Goal: Task Accomplishment & Management: Use online tool/utility

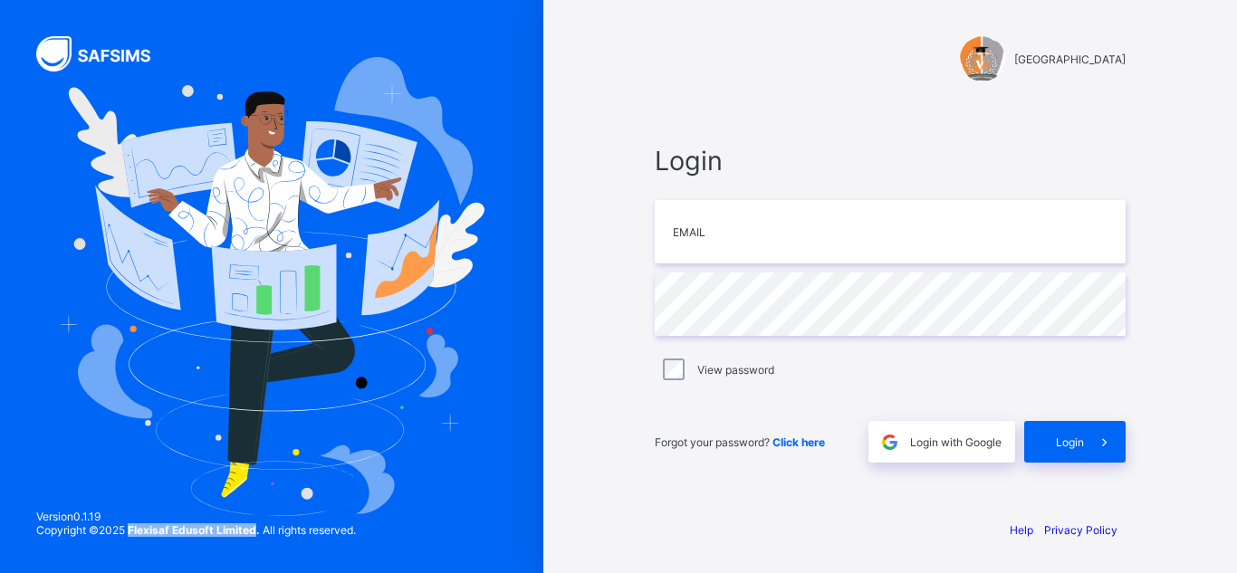
drag, startPoint x: 131, startPoint y: 529, endPoint x: 258, endPoint y: 531, distance: 126.8
click at [258, 531] on span "Copyright © 2025 Flexisaf Edusoft Limited. All rights reserved." at bounding box center [196, 530] width 320 height 14
copy strong "Flexisaf Edusoft Limited"
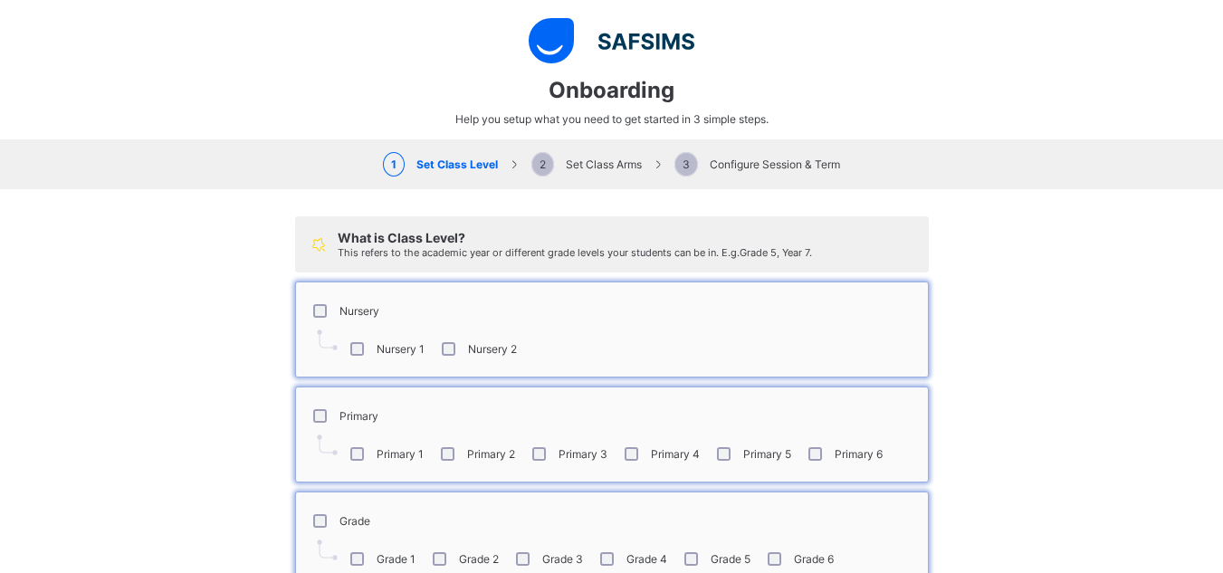
select select "**"
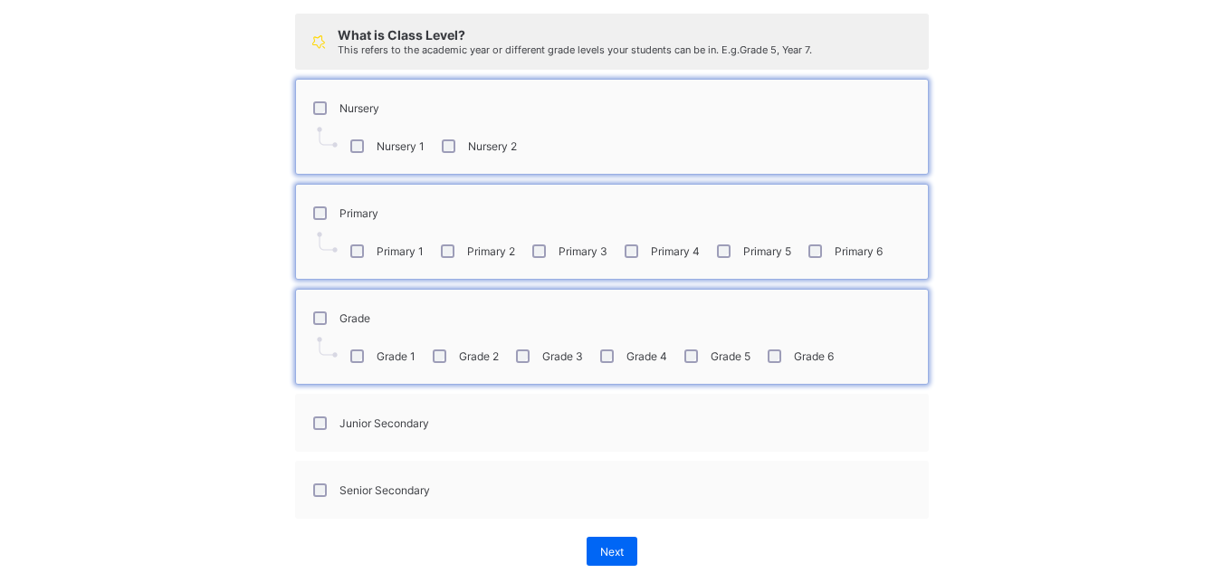
click at [340, 311] on label "Grade" at bounding box center [355, 318] width 31 height 14
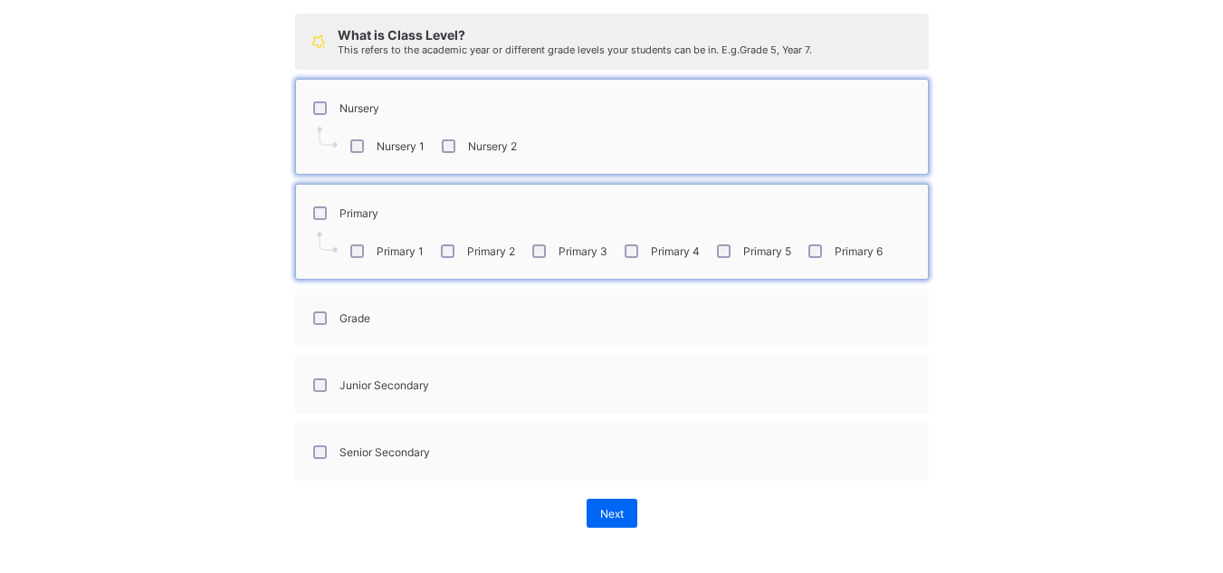
click at [365, 392] on div "Junior Secondary" at bounding box center [369, 385] width 129 height 38
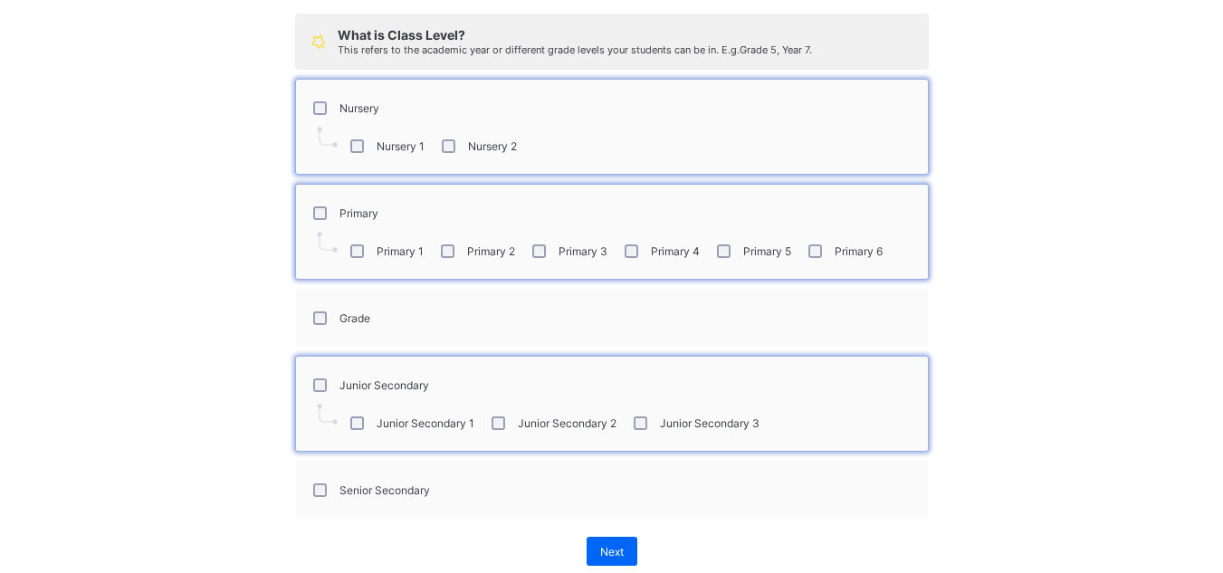
click at [368, 493] on label "Senior Secondary" at bounding box center [385, 490] width 91 height 14
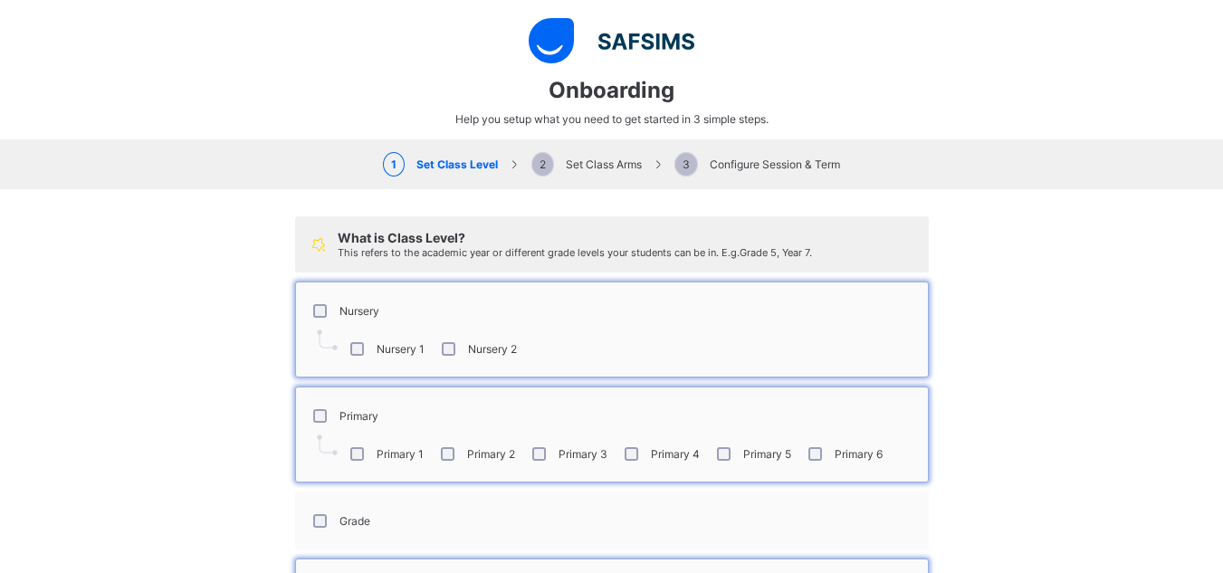
scroll to position [279, 0]
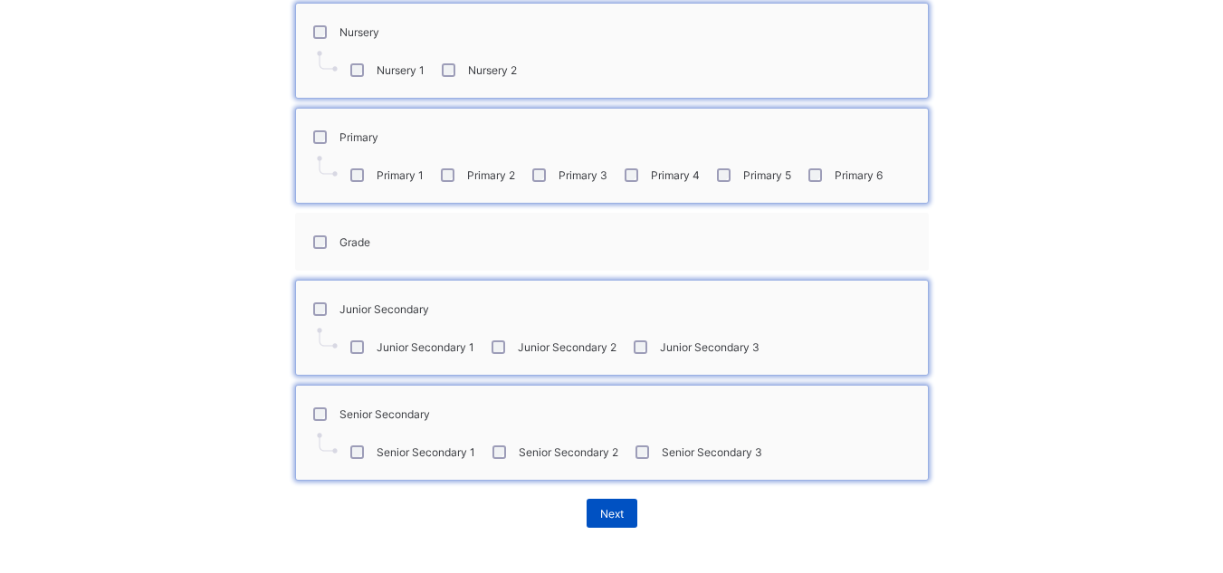
click at [600, 509] on span "Next" at bounding box center [612, 514] width 24 height 14
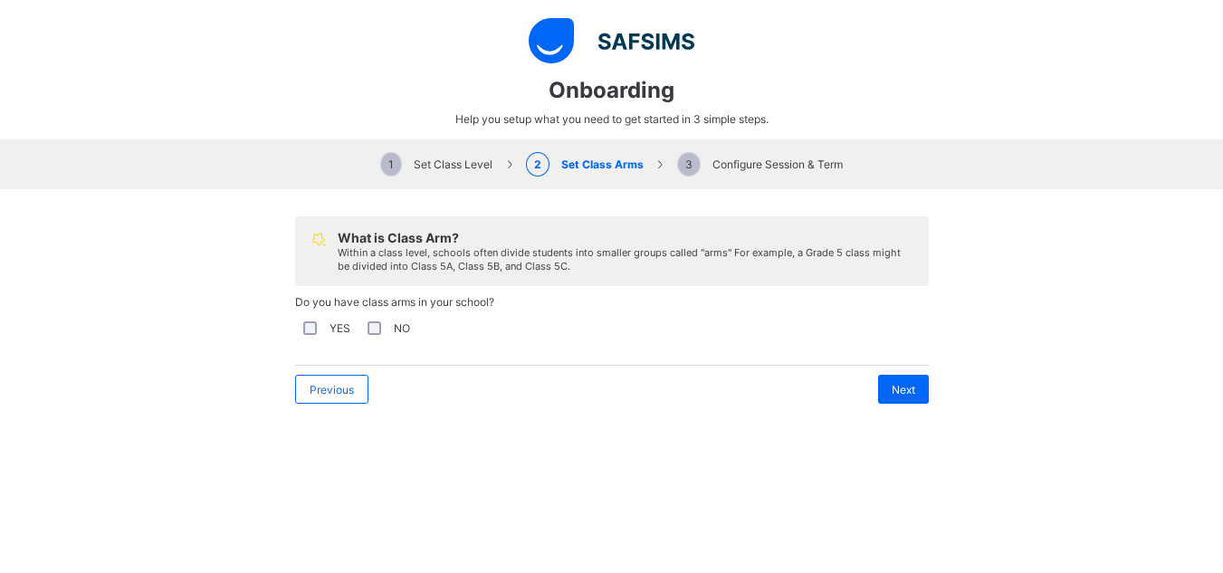
scroll to position [0, 0]
click at [382, 329] on div "NO" at bounding box center [387, 328] width 46 height 14
click at [902, 395] on span "Next" at bounding box center [904, 390] width 24 height 14
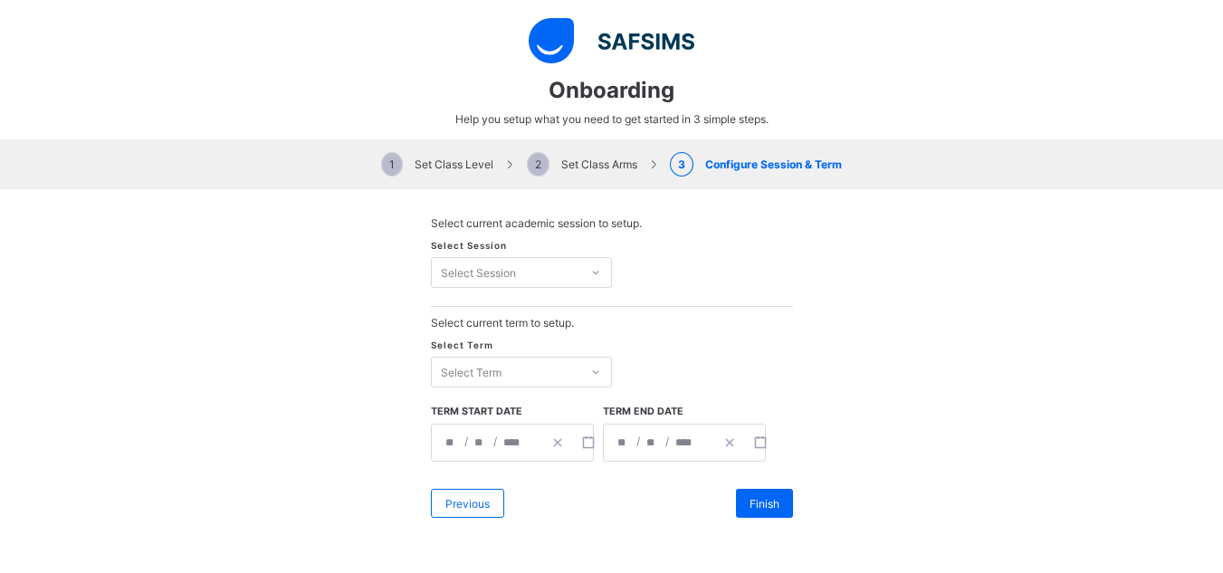
click at [503, 270] on div "Select Session" at bounding box center [478, 272] width 75 height 31
click at [464, 271] on div "Select Session" at bounding box center [478, 272] width 75 height 31
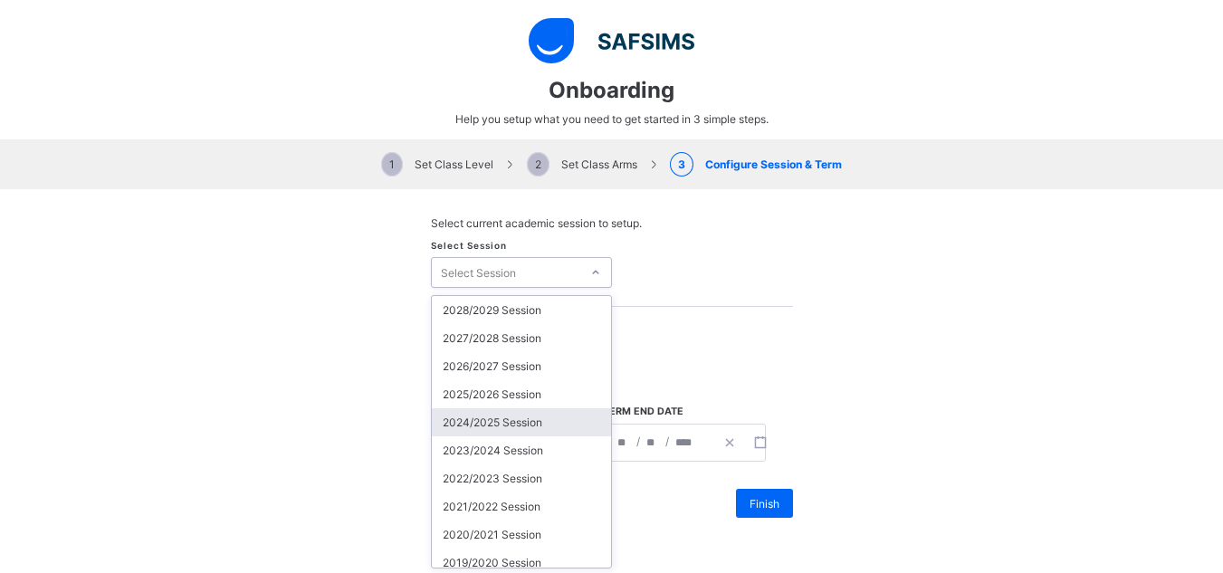
click at [481, 434] on div "2024/2025 Session" at bounding box center [521, 422] width 179 height 28
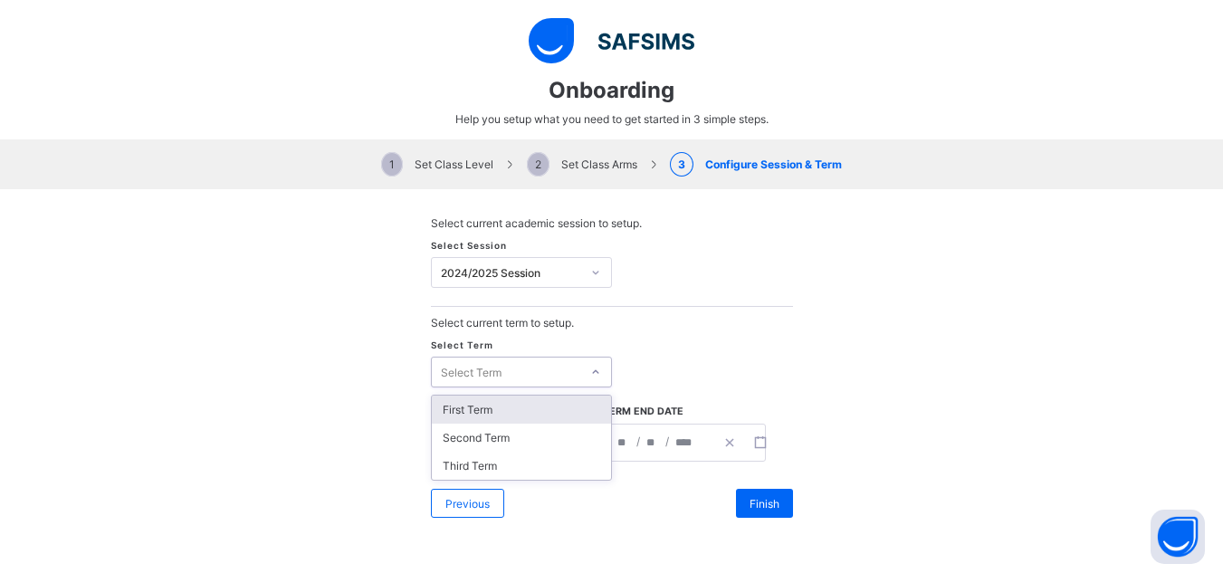
click at [455, 383] on div "Select Term" at bounding box center [471, 372] width 61 height 31
click at [462, 418] on div "First Term" at bounding box center [521, 410] width 179 height 28
click at [699, 442] on div "**********" at bounding box center [659, 443] width 110 height 36
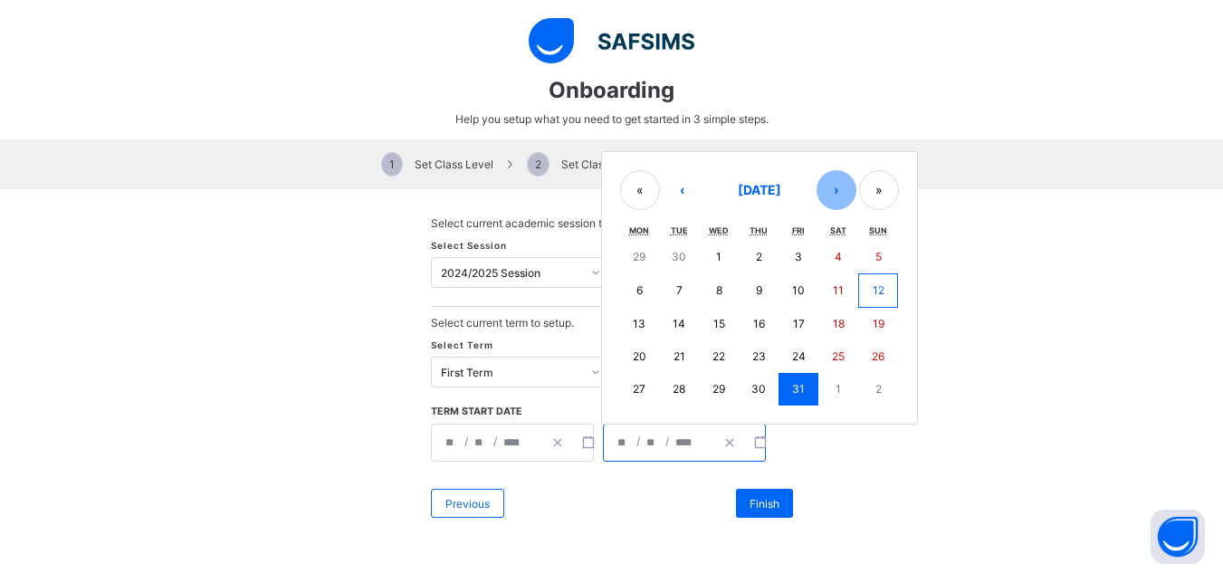
click at [817, 195] on button "›" at bounding box center [837, 190] width 40 height 40
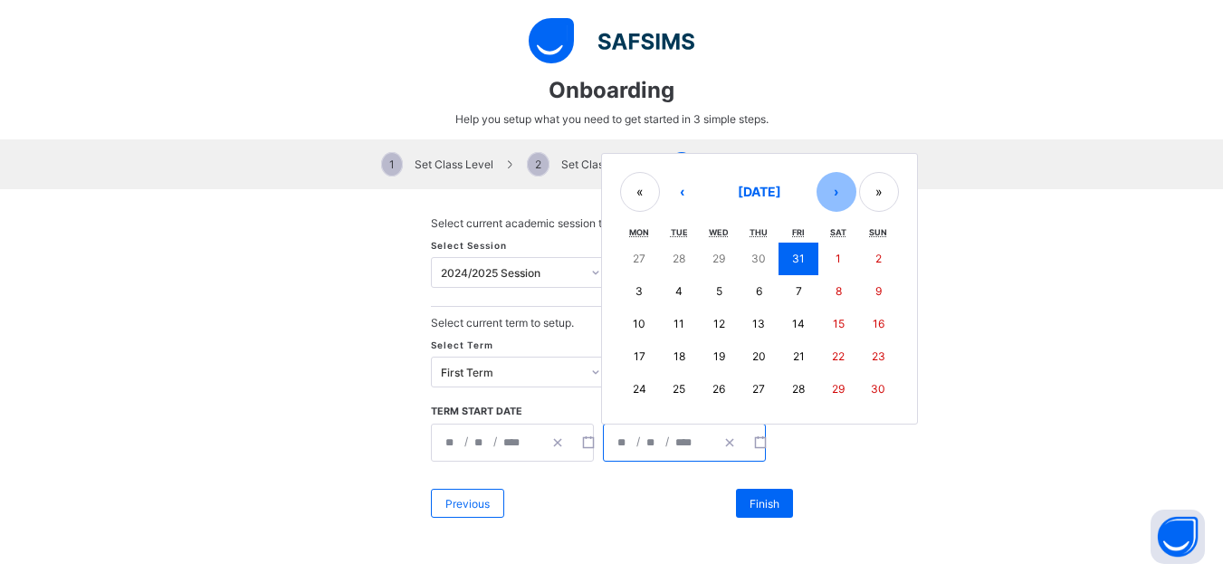
click at [817, 195] on button "›" at bounding box center [837, 192] width 40 height 40
click at [713, 323] on abbr "17" at bounding box center [719, 324] width 12 height 14
type input "**********"
type input "**"
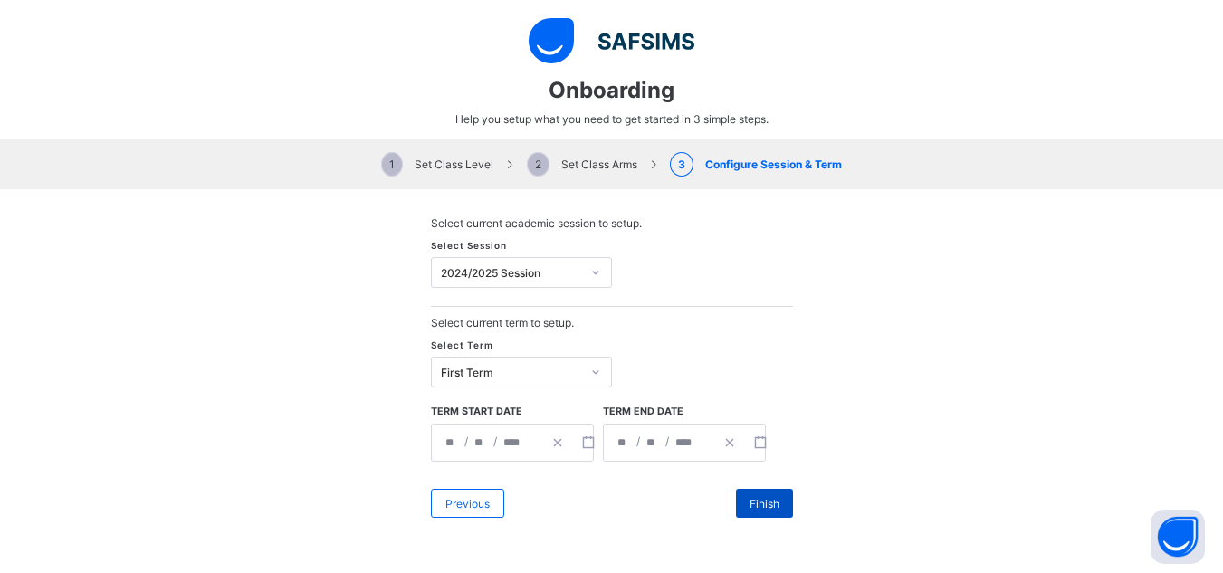
click at [750, 501] on span "Finish" at bounding box center [765, 504] width 30 height 14
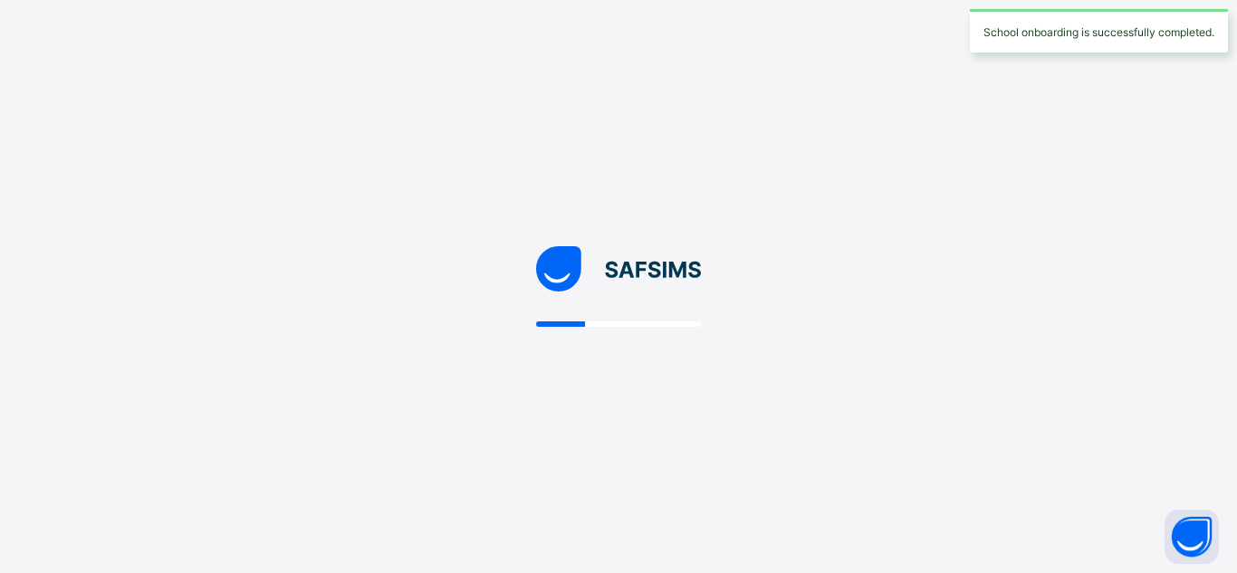
select select "**"
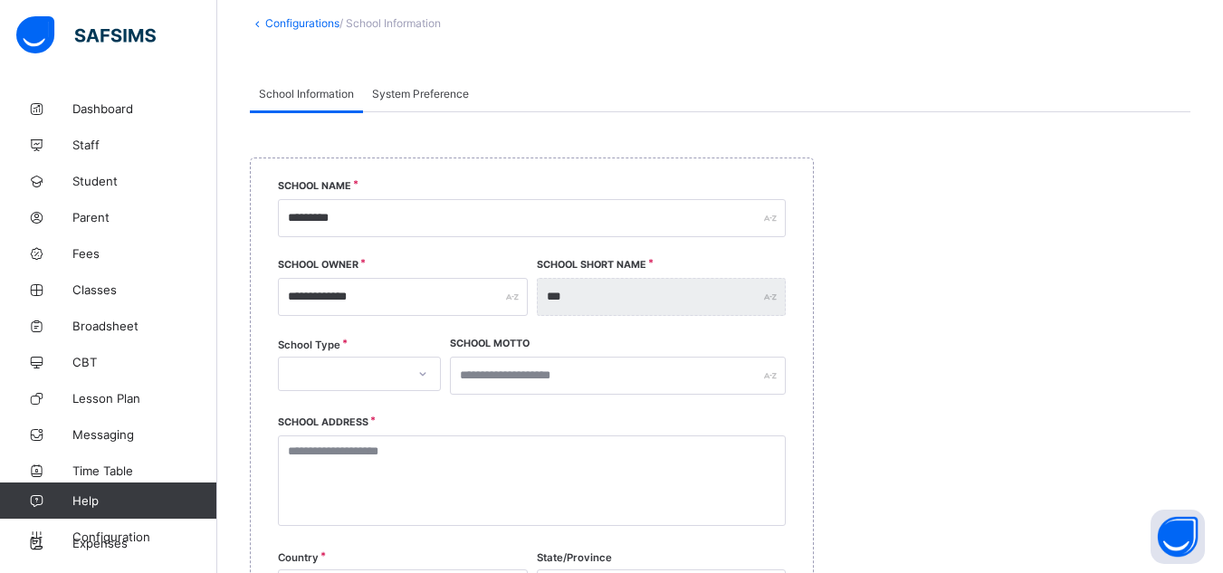
scroll to position [144, 0]
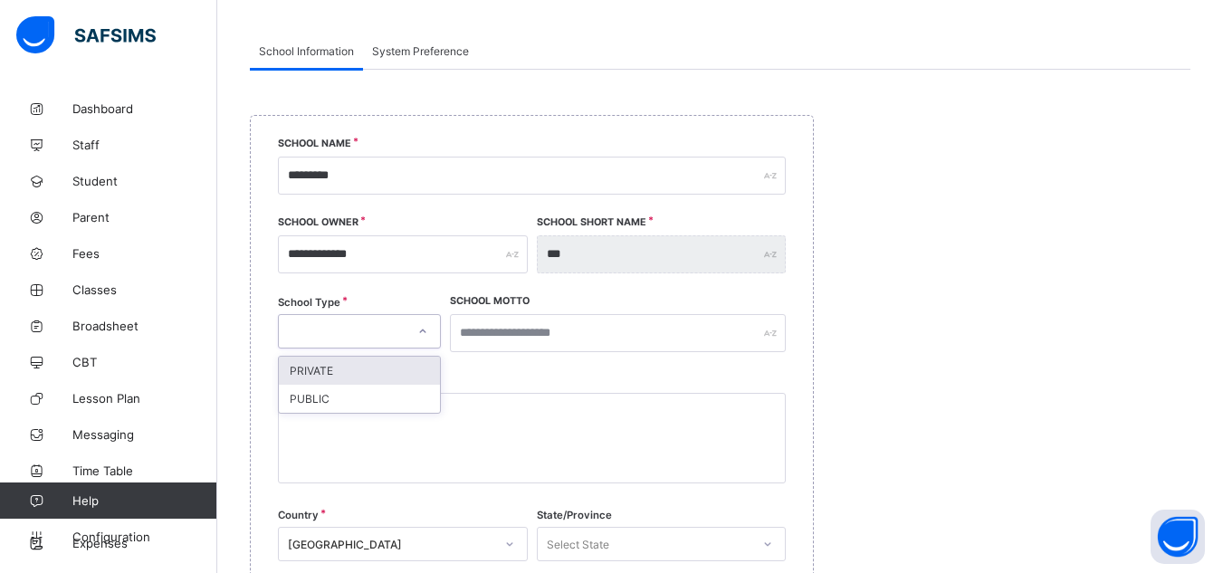
click at [385, 329] on div at bounding box center [342, 331] width 127 height 25
click at [301, 375] on div "PRIVATE" at bounding box center [359, 371] width 161 height 28
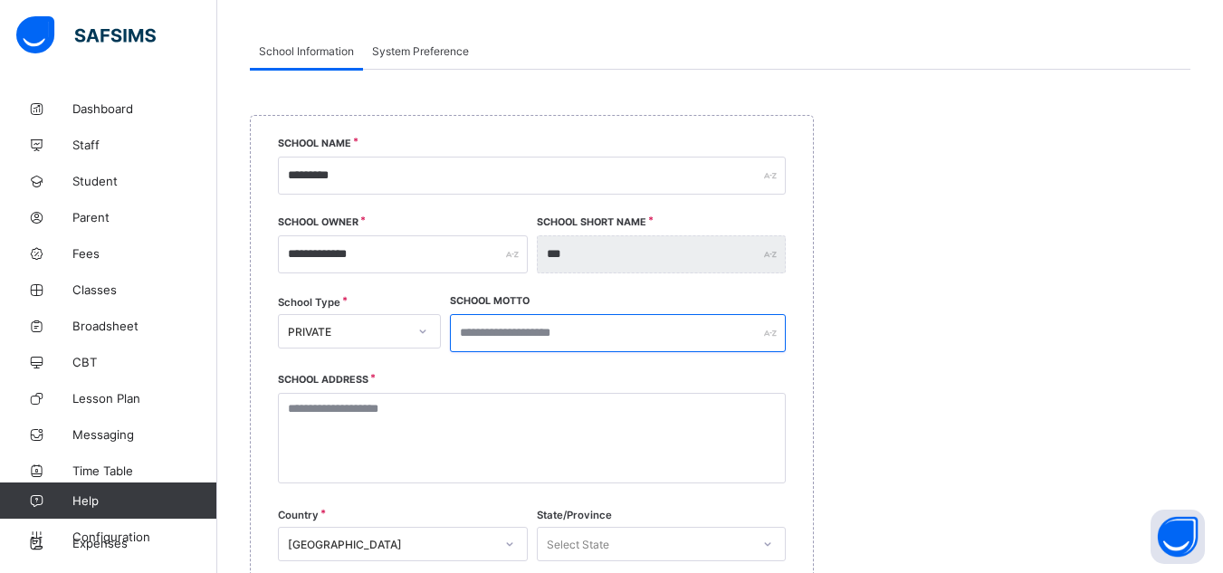
click at [607, 327] on input "text" at bounding box center [618, 333] width 336 height 38
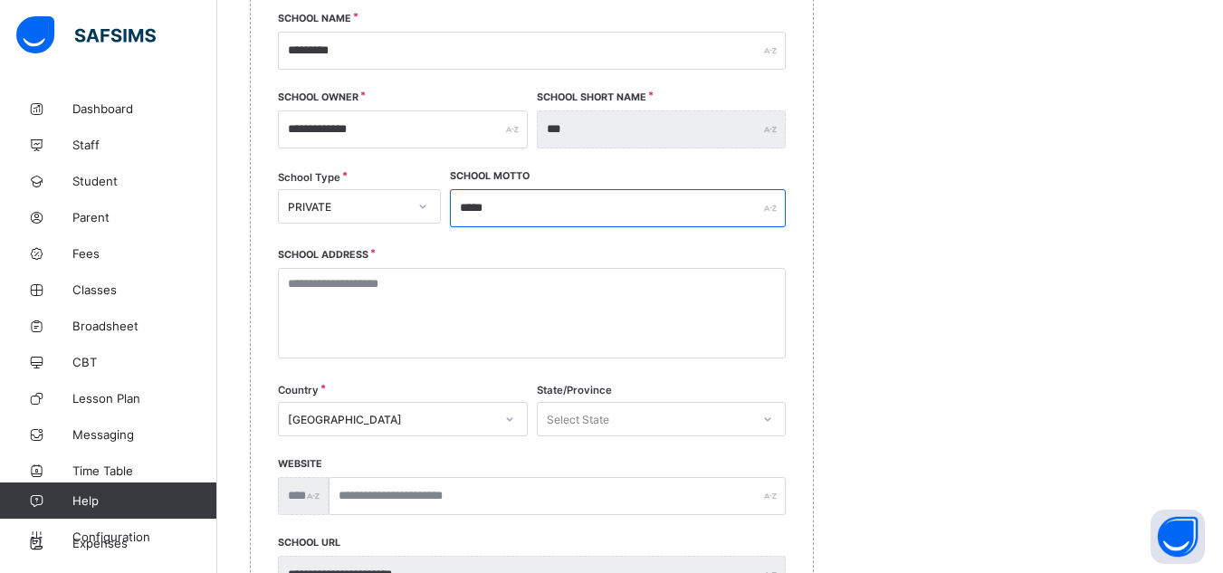
scroll to position [270, 0]
type input "*****"
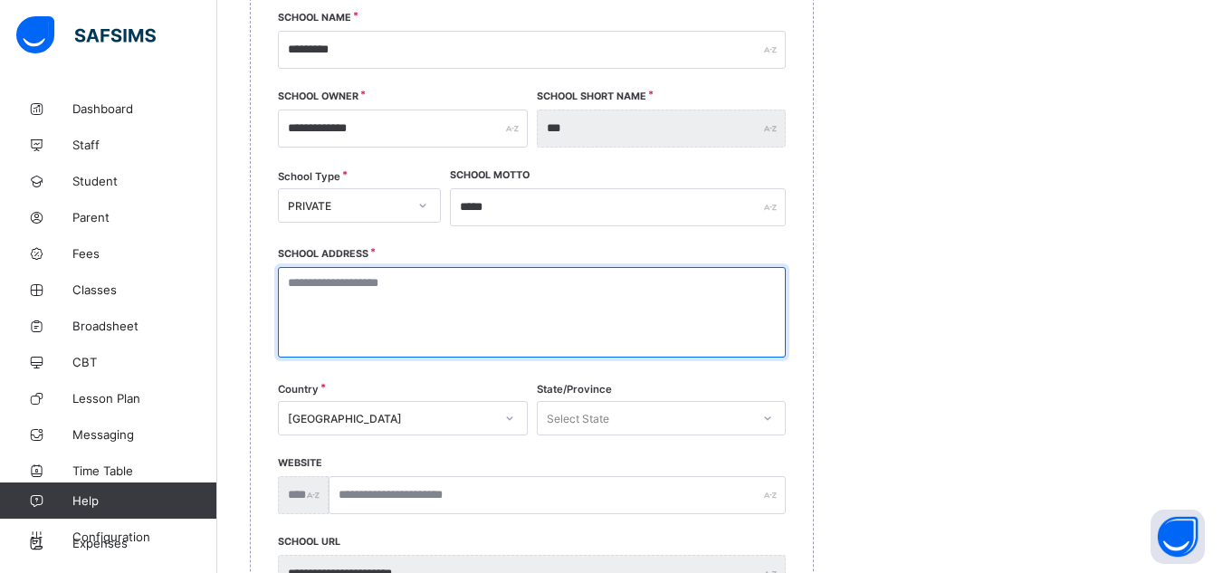
click at [433, 336] on textarea at bounding box center [532, 312] width 508 height 91
type textarea "**********"
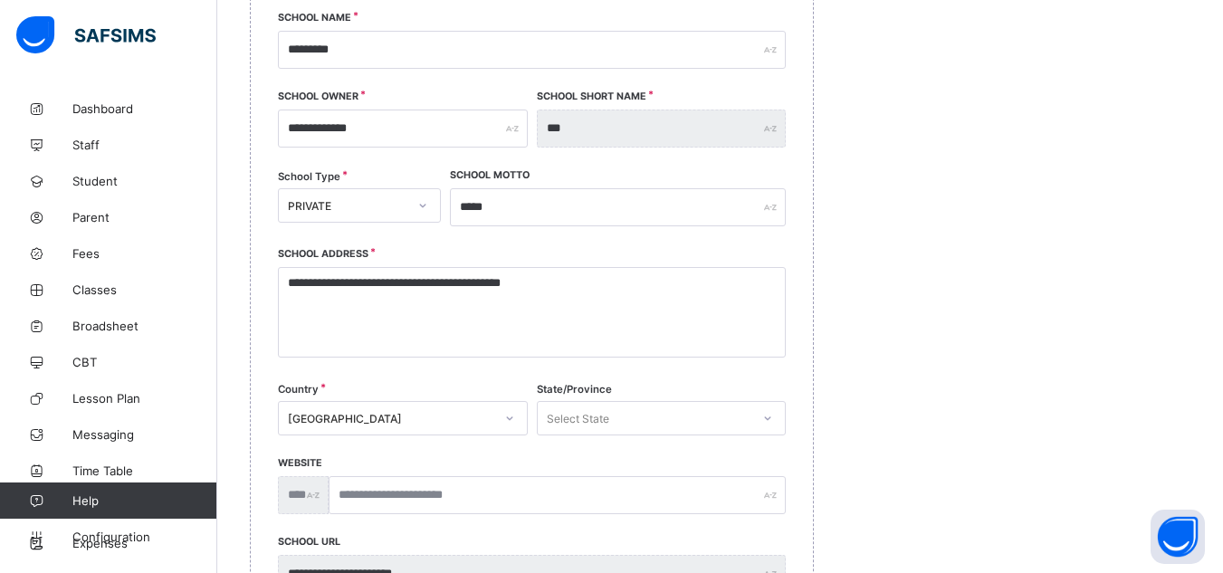
type input "**********"
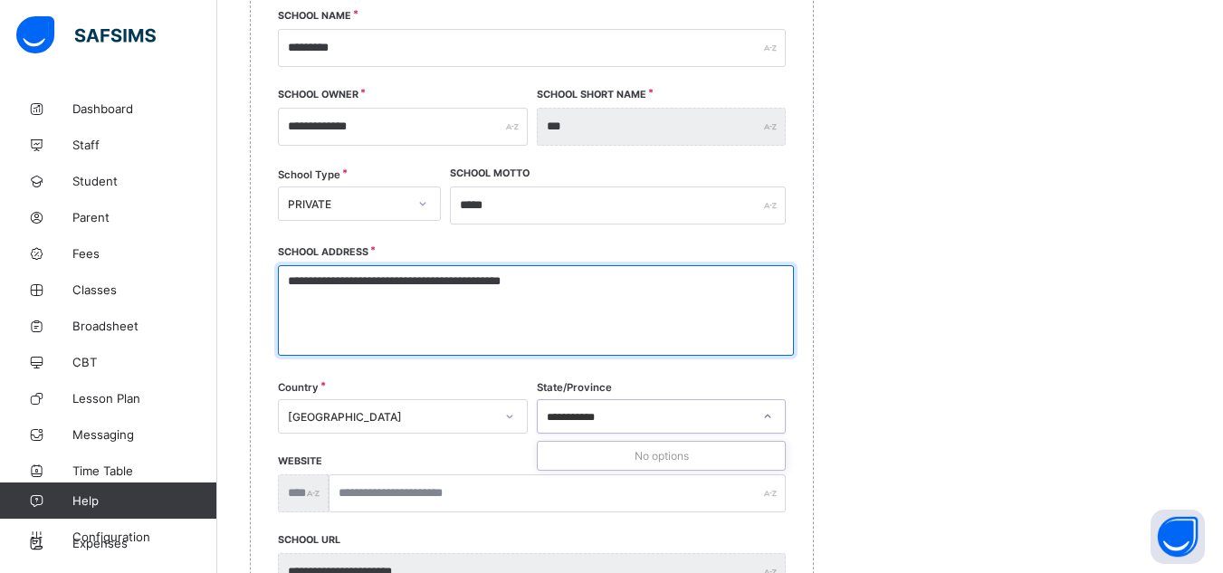
scroll to position [279, 0]
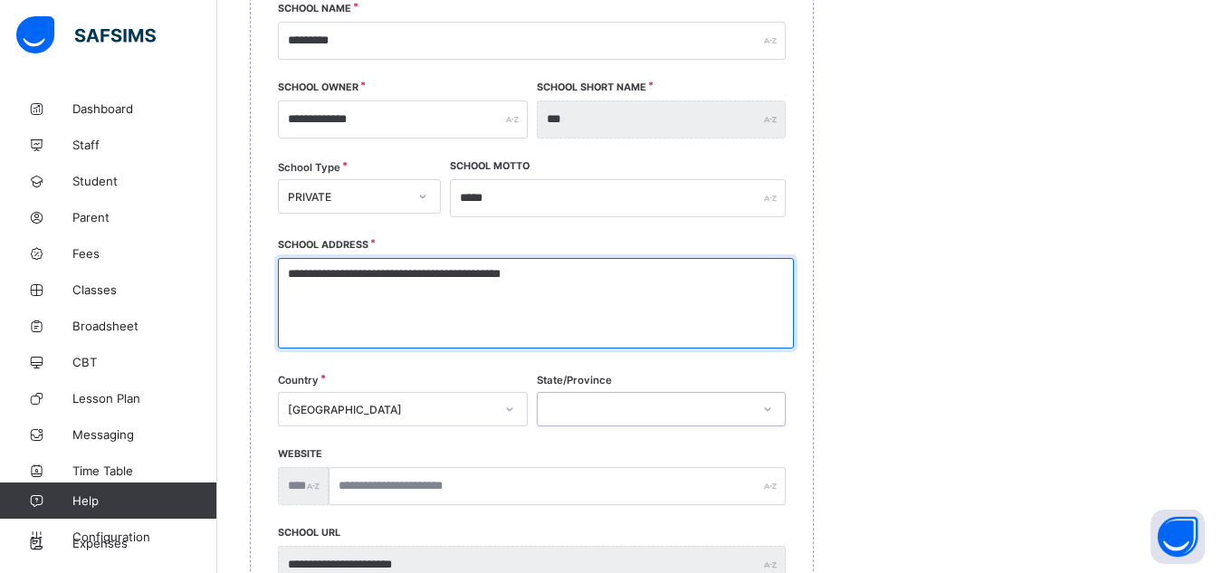
click at [657, 417] on div at bounding box center [645, 410] width 214 height 26
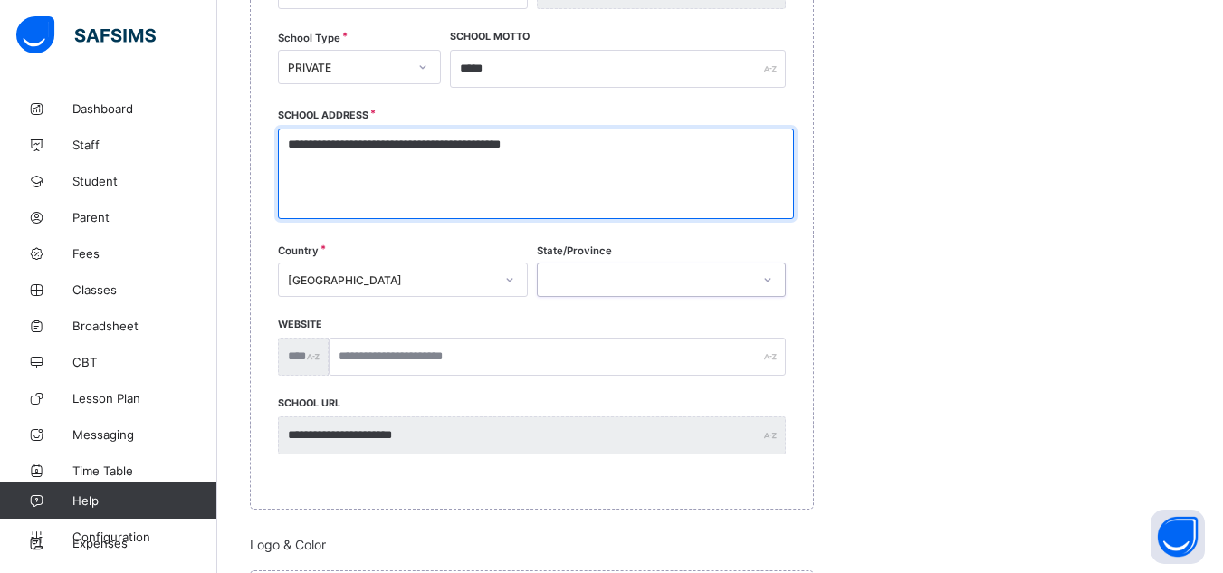
click at [657, 297] on div "0 results available. Select is focused ,type to refine list, press Down to open…" at bounding box center [662, 280] width 250 height 34
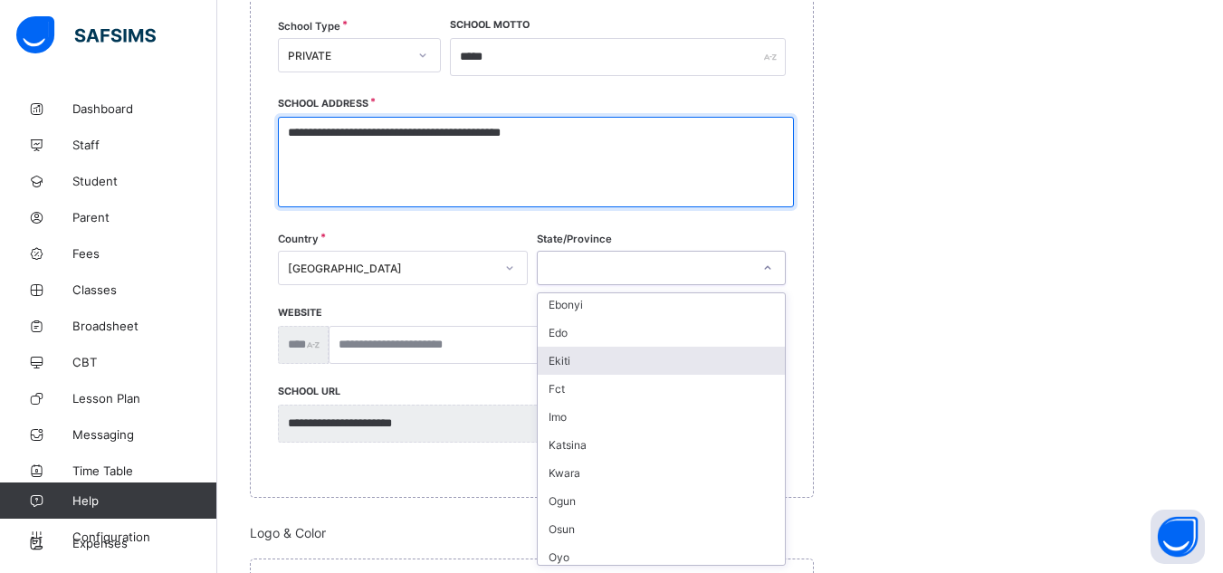
scroll to position [88, 0]
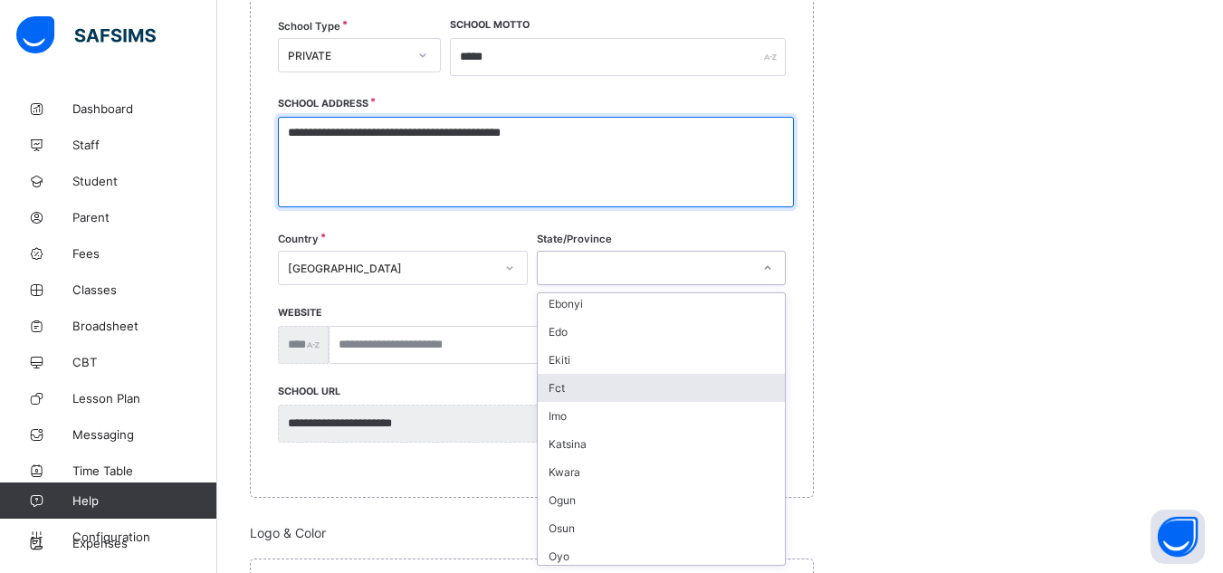
click at [558, 390] on div "Fct" at bounding box center [662, 388] width 248 height 28
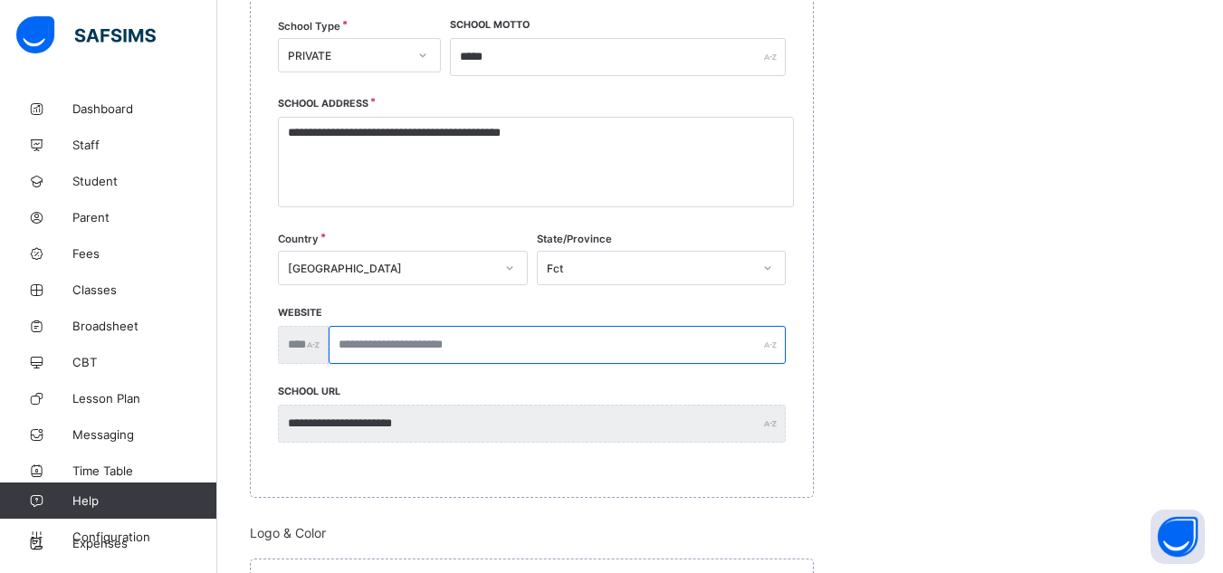
click at [398, 342] on input "text" at bounding box center [557, 345] width 457 height 38
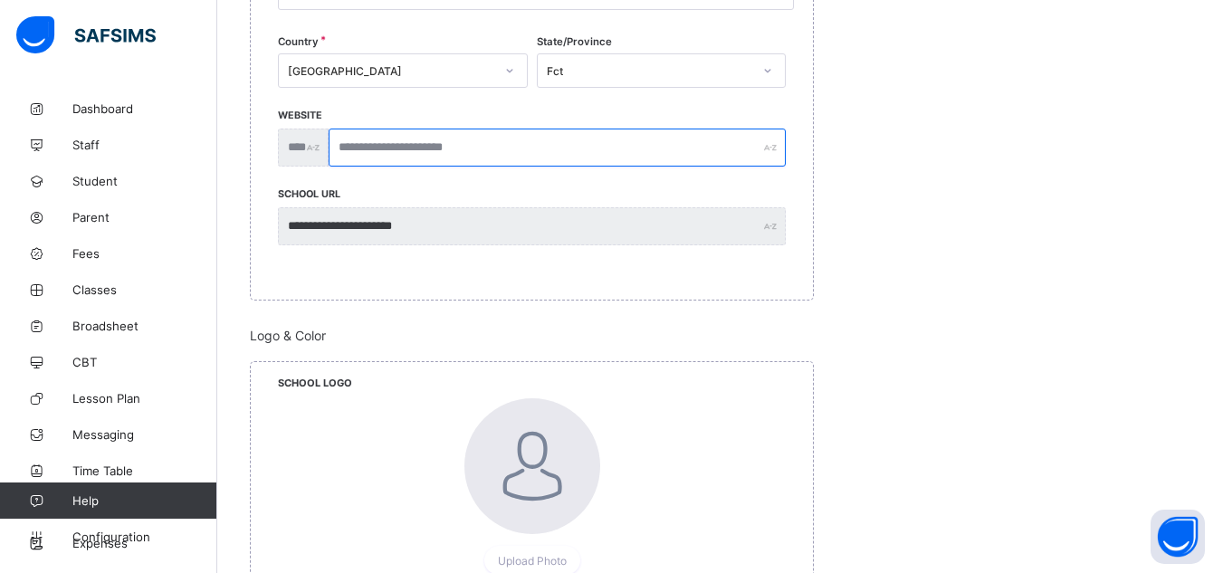
scroll to position [620, 0]
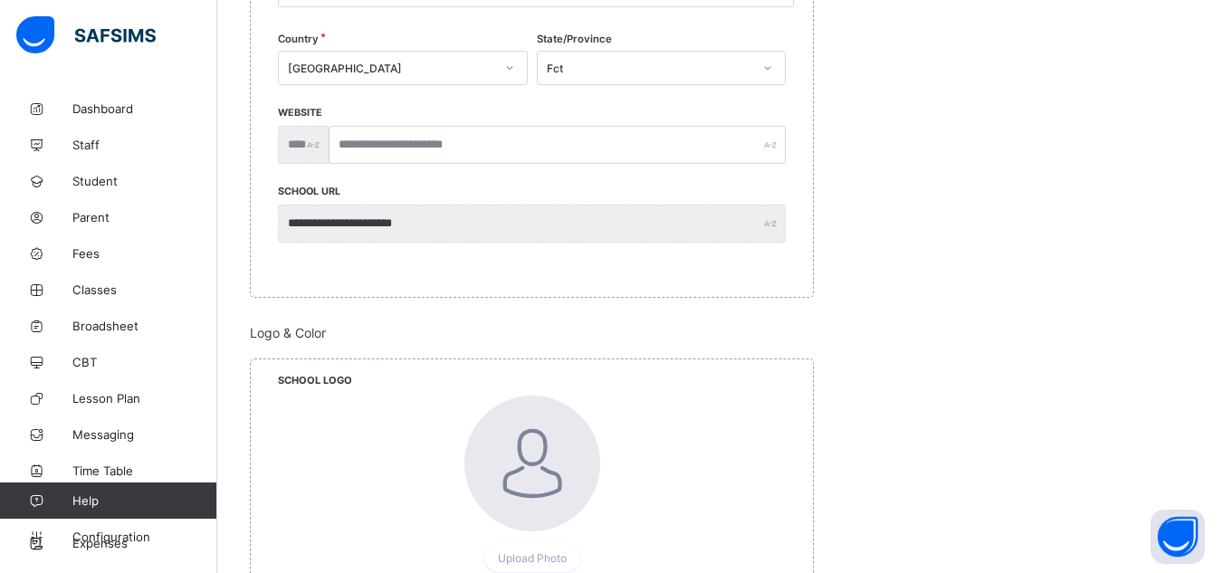
click at [489, 203] on div "**********" at bounding box center [532, 230] width 508 height 79
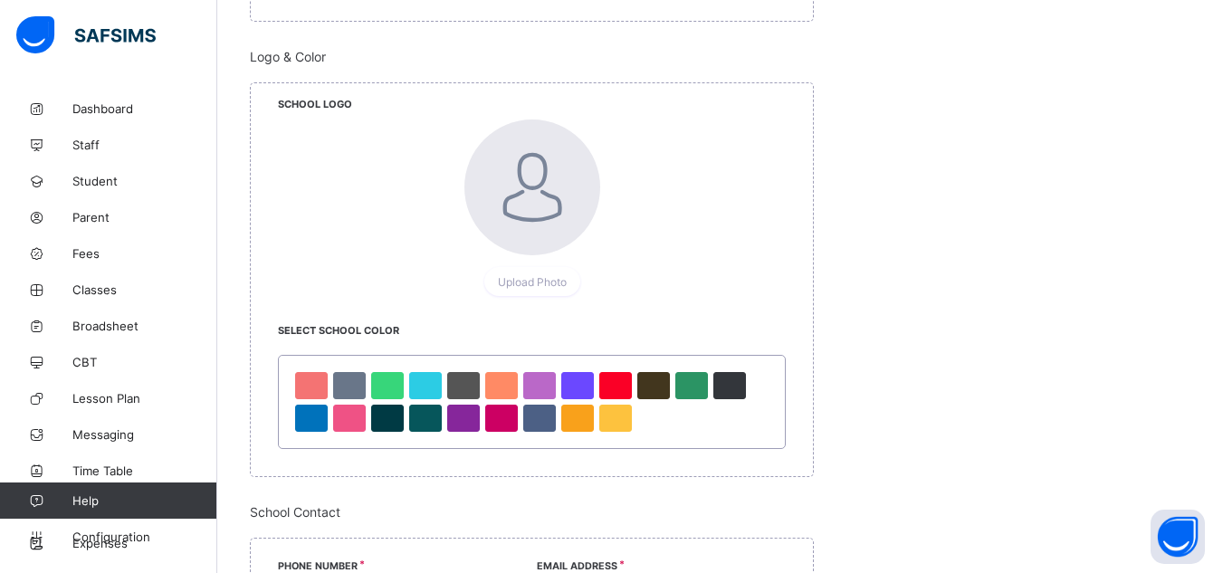
scroll to position [898, 0]
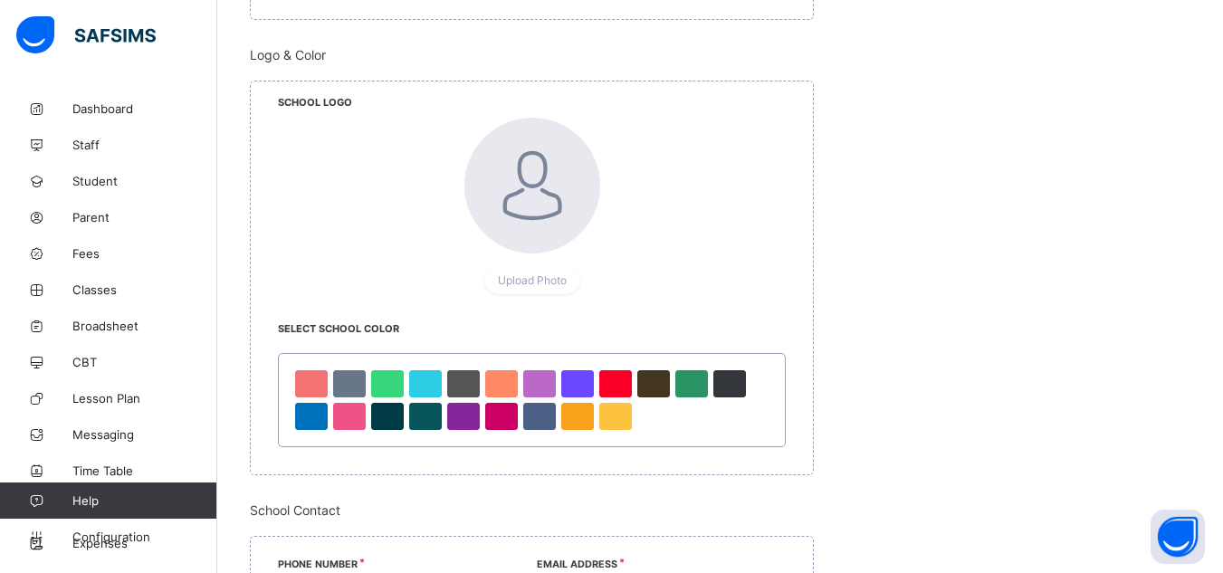
click at [369, 380] on div at bounding box center [531, 400] width 479 height 65
click at [377, 382] on div at bounding box center [387, 383] width 33 height 27
click at [544, 387] on div at bounding box center [539, 383] width 33 height 27
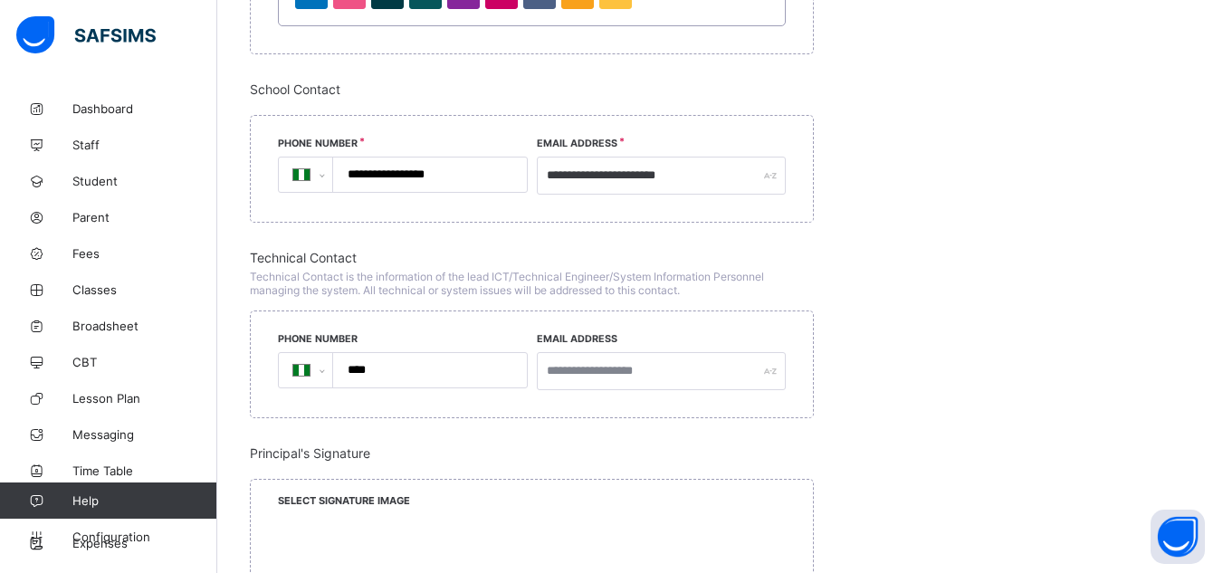
scroll to position [1315, 0]
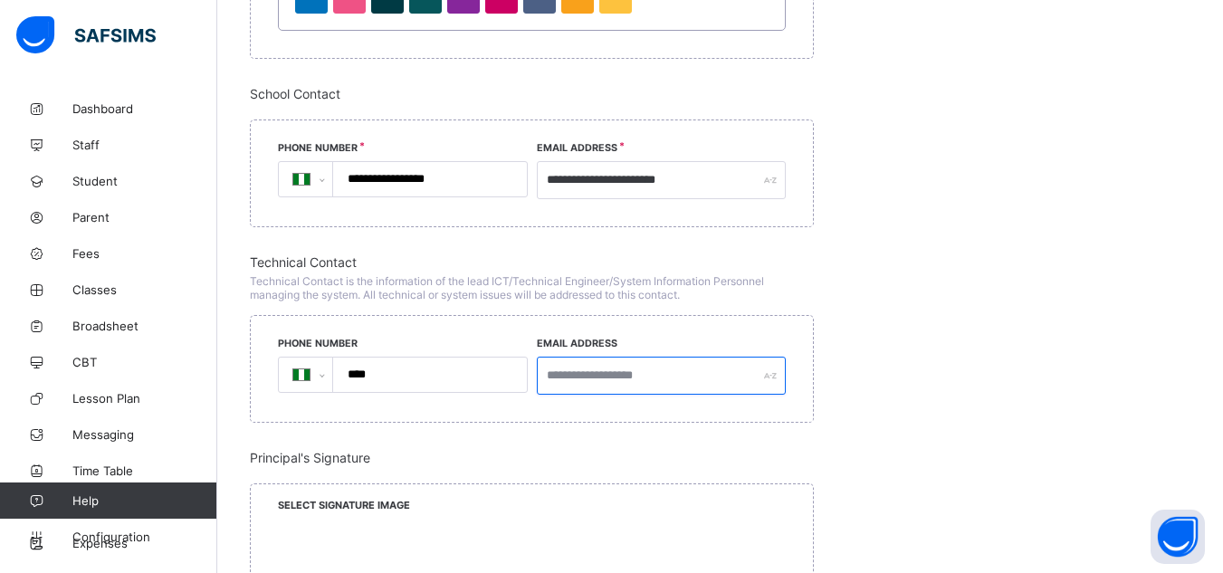
click at [636, 383] on input "text" at bounding box center [662, 376] width 250 height 38
type input "**********"
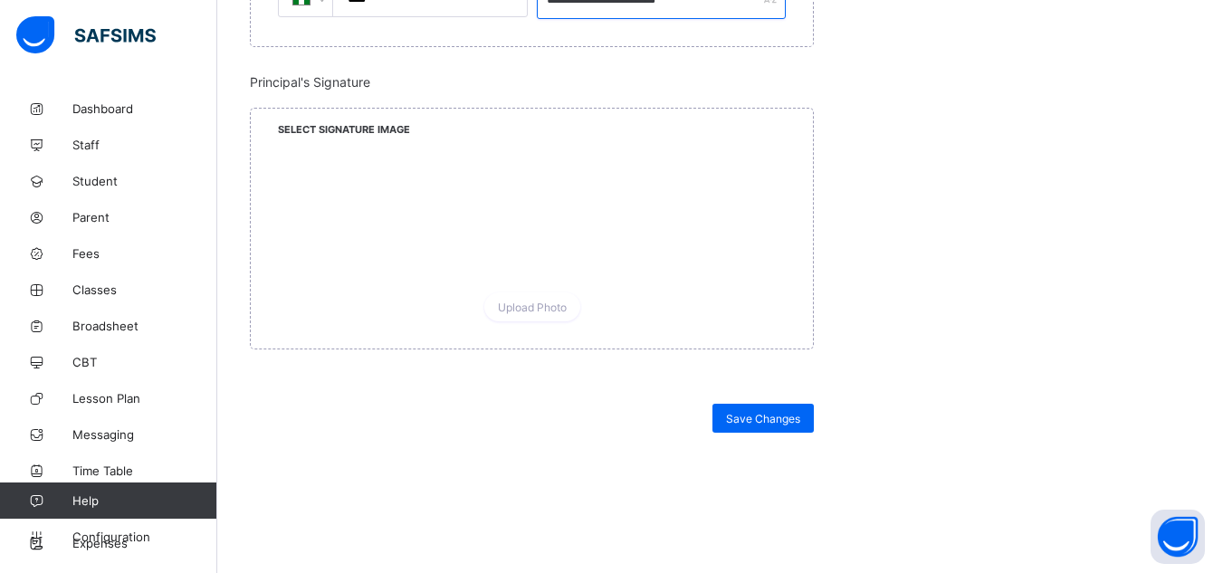
scroll to position [1691, 0]
click at [534, 304] on span "Upload Photo" at bounding box center [532, 307] width 69 height 14
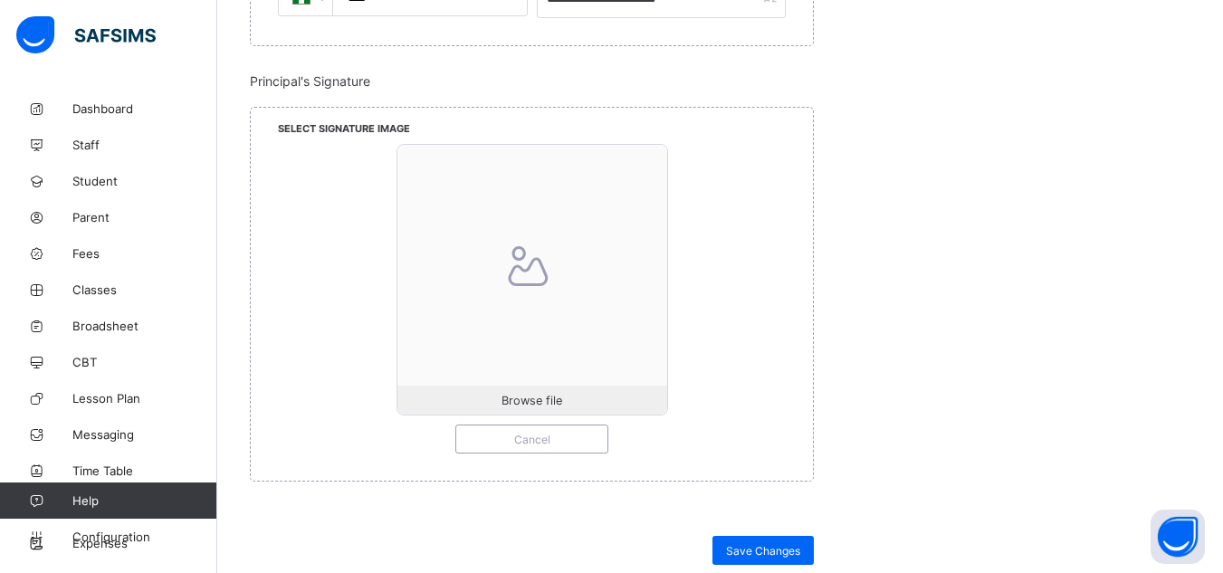
click at [541, 366] on div at bounding box center [532, 280] width 270 height 270
click at [534, 402] on span "Browse file" at bounding box center [532, 401] width 61 height 14
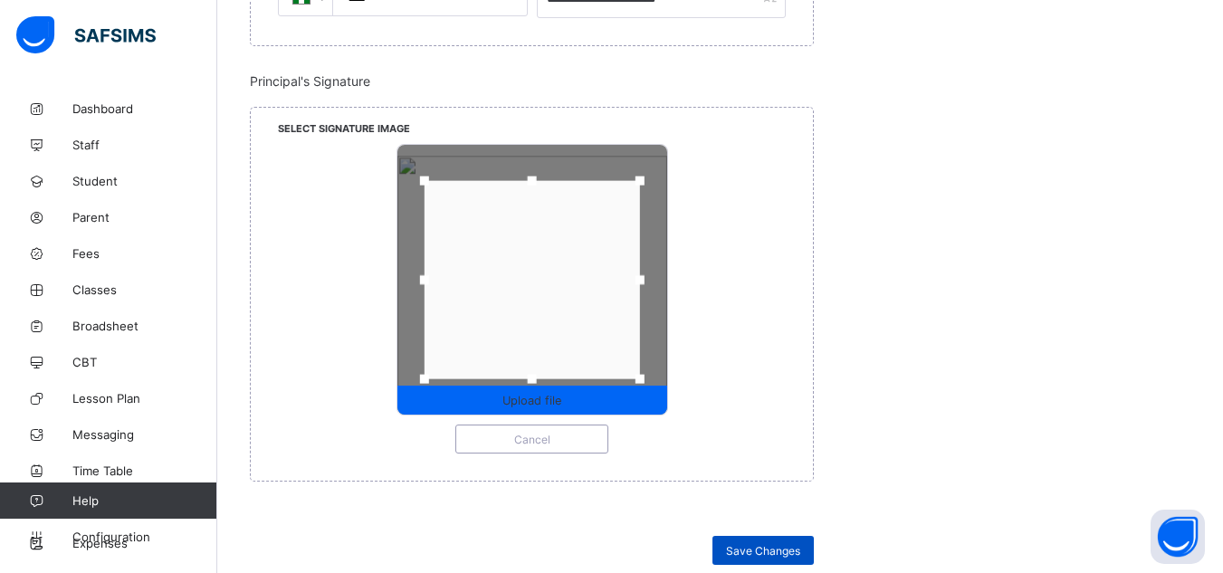
click at [761, 552] on span "Save Changes" at bounding box center [763, 551] width 74 height 14
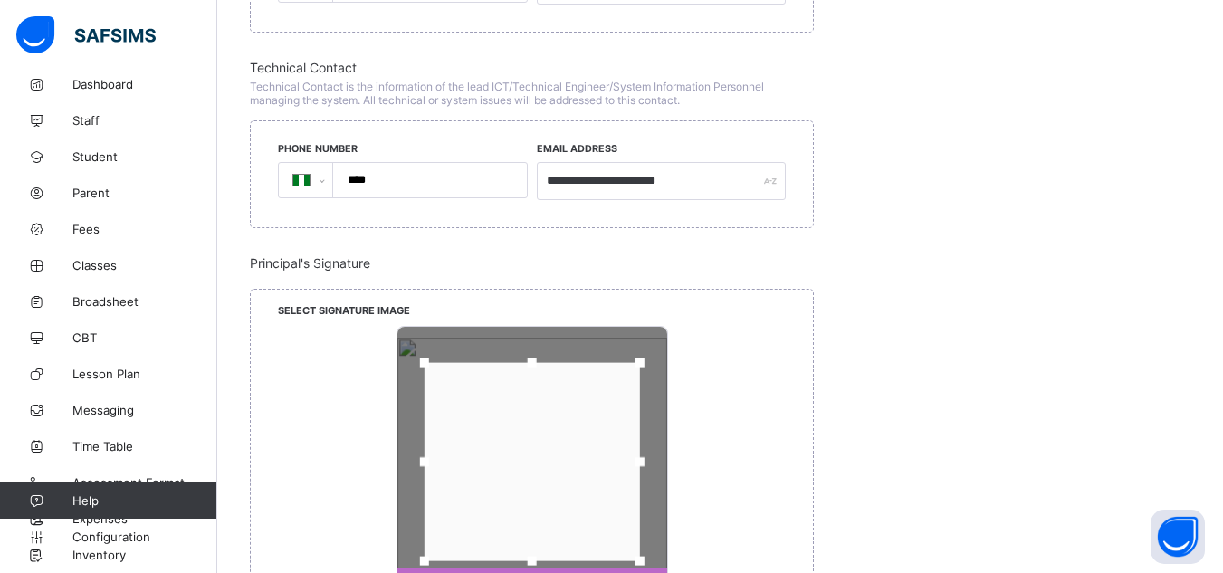
scroll to position [1891, 0]
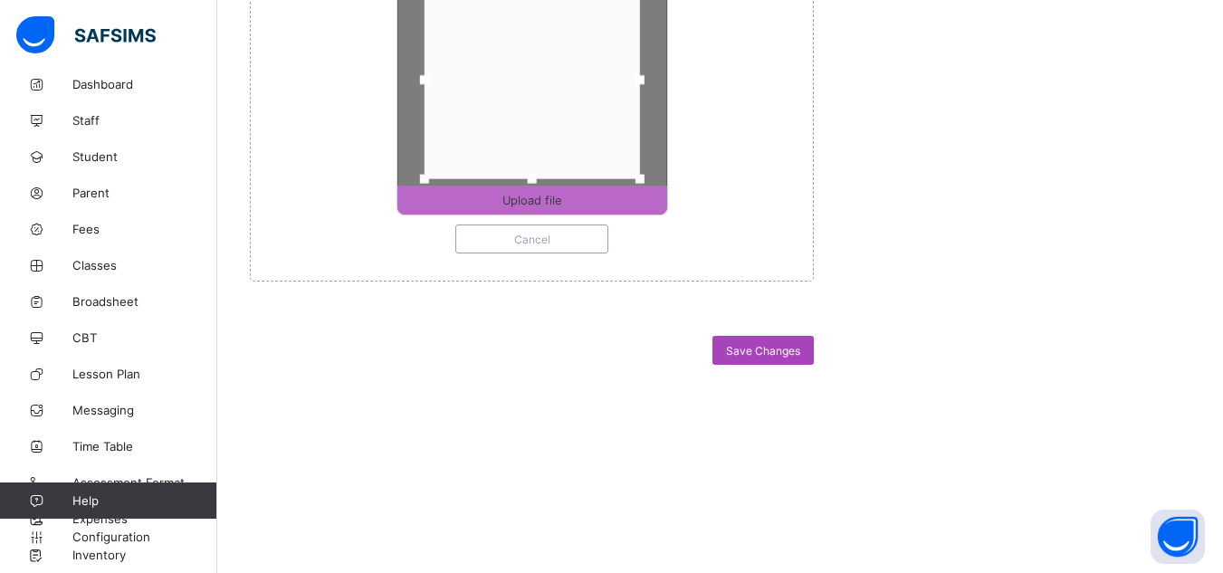
click at [780, 358] on div "Save Changes" at bounding box center [763, 350] width 101 height 29
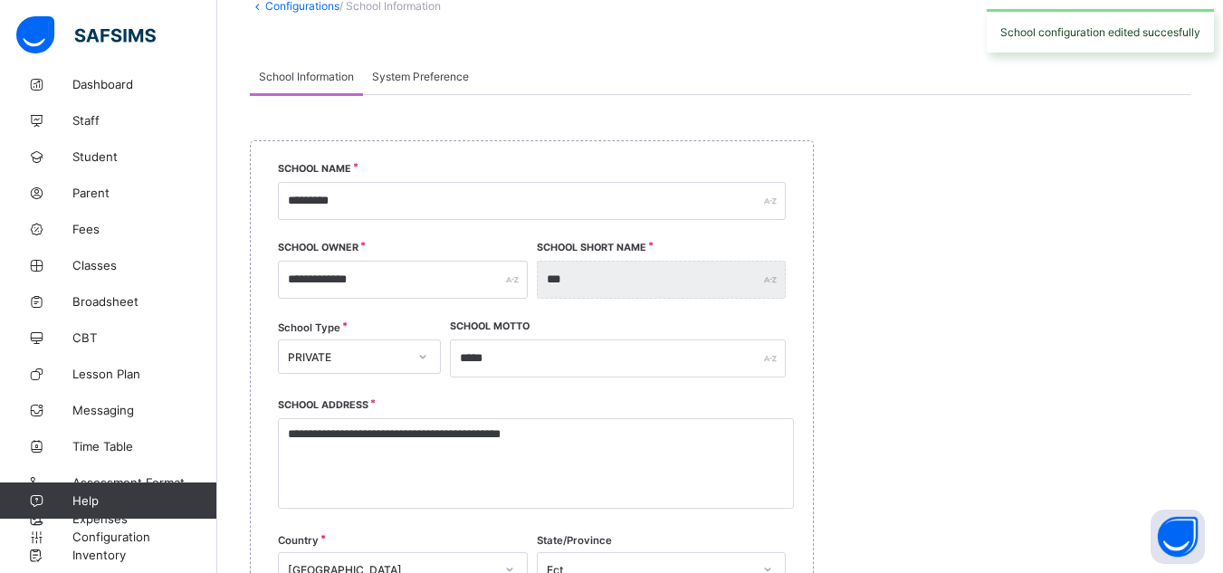
scroll to position [0, 0]
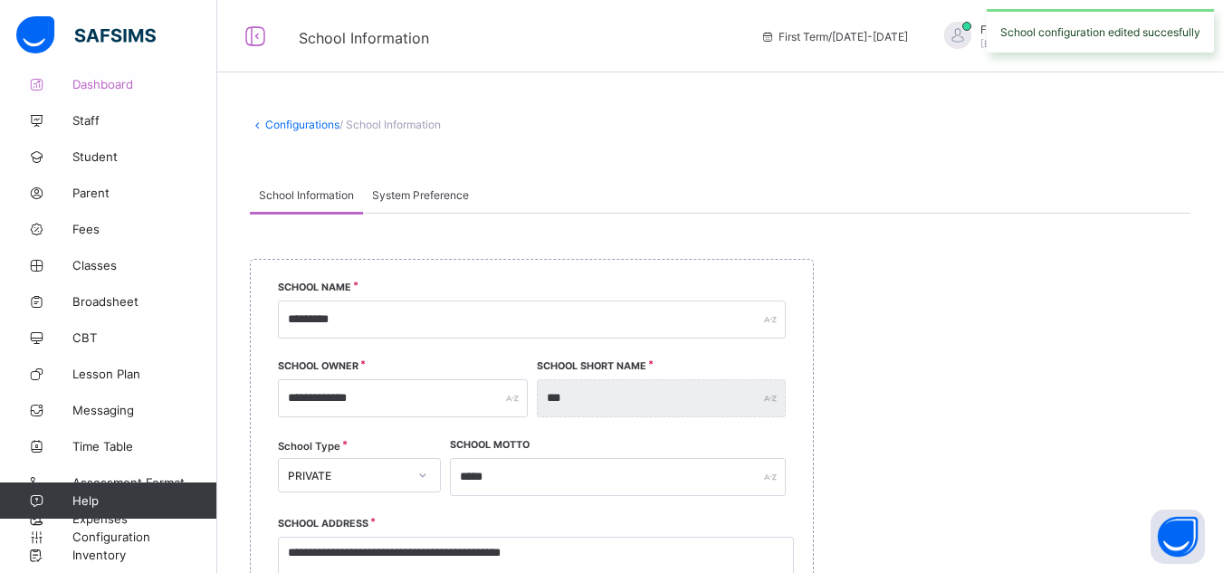
click at [81, 84] on span "Dashboard" at bounding box center [144, 84] width 145 height 14
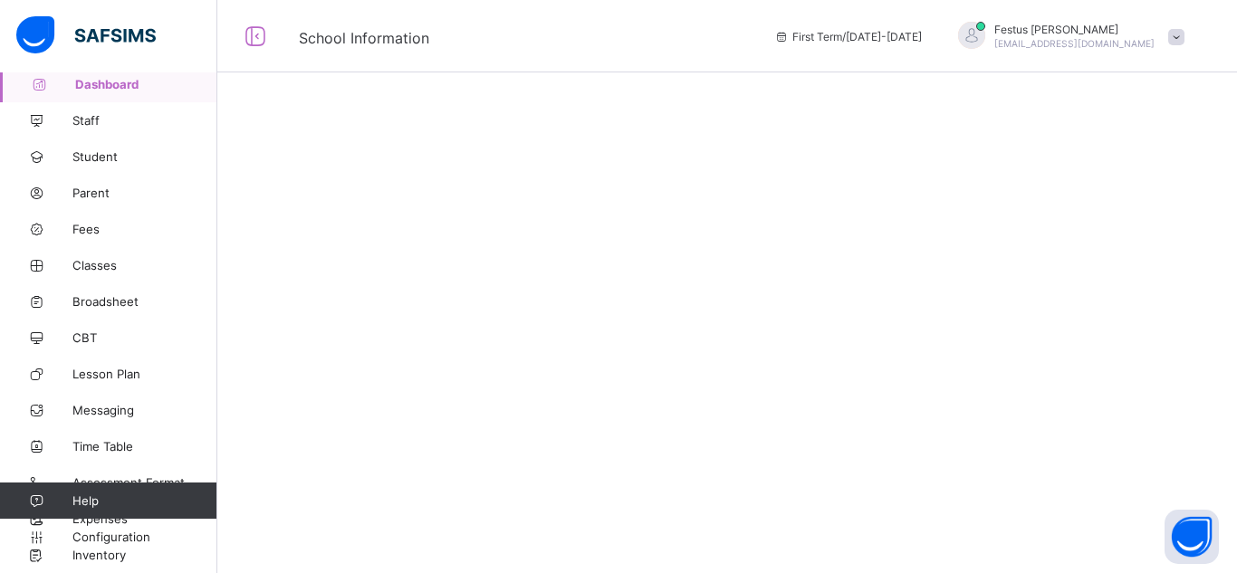
click at [935, 572] on div at bounding box center [726, 286] width 1019 height 573
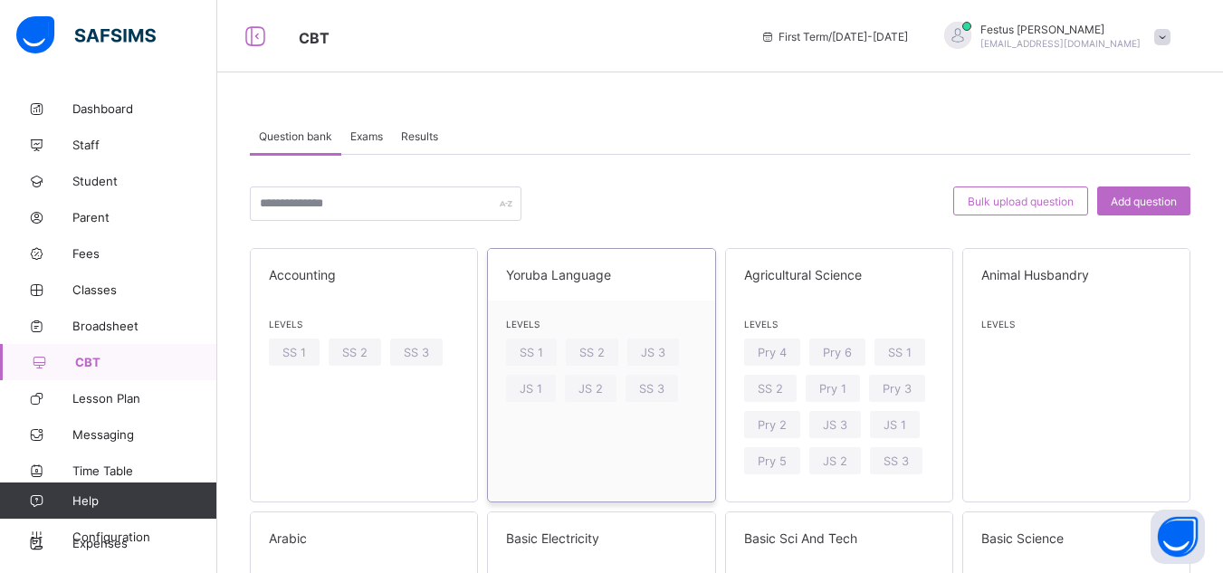
scroll to position [144, 0]
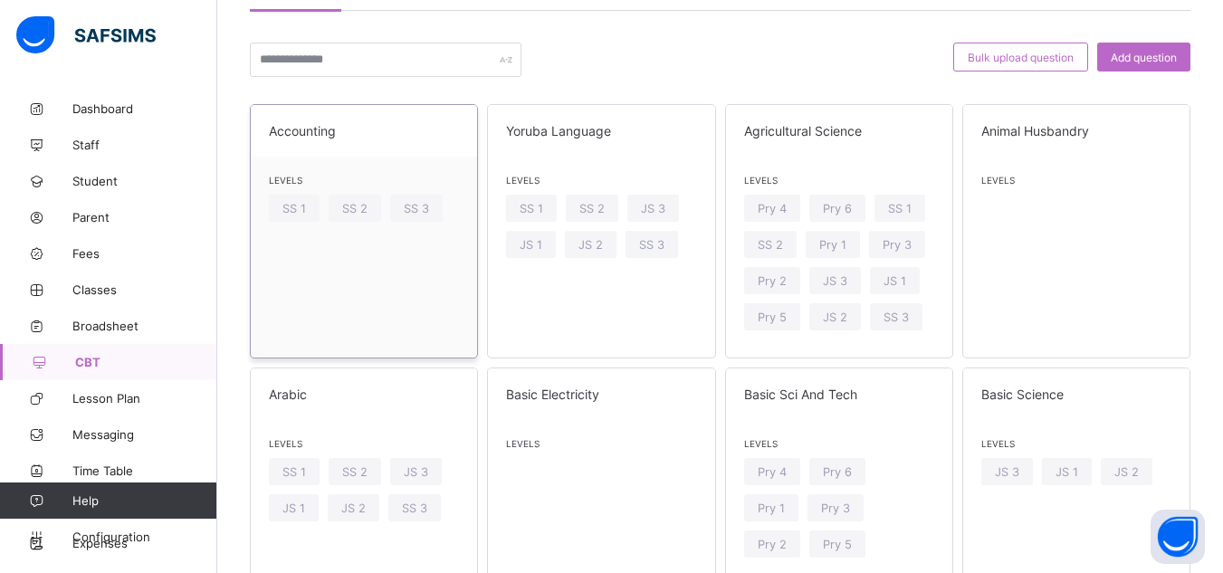
click at [356, 298] on div "Accounting Levels SS 1 SS 2 SS 3" at bounding box center [364, 231] width 228 height 254
drag, startPoint x: 356, startPoint y: 298, endPoint x: 296, endPoint y: 212, distance: 104.7
click at [296, 212] on div "Accounting Levels SS 1 SS 2 SS 3" at bounding box center [364, 231] width 228 height 254
click at [296, 212] on span "SS 1" at bounding box center [294, 209] width 24 height 14
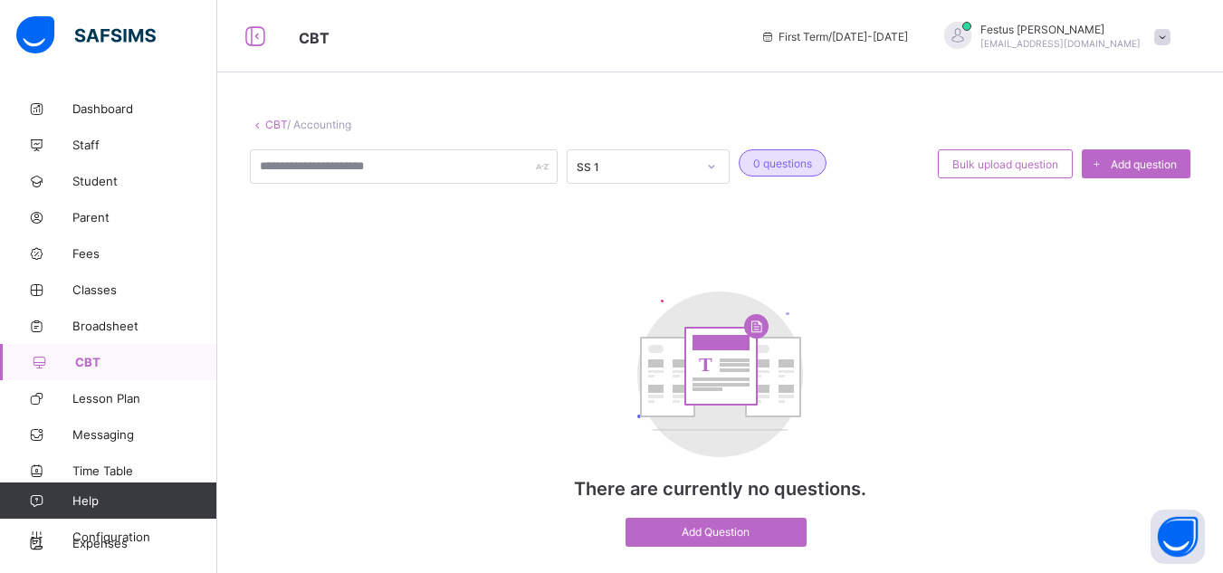
scroll to position [47, 0]
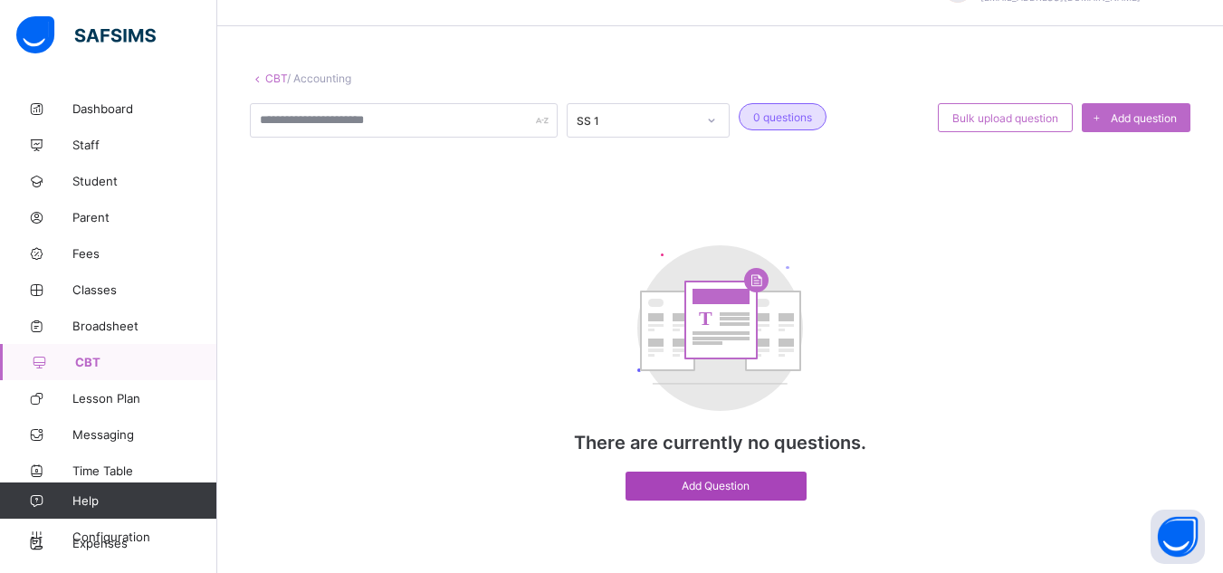
click at [703, 497] on div "Add Question" at bounding box center [716, 486] width 181 height 29
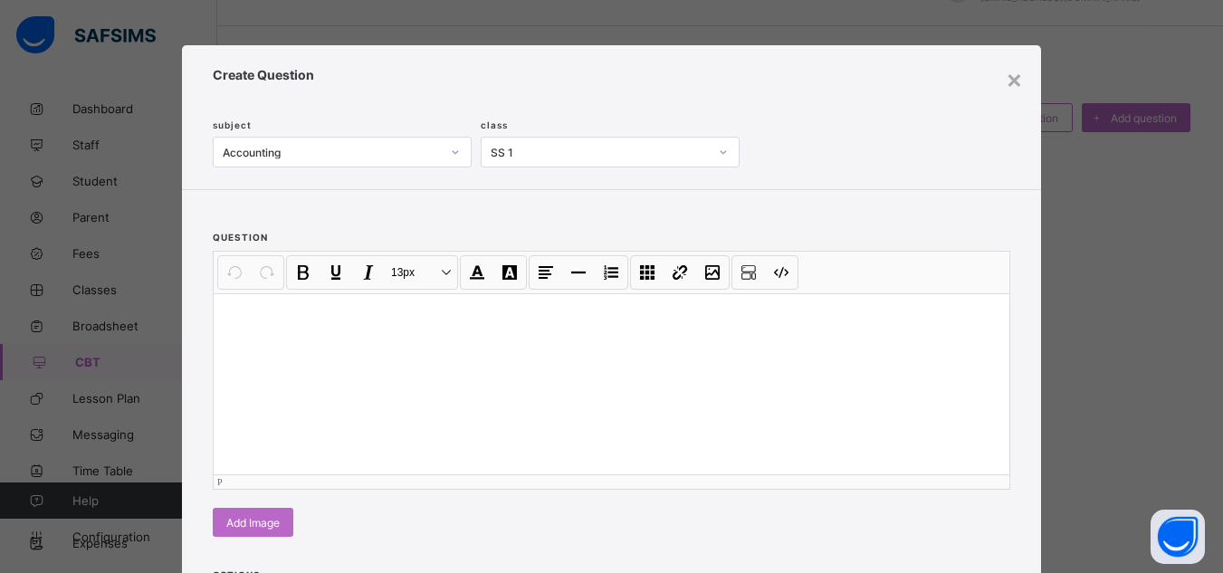
click at [508, 347] on div at bounding box center [612, 383] width 796 height 181
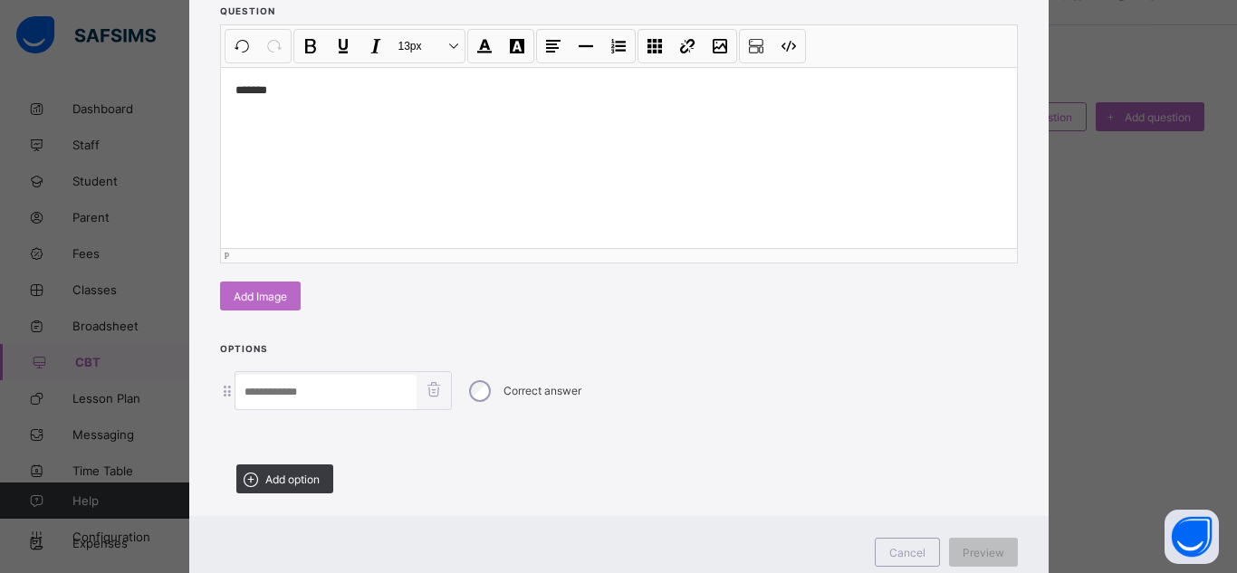
scroll to position [286, 0]
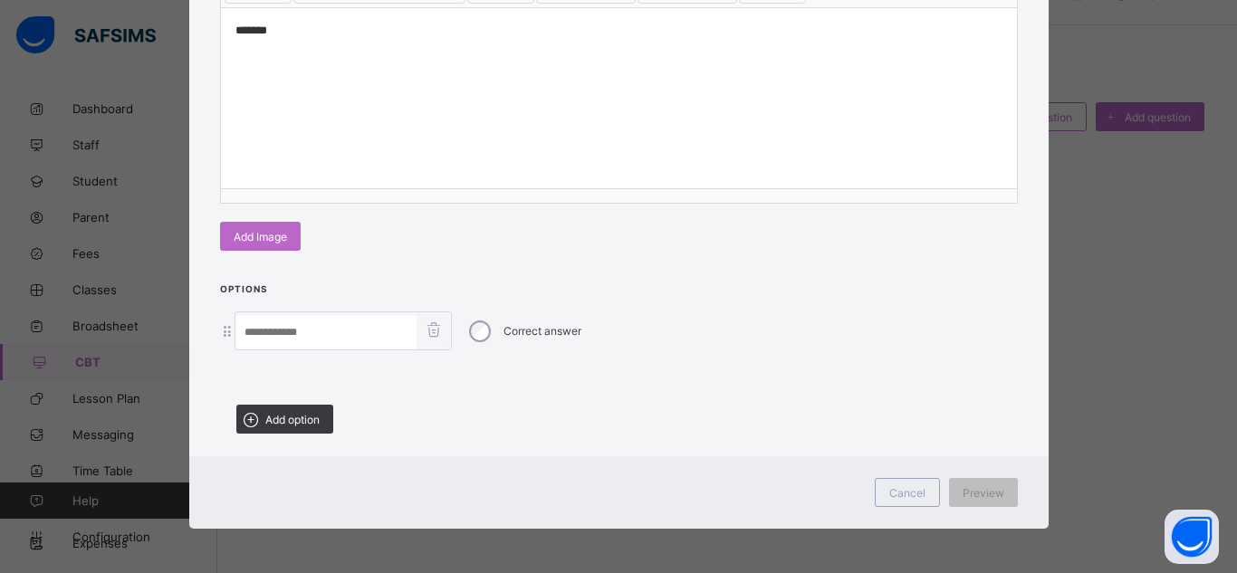
click at [343, 341] on input at bounding box center [325, 332] width 181 height 34
type input "****"
click at [311, 422] on span "Add option" at bounding box center [292, 420] width 54 height 14
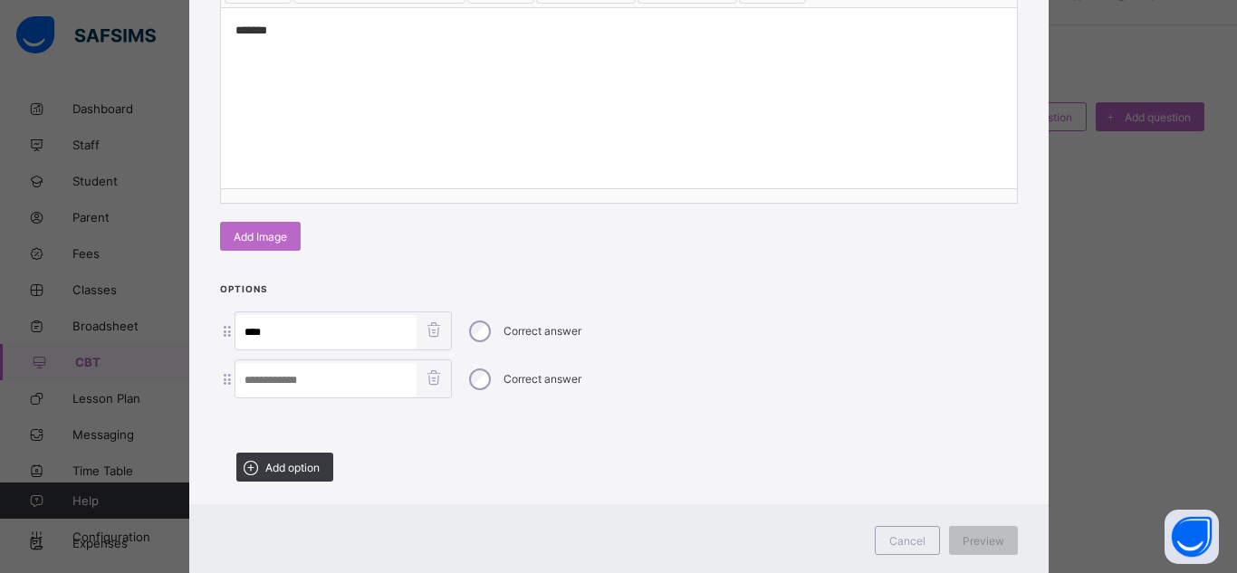
click at [300, 363] on input at bounding box center [325, 380] width 181 height 34
type input "*******"
click at [279, 473] on div "Add option" at bounding box center [284, 467] width 97 height 29
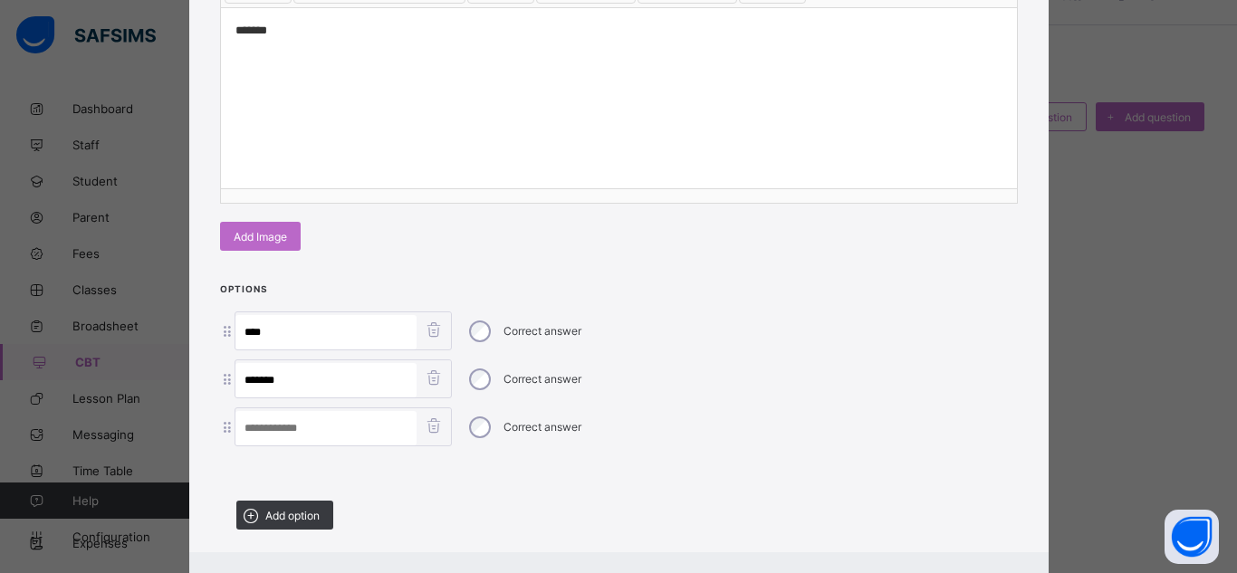
click at [311, 418] on input at bounding box center [325, 428] width 181 height 34
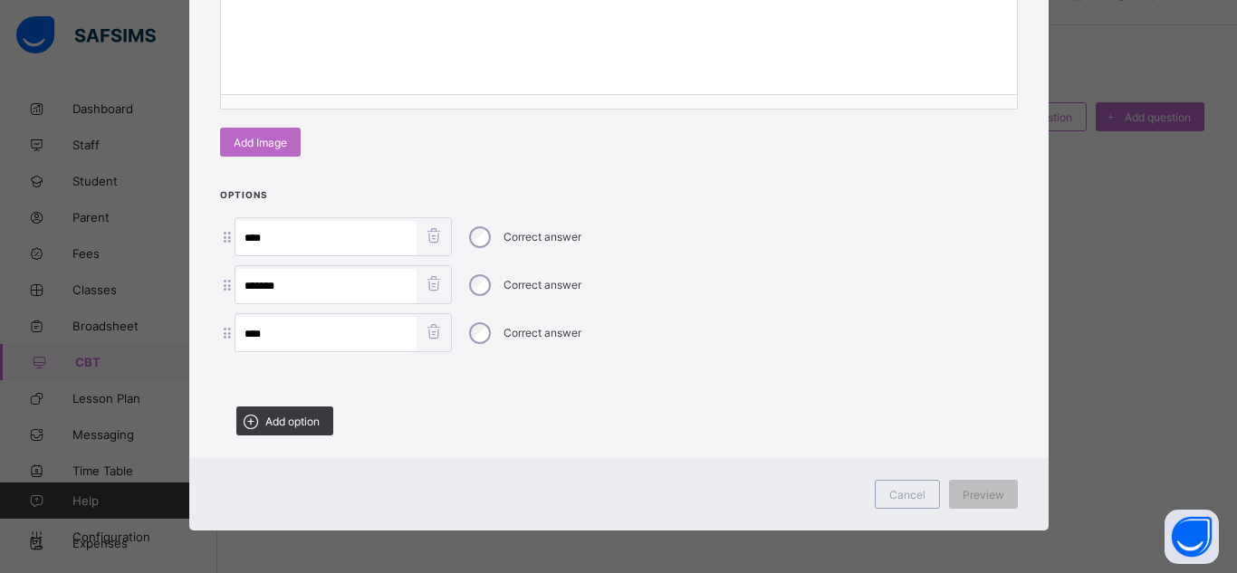
type input "****"
click at [270, 433] on div "Options **** Correct answer ******* Correct answer **** Correct answer Add opti…" at bounding box center [618, 318] width 859 height 262
click at [270, 422] on span "Add option" at bounding box center [292, 422] width 54 height 14
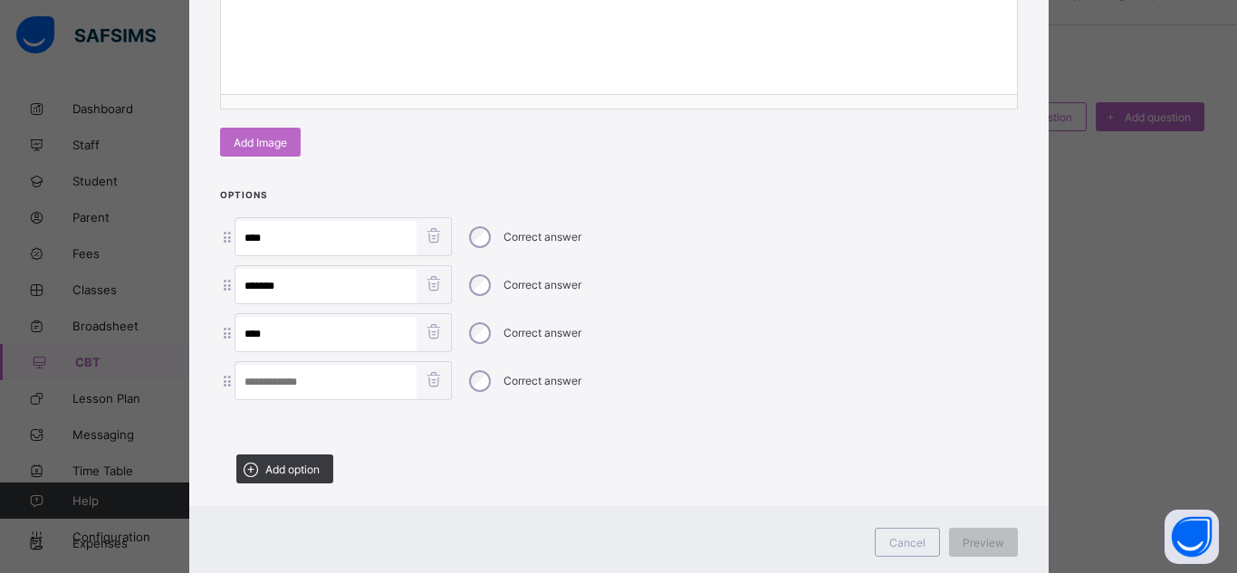
click at [270, 367] on input at bounding box center [325, 382] width 181 height 34
drag, startPoint x: 287, startPoint y: 371, endPoint x: 320, endPoint y: 416, distance: 55.8
click at [320, 416] on div "Options **** Correct answer ******* Correct answer **** Correct answer ****** C…" at bounding box center [618, 342] width 859 height 310
type input "******"
click at [320, 416] on div at bounding box center [619, 425] width 798 height 32
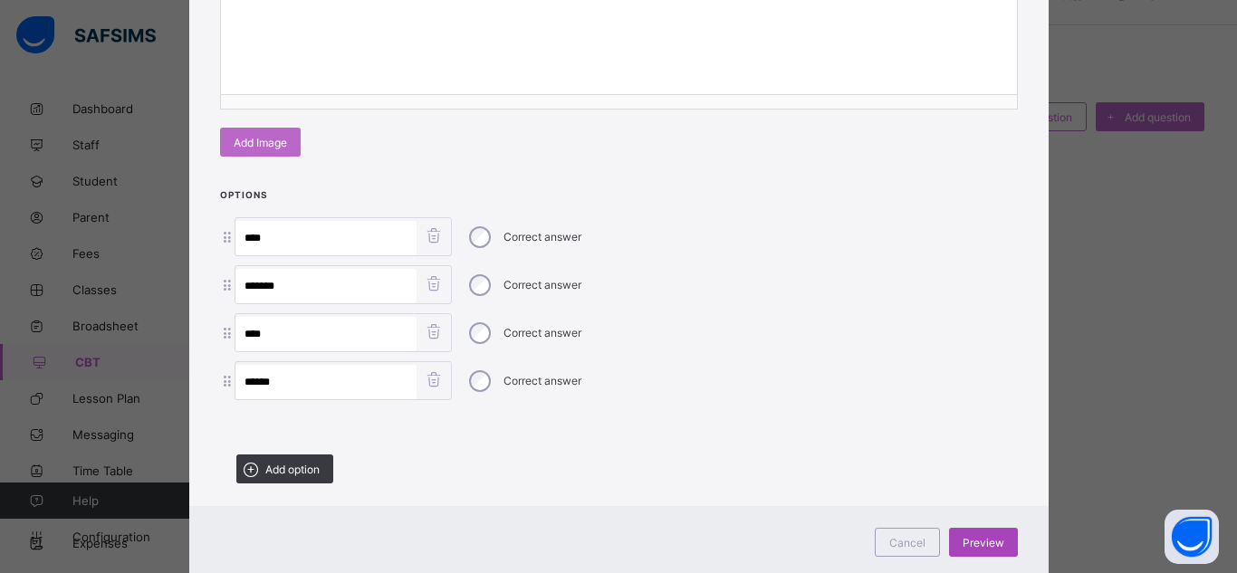
click at [1003, 543] on div "Preview" at bounding box center [983, 542] width 69 height 29
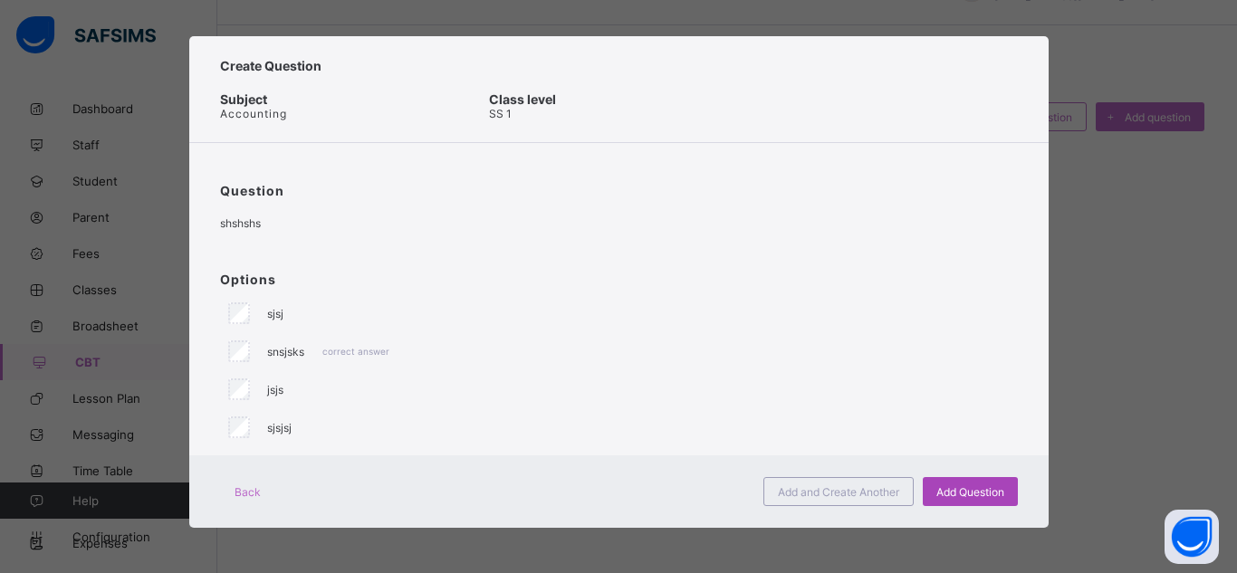
scroll to position [9, 0]
click at [947, 491] on span "Add Question" at bounding box center [970, 492] width 68 height 14
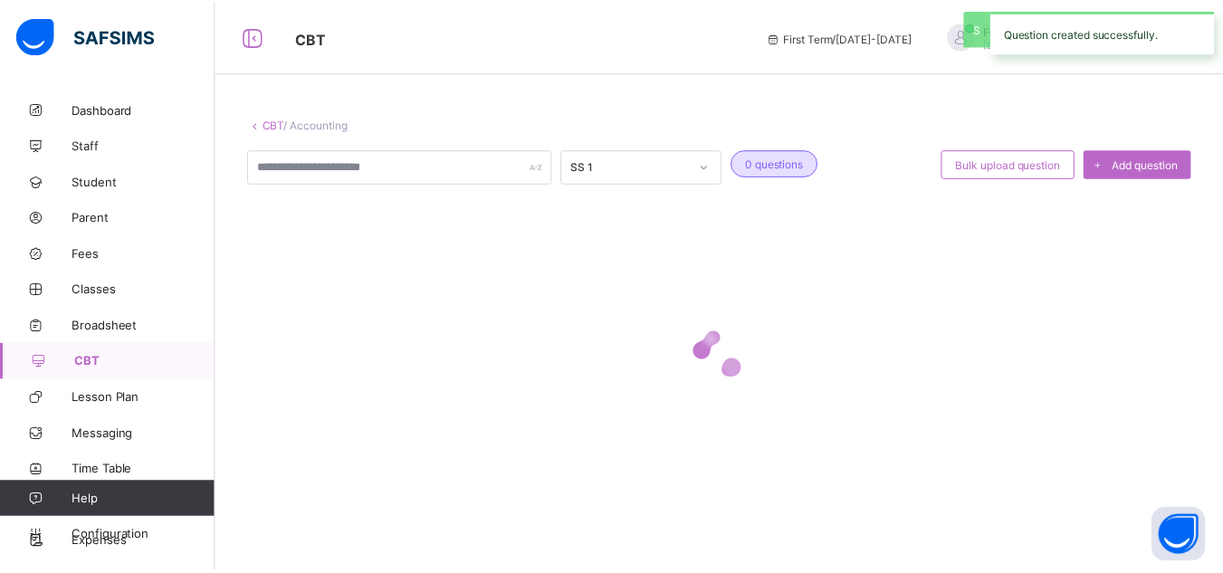
scroll to position [0, 0]
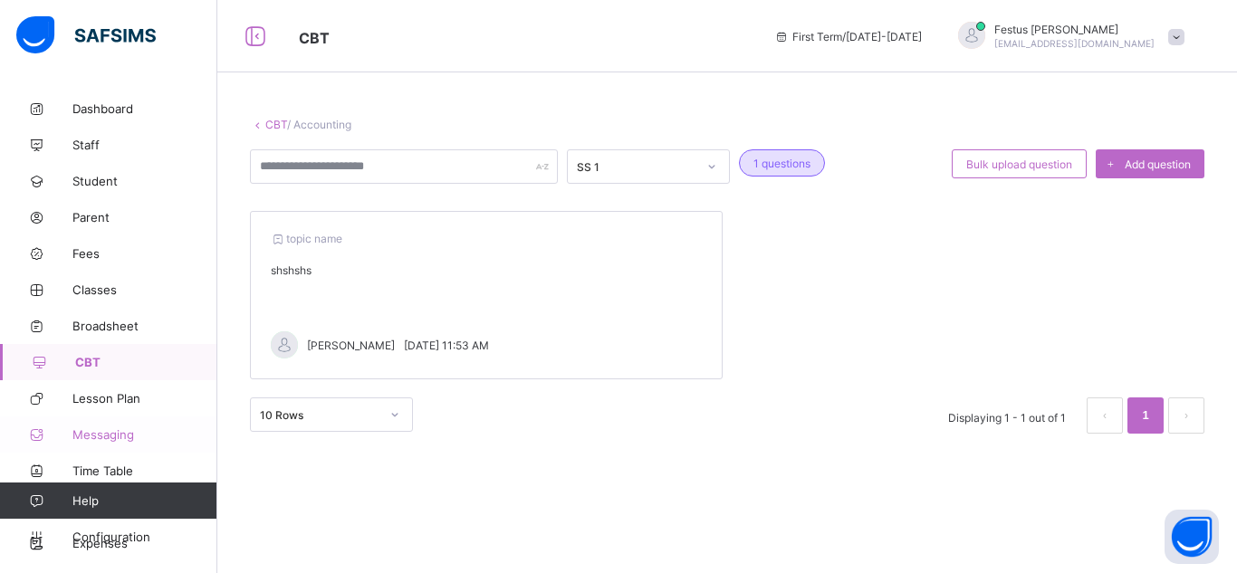
click at [73, 429] on span "Messaging" at bounding box center [144, 434] width 145 height 14
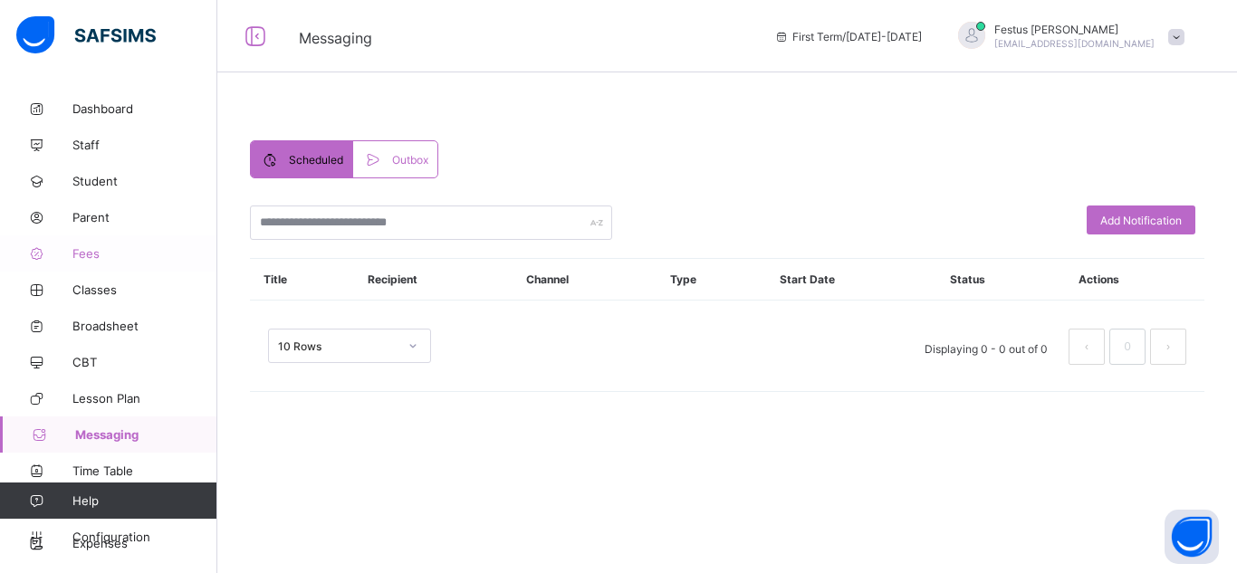
click at [104, 265] on link "Fees" at bounding box center [108, 253] width 217 height 36
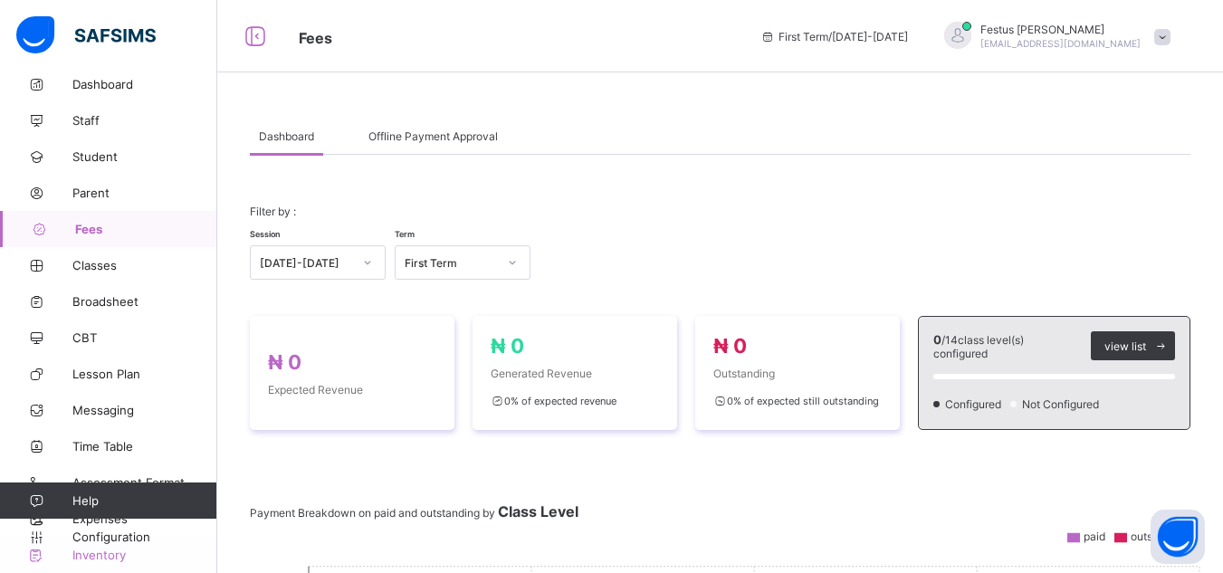
scroll to position [57, 0]
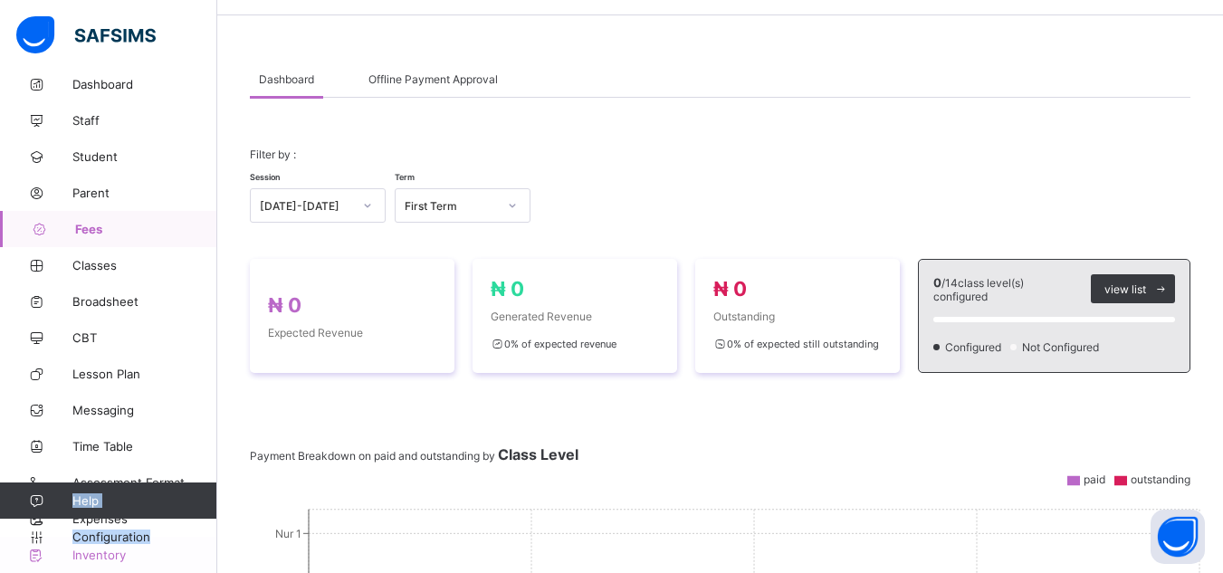
drag, startPoint x: 214, startPoint y: 545, endPoint x: 201, endPoint y: 567, distance: 25.2
click at [201, 567] on div "Dashboard Staff Student Parent Fees Classes Broadsheet CBT Lesson Plan Messagin…" at bounding box center [108, 322] width 217 height 501
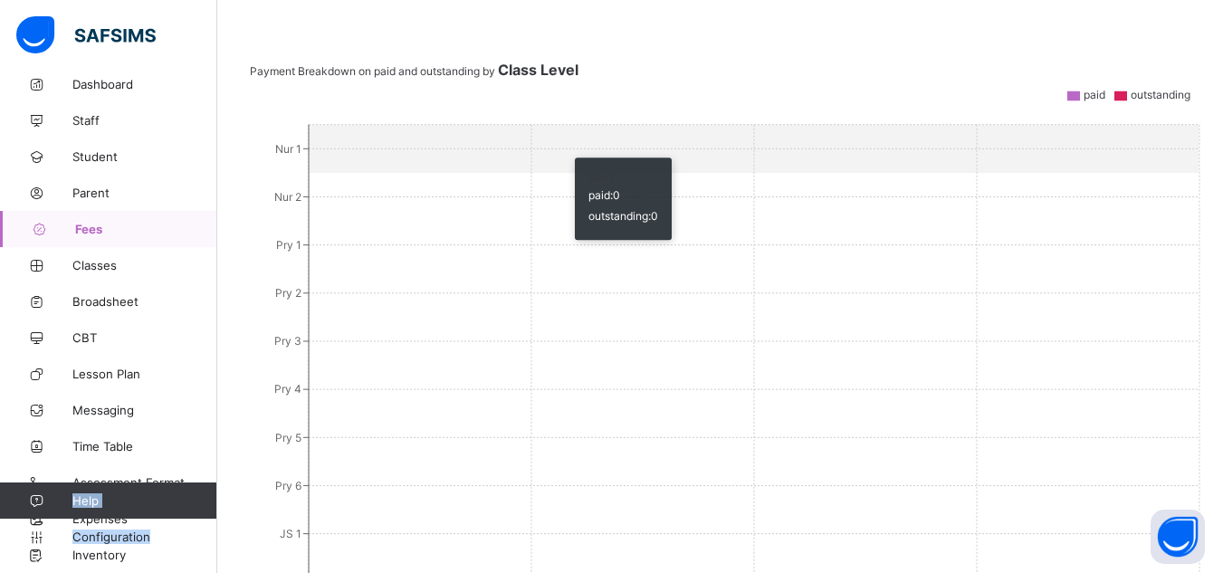
scroll to position [0, 0]
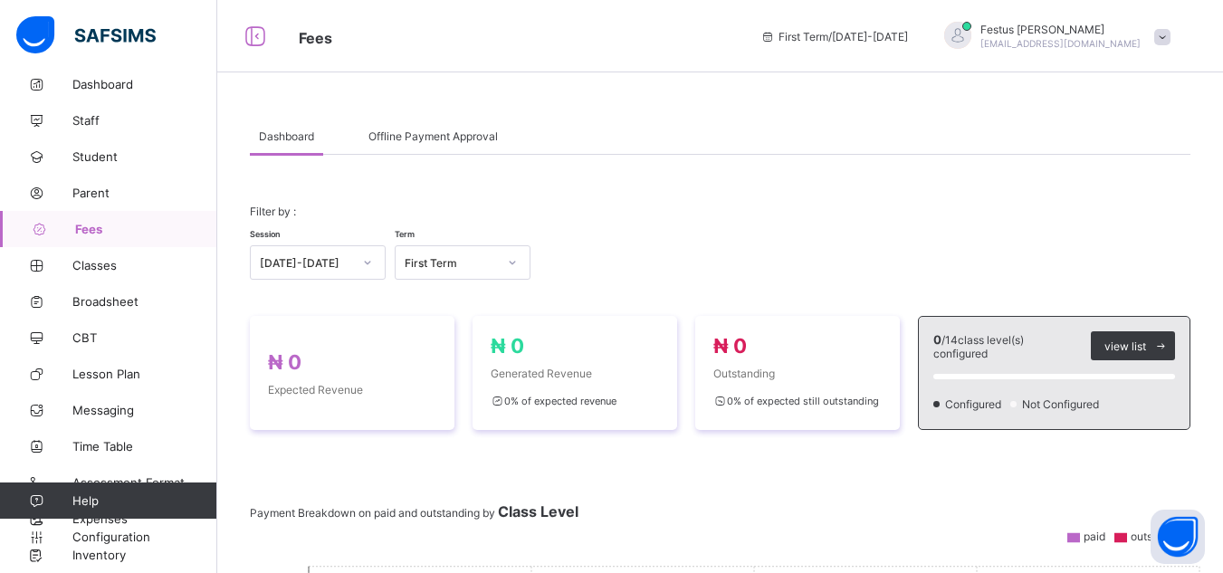
click at [417, 122] on div "Offline Payment Approval" at bounding box center [433, 136] width 148 height 36
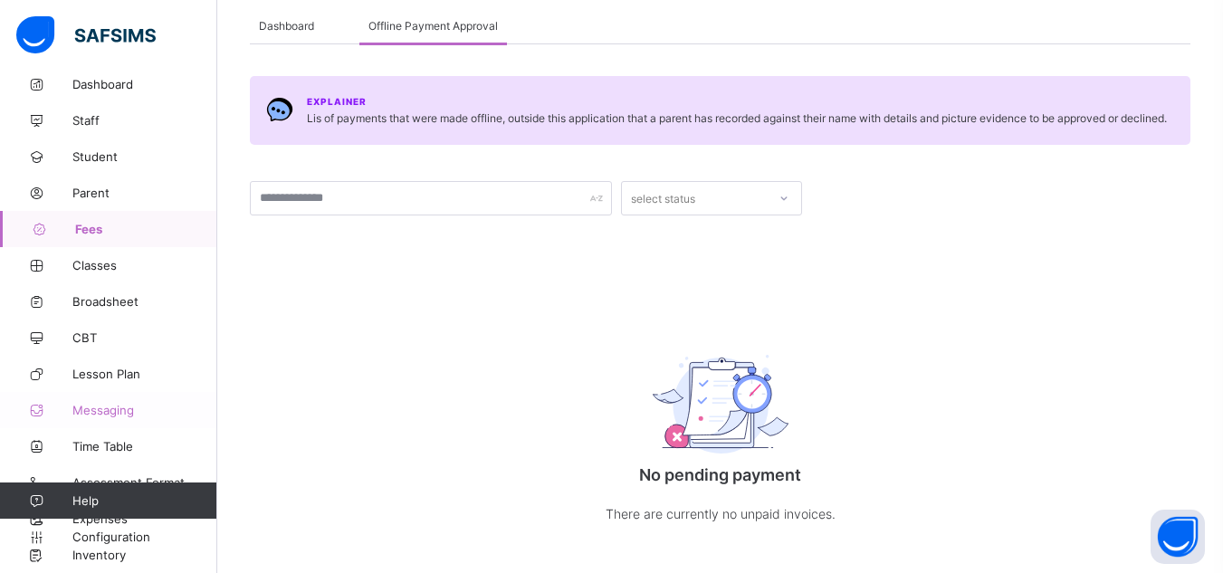
scroll to position [127, 0]
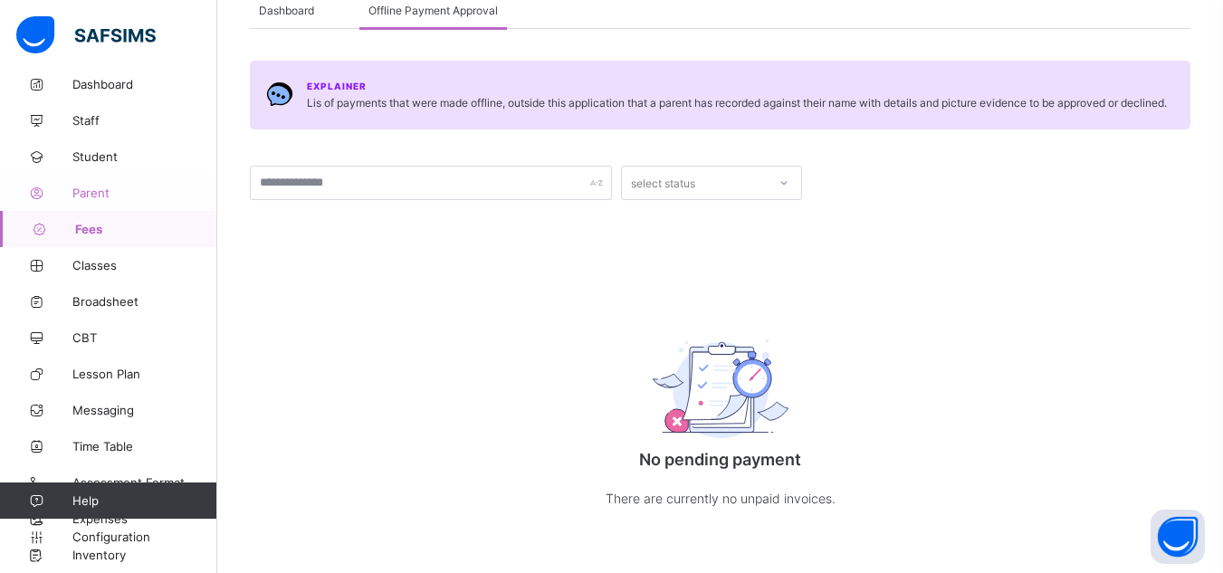
click at [91, 193] on span "Parent" at bounding box center [144, 193] width 145 height 14
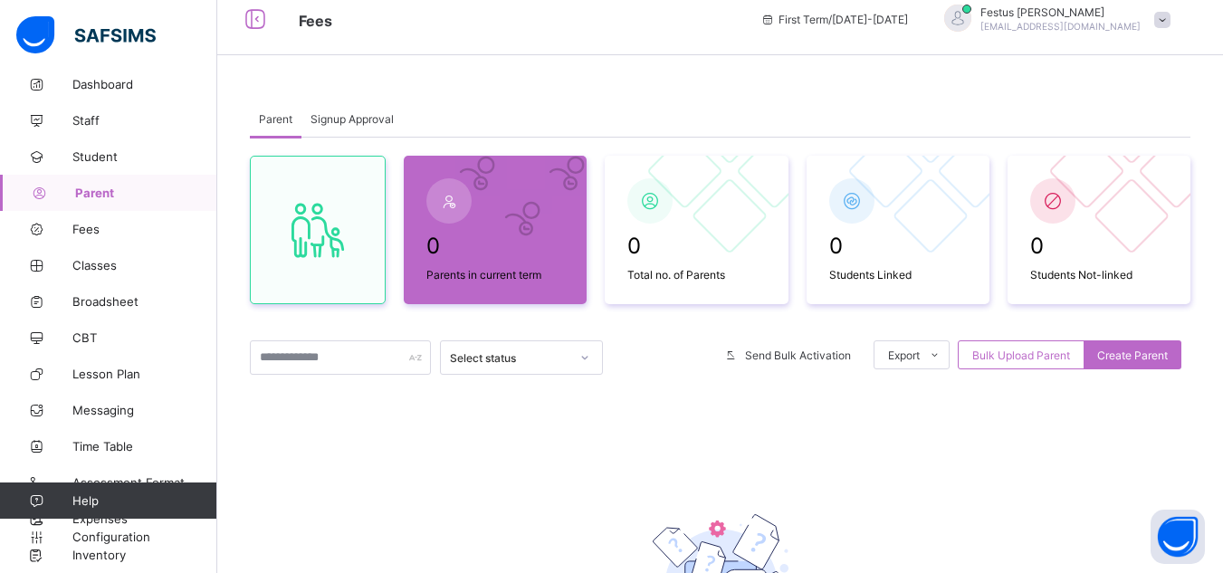
scroll to position [15, 0]
click at [355, 117] on span "Signup Approval" at bounding box center [352, 121] width 83 height 14
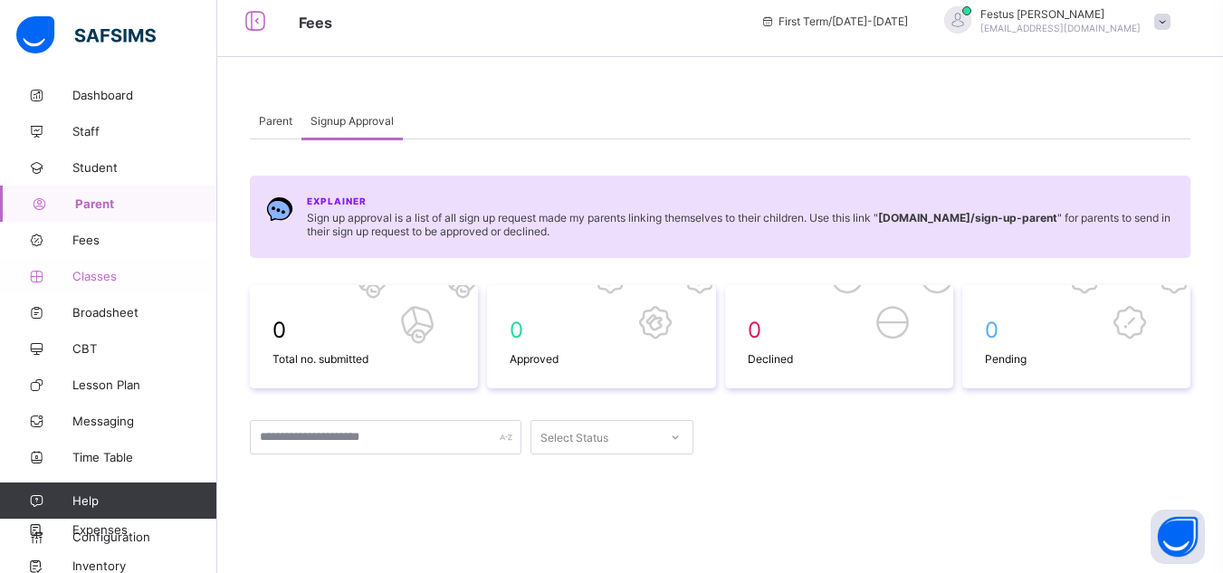
scroll to position [13, 0]
click at [100, 175] on span "Student" at bounding box center [144, 168] width 145 height 14
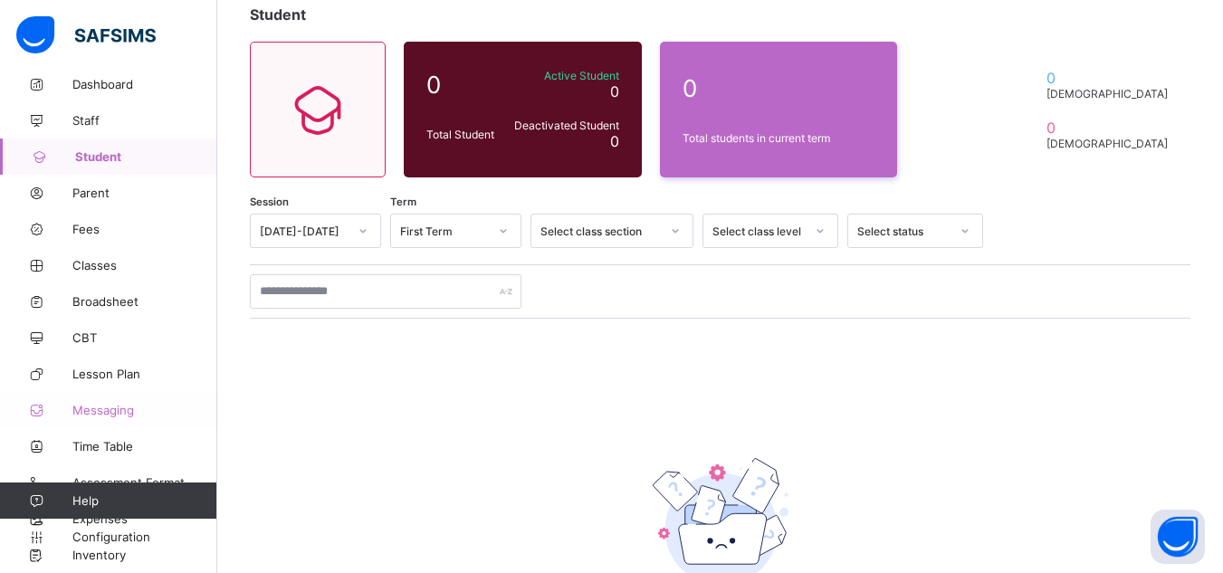
scroll to position [119, 0]
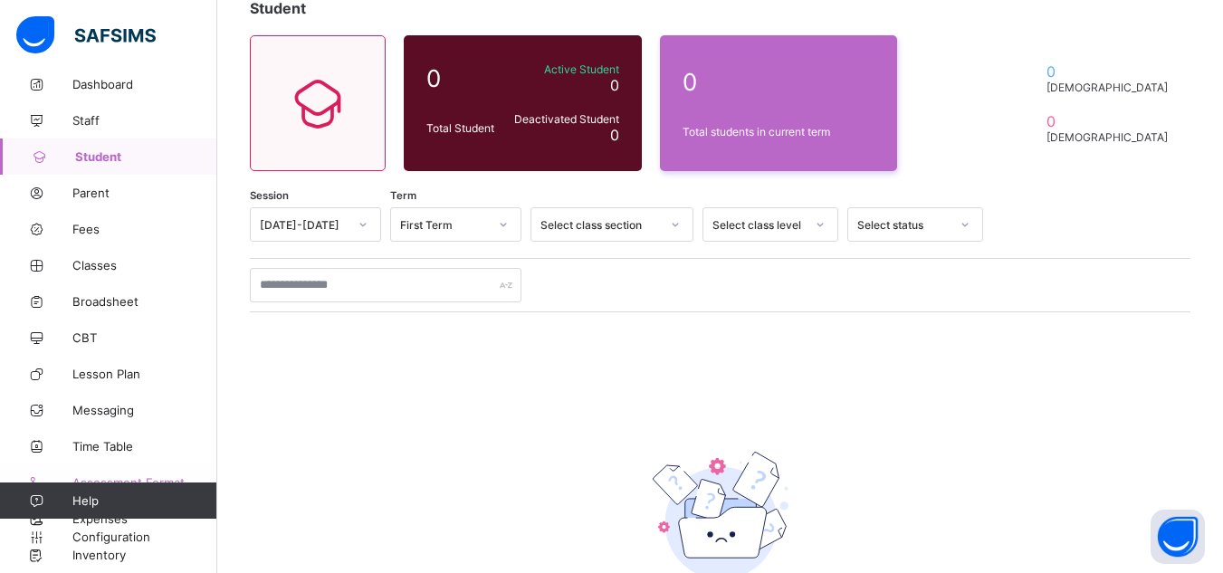
click at [91, 477] on span "Assessment Format" at bounding box center [144, 482] width 145 height 14
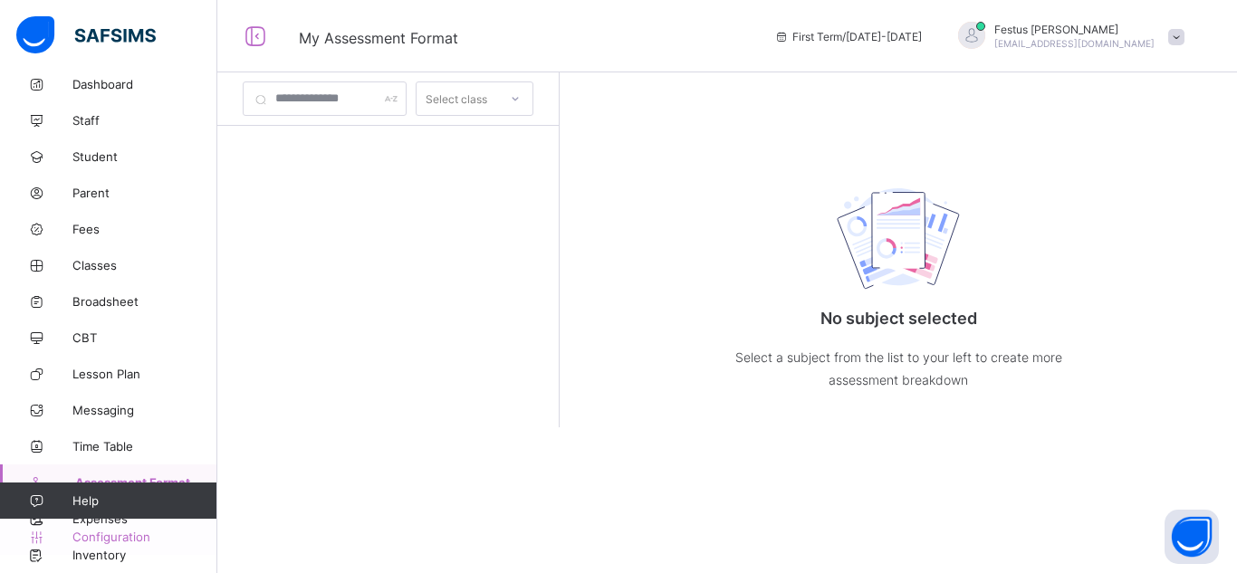
click at [96, 546] on link "Configuration" at bounding box center [108, 537] width 216 height 36
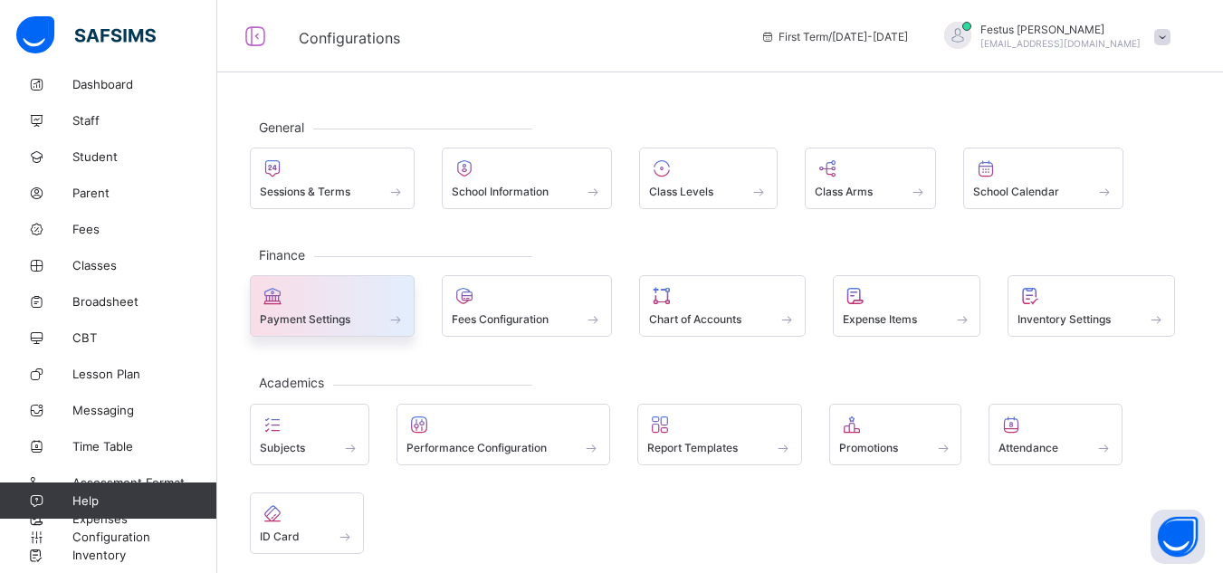
click at [391, 306] on div at bounding box center [332, 296] width 145 height 22
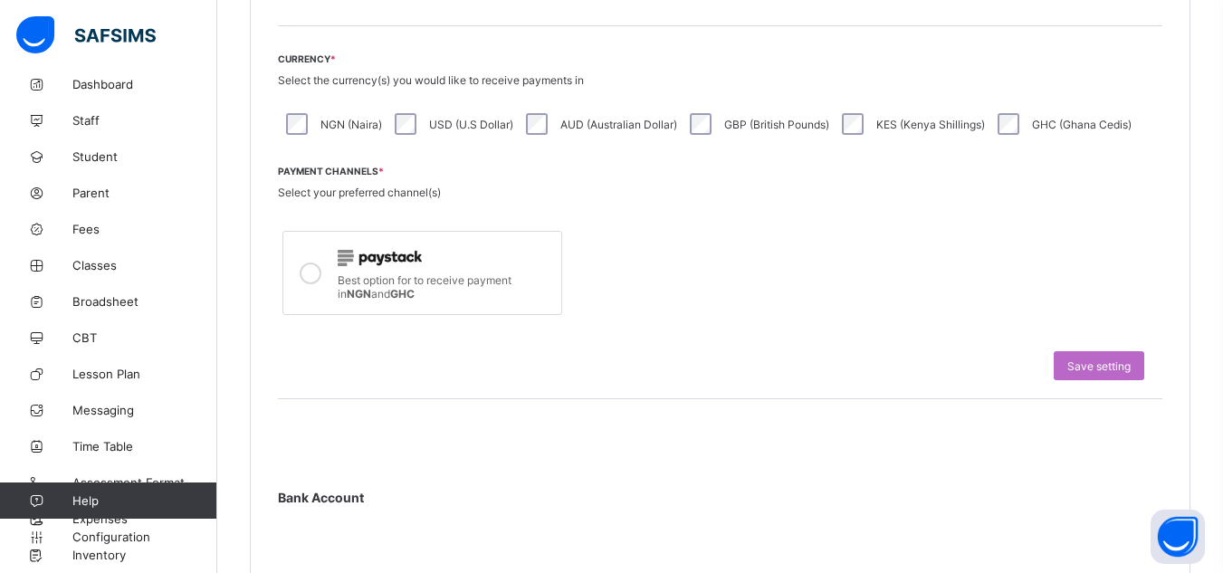
scroll to position [494, 0]
click at [464, 285] on span "Best option for to receive payment in NGN and GHC" at bounding box center [425, 287] width 174 height 27
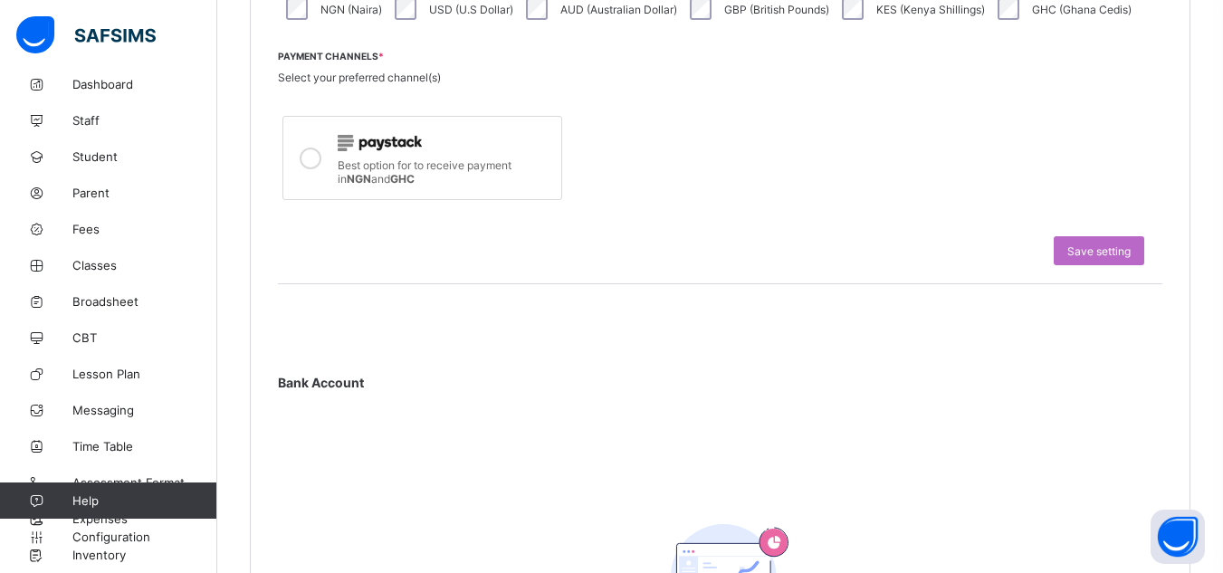
scroll to position [828, 0]
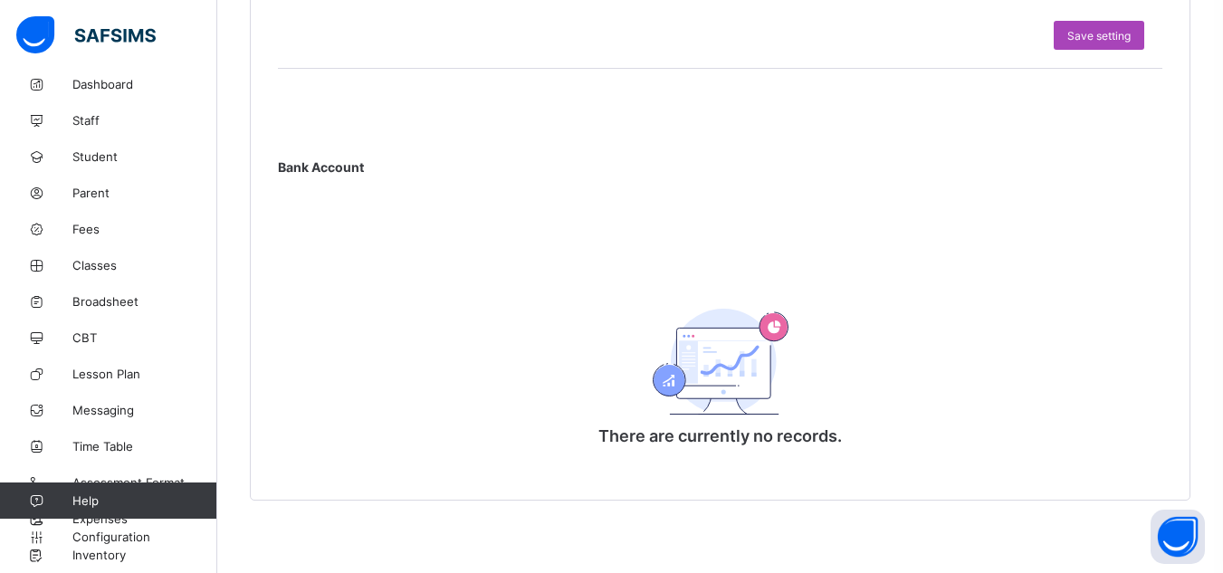
click at [1112, 34] on span "Save setting" at bounding box center [1098, 36] width 63 height 14
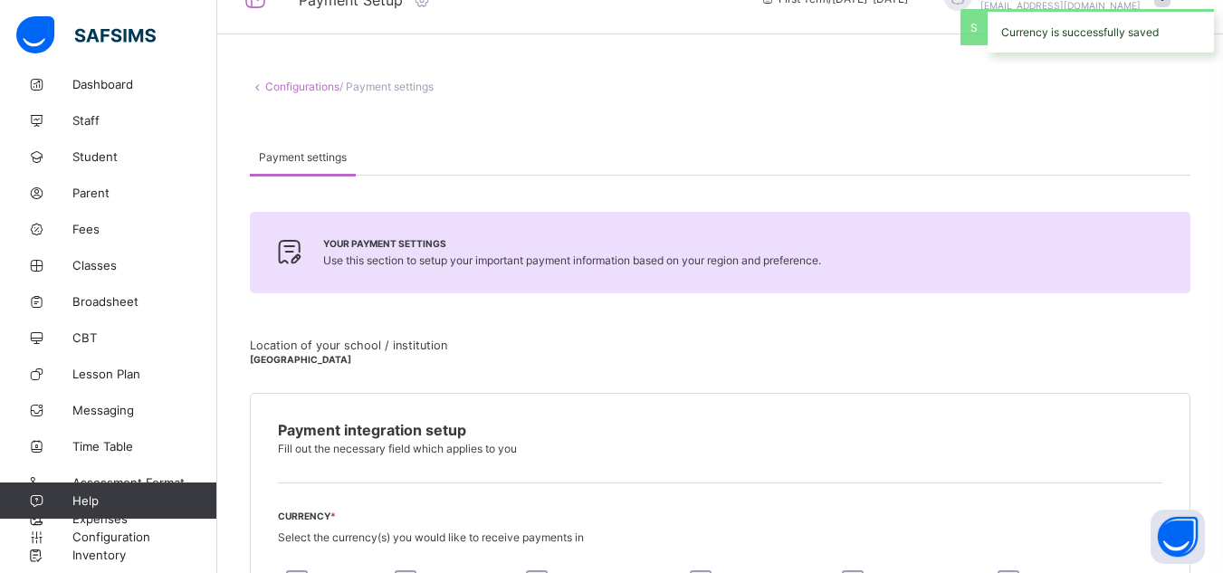
scroll to position [37, 0]
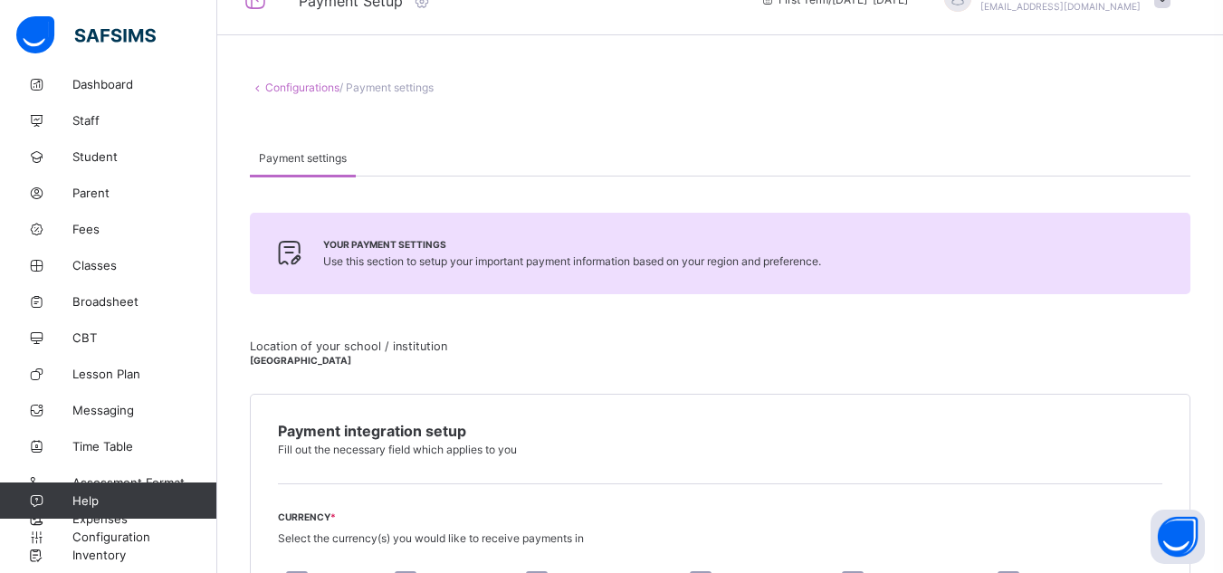
click at [712, 269] on div "Your payment settings Use this section to setup your important payment informat…" at bounding box center [630, 253] width 721 height 34
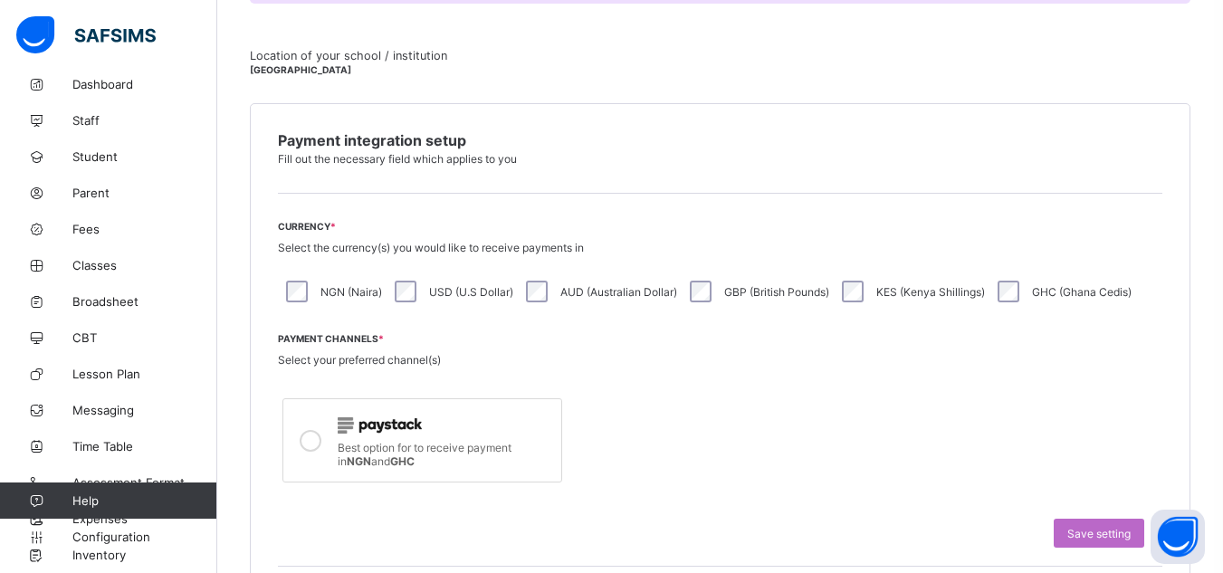
scroll to position [330, 0]
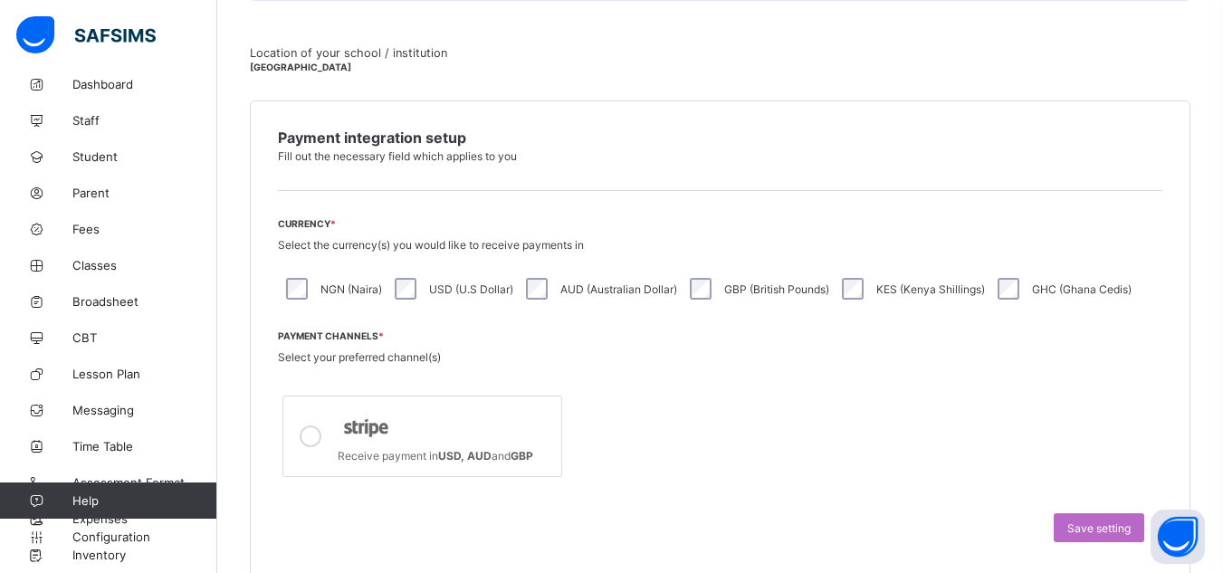
click at [595, 287] on label "AUD (Australian Dollar)" at bounding box center [618, 289] width 117 height 14
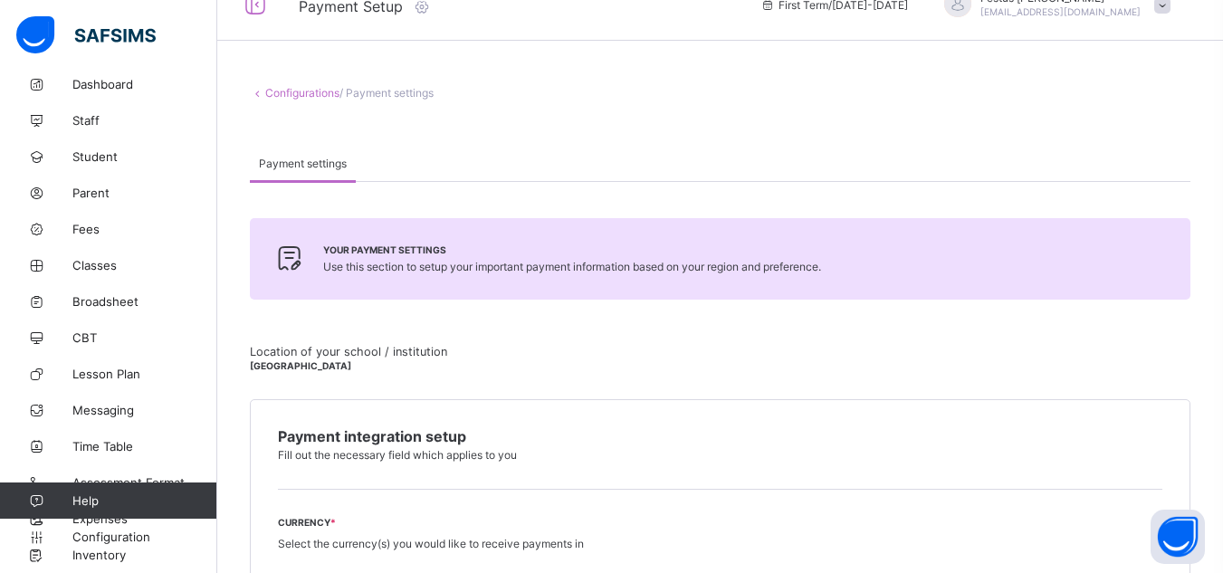
scroll to position [26, 0]
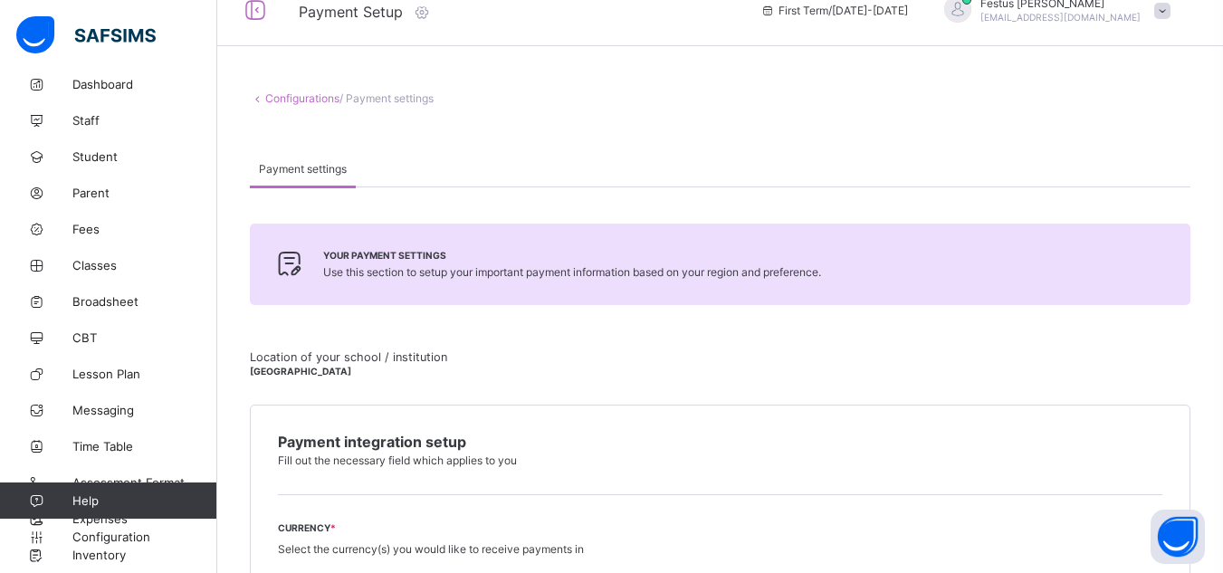
click at [293, 102] on link "Configurations" at bounding box center [302, 98] width 74 height 14
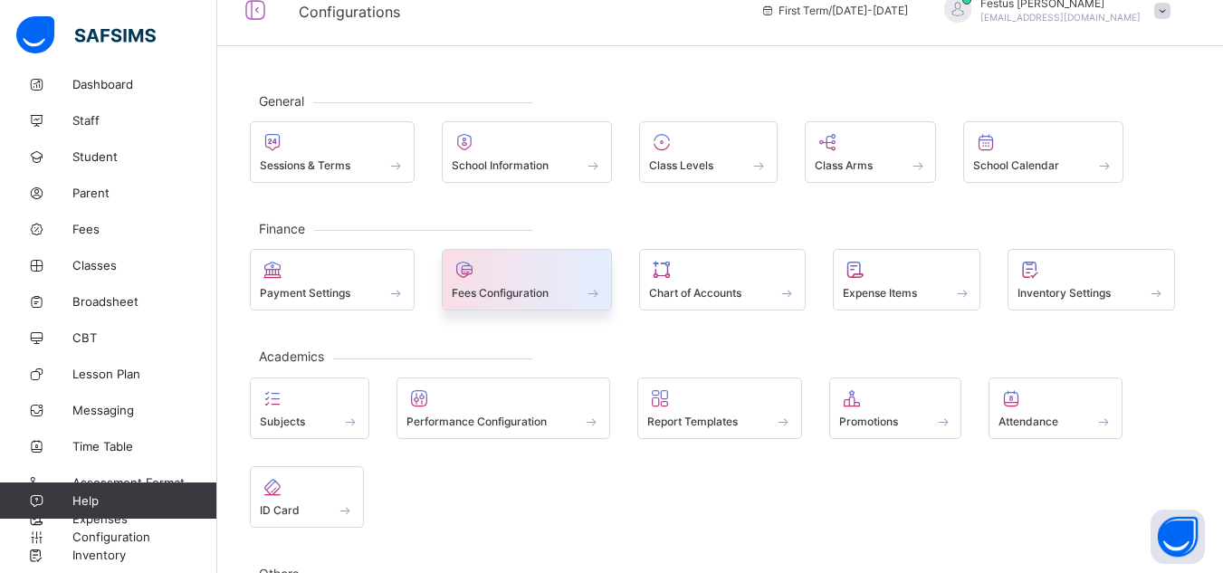
click at [489, 278] on div at bounding box center [527, 270] width 151 height 22
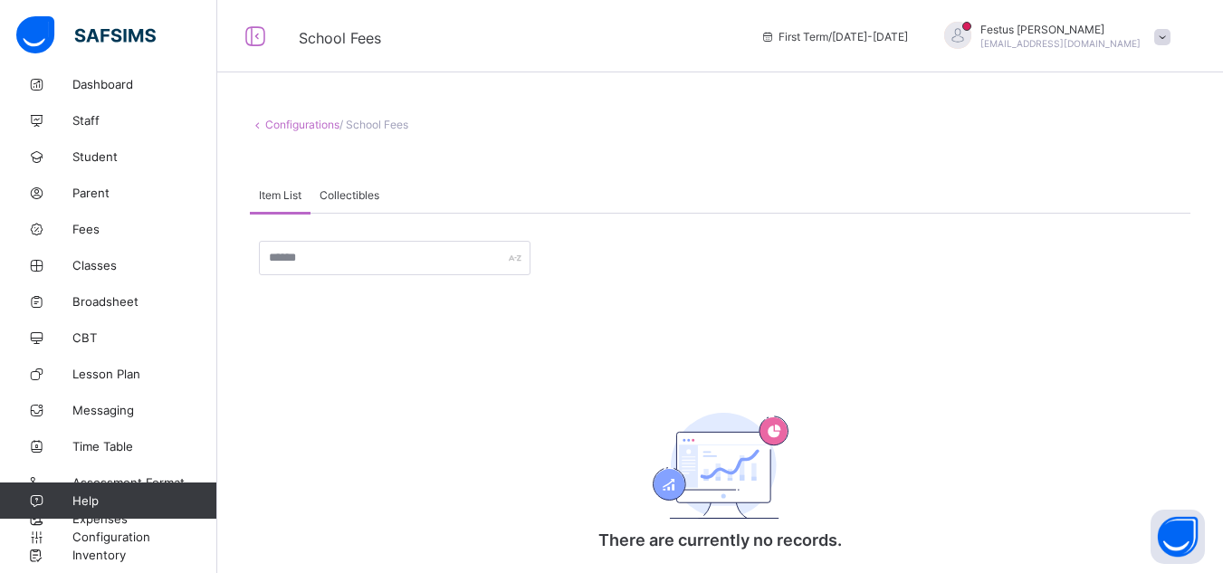
click at [303, 124] on link "Configurations" at bounding box center [302, 125] width 74 height 14
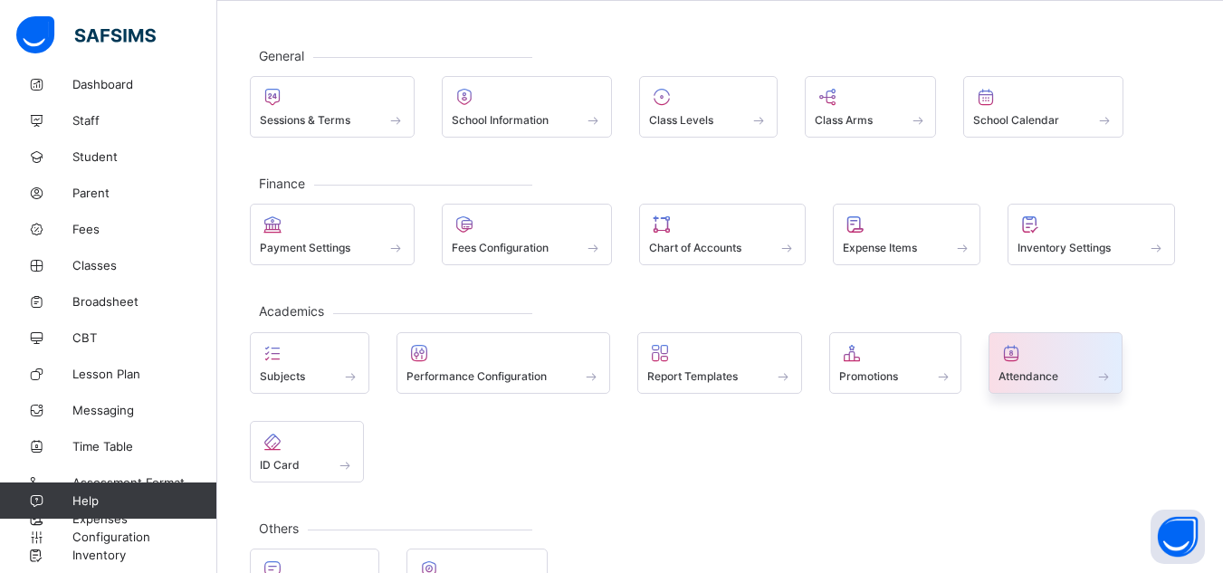
scroll to position [72, 0]
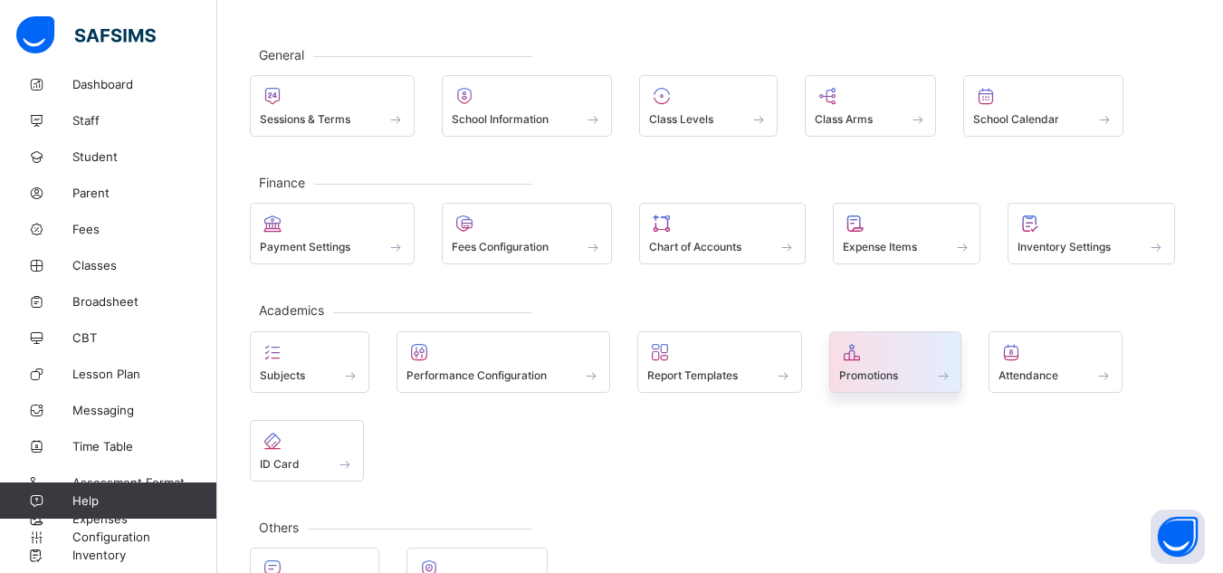
click at [854, 360] on icon at bounding box center [851, 352] width 25 height 22
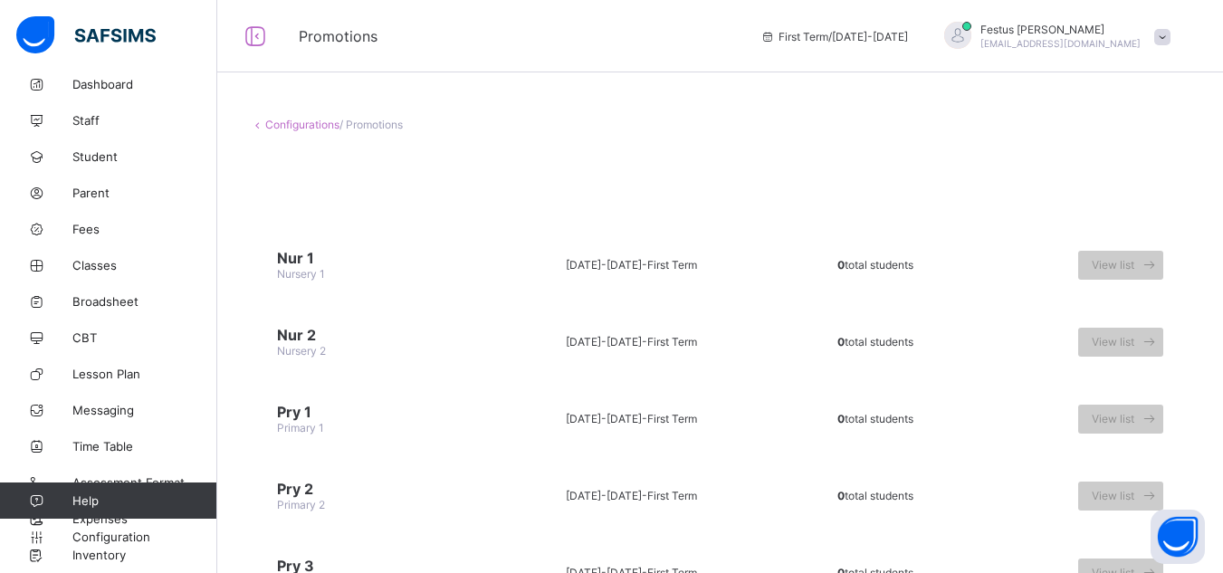
click at [300, 124] on link "Configurations" at bounding box center [302, 125] width 74 height 14
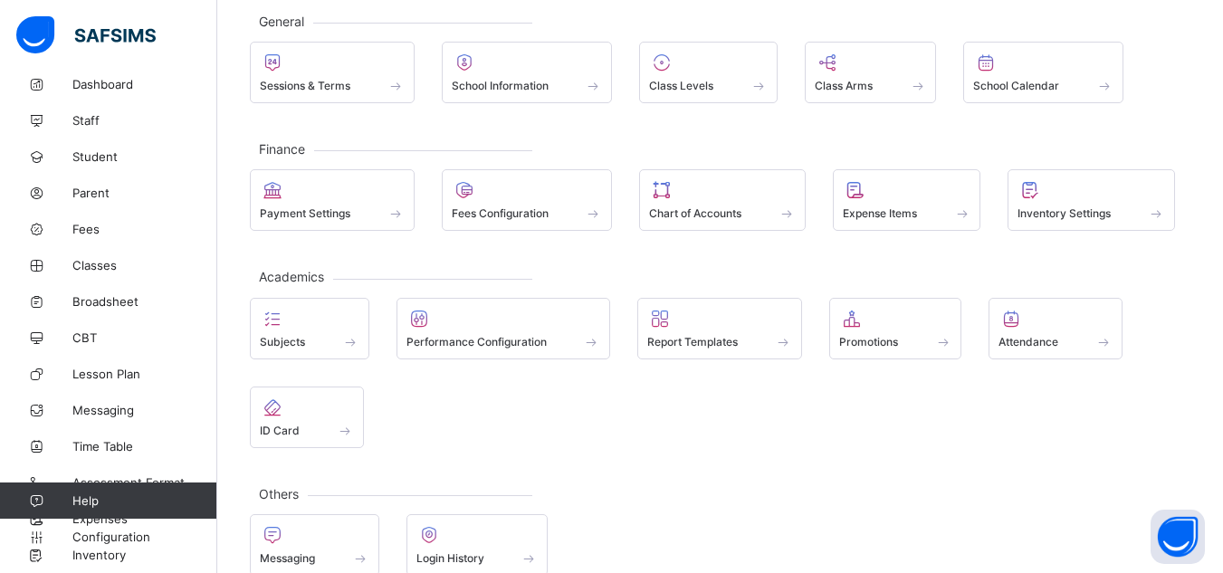
scroll to position [136, 0]
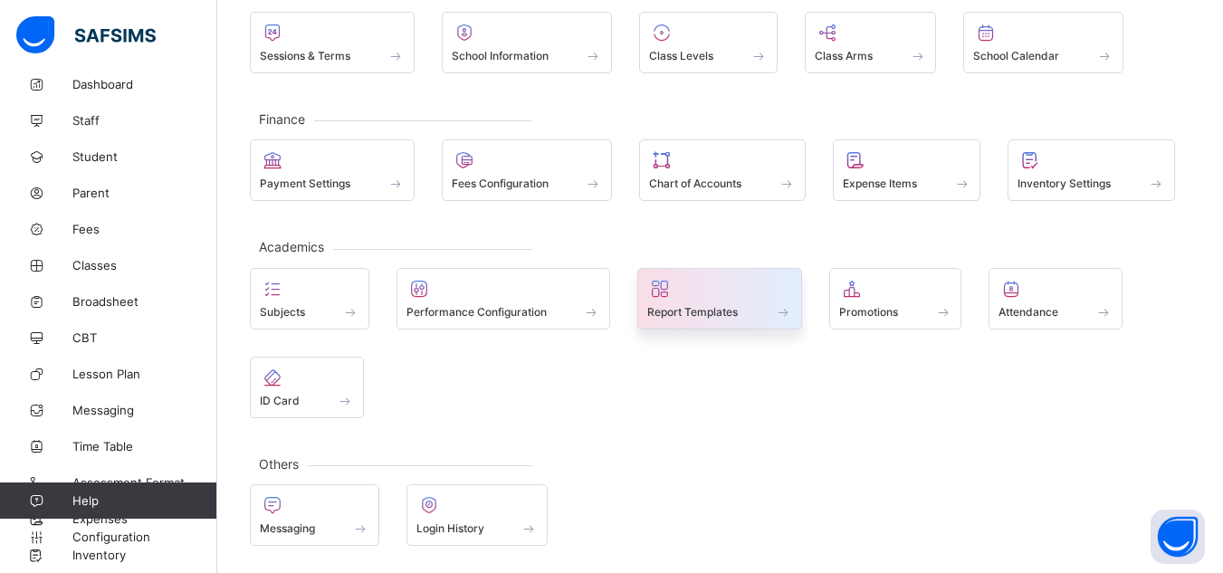
click at [715, 307] on span "Report Templates" at bounding box center [692, 312] width 91 height 14
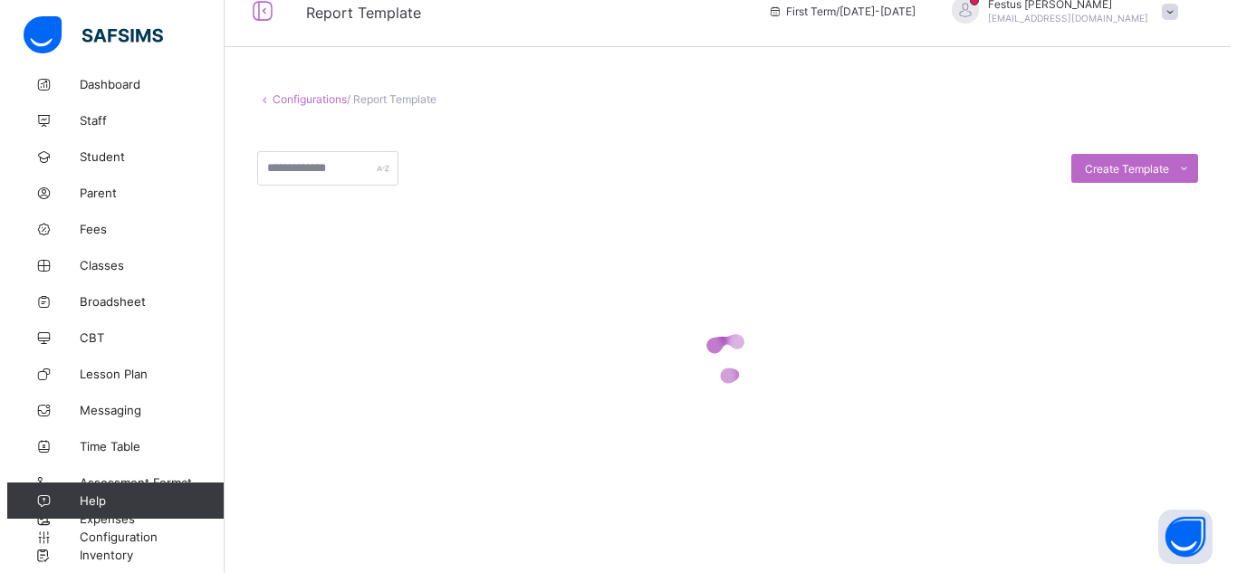
scroll to position [41, 0]
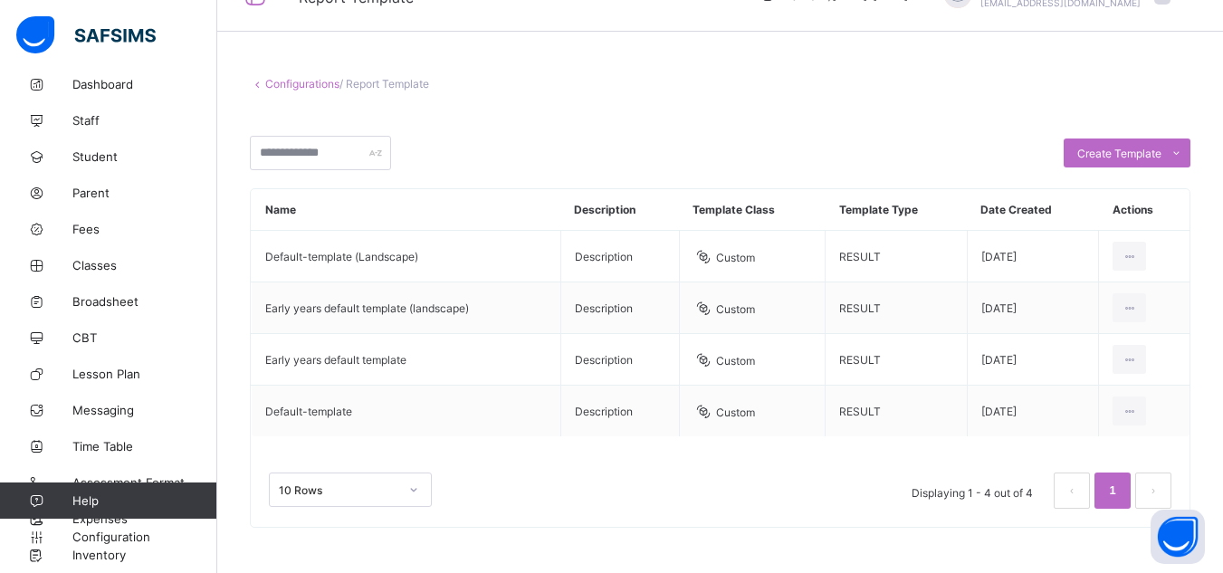
click at [495, 464] on div "10 Rows Displaying 1 - 4 out of 4 1" at bounding box center [720, 481] width 939 height 91
click at [783, 253] on td "Custom" at bounding box center [752, 257] width 147 height 52
click at [1108, 304] on div "Edit Template" at bounding box center [1088, 297] width 99 height 18
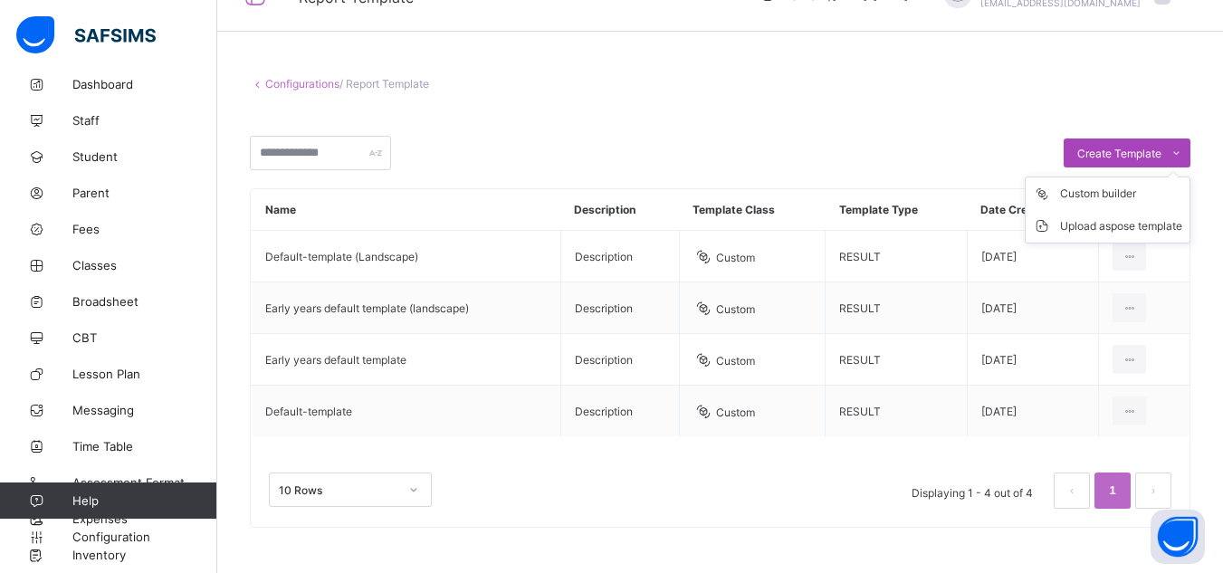
click at [1098, 153] on span "Create Template" at bounding box center [1119, 154] width 84 height 14
click at [1083, 215] on li "Upload aspose template" at bounding box center [1108, 226] width 164 height 33
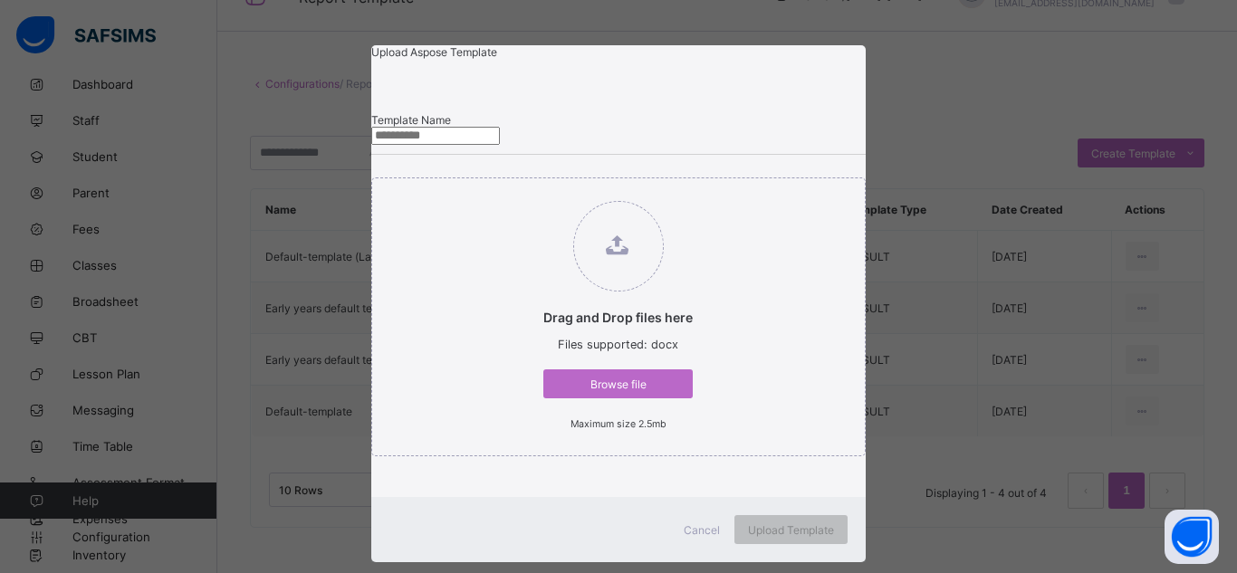
click at [911, 38] on div "Upload Aspose Template Template Name Drag and Drop files here Files supported: …" at bounding box center [618, 286] width 1237 height 573
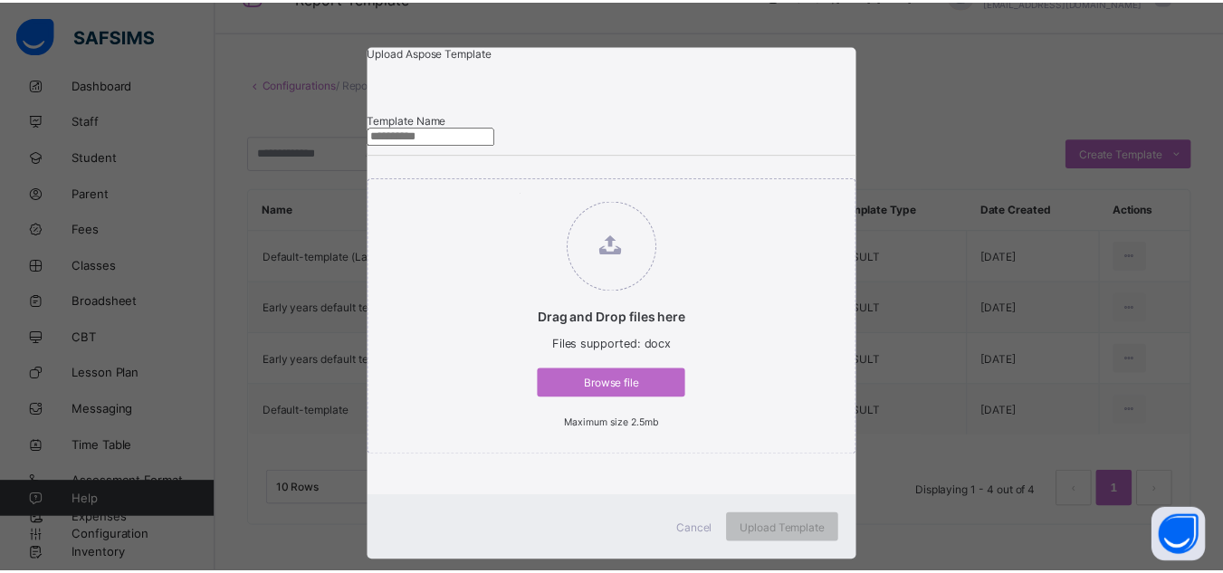
scroll to position [76, 0]
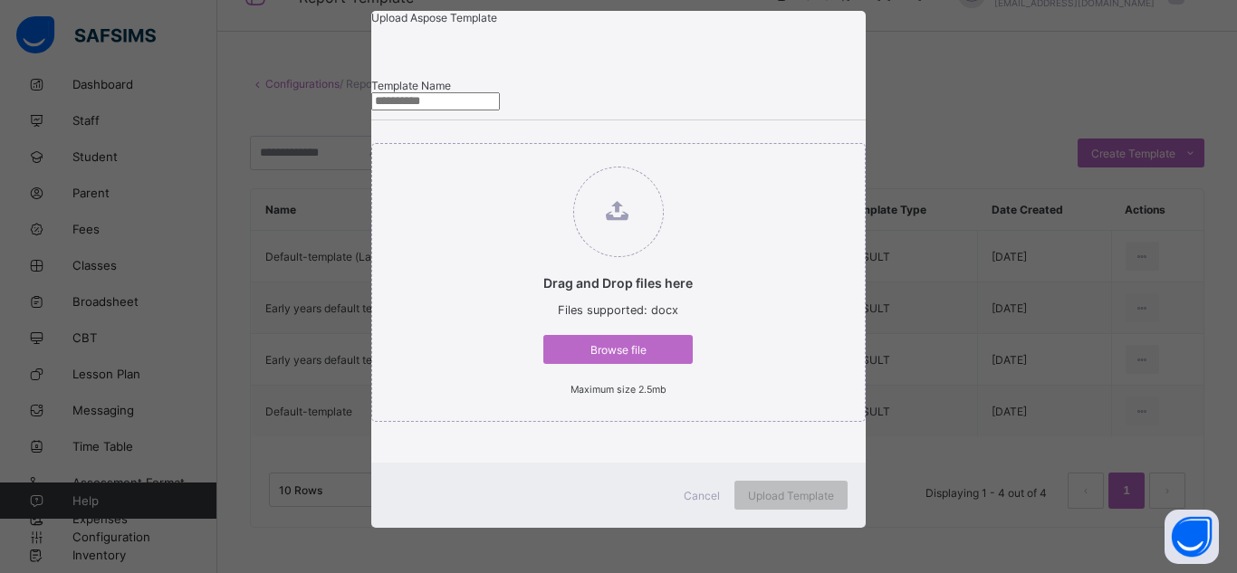
click at [698, 486] on div "Cancel" at bounding box center [701, 495] width 65 height 29
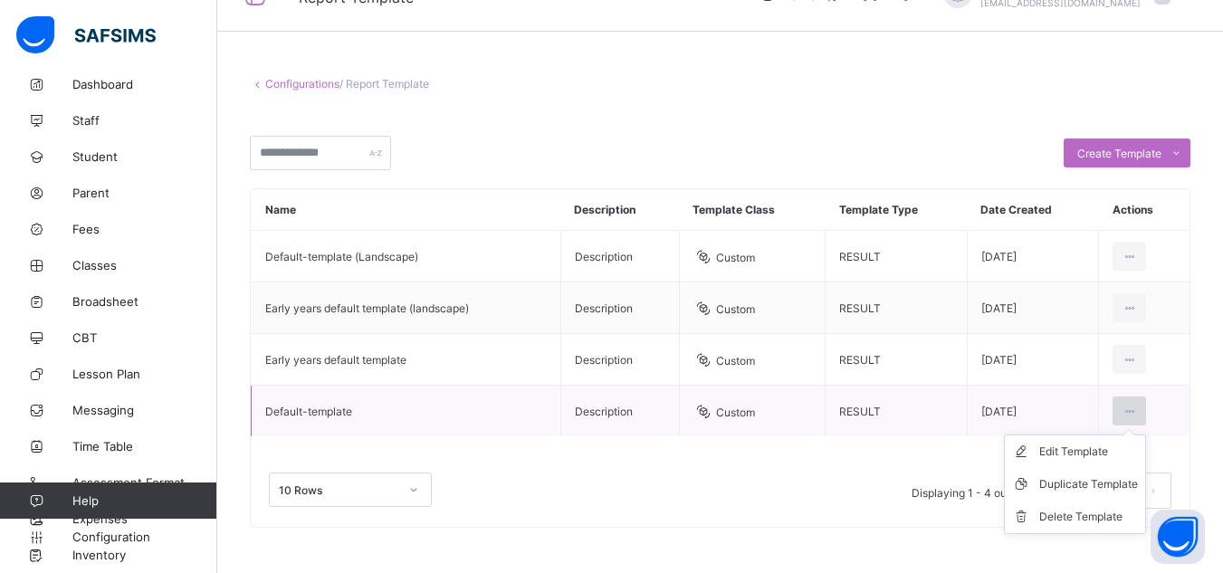
click at [1125, 406] on div at bounding box center [1130, 411] width 34 height 29
click at [1084, 450] on div "Edit Template" at bounding box center [1088, 452] width 99 height 18
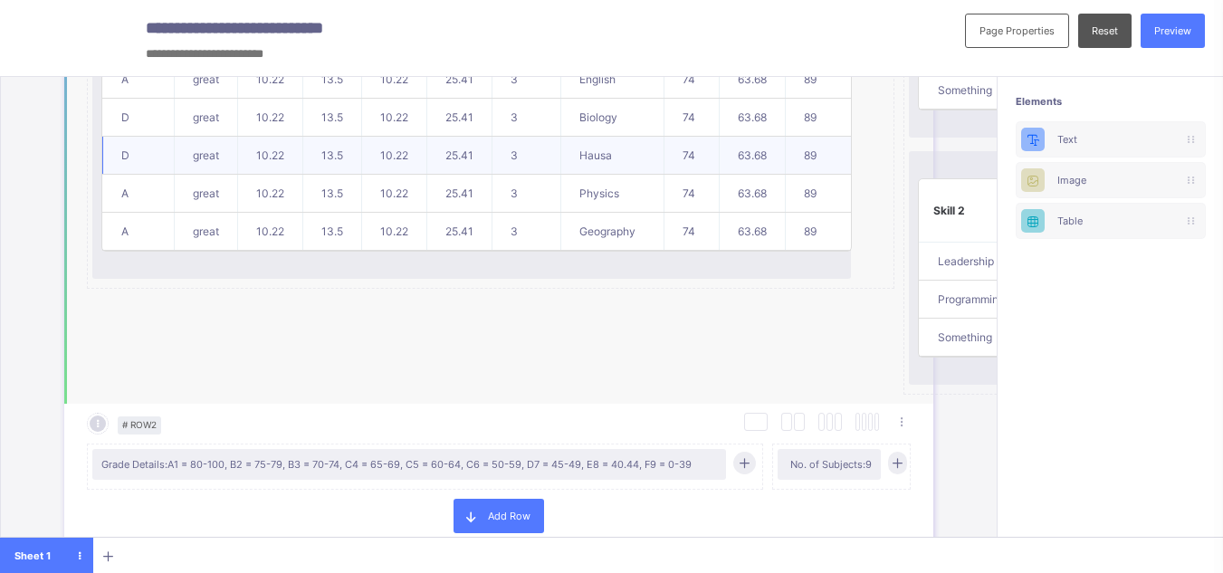
scroll to position [1143, 0]
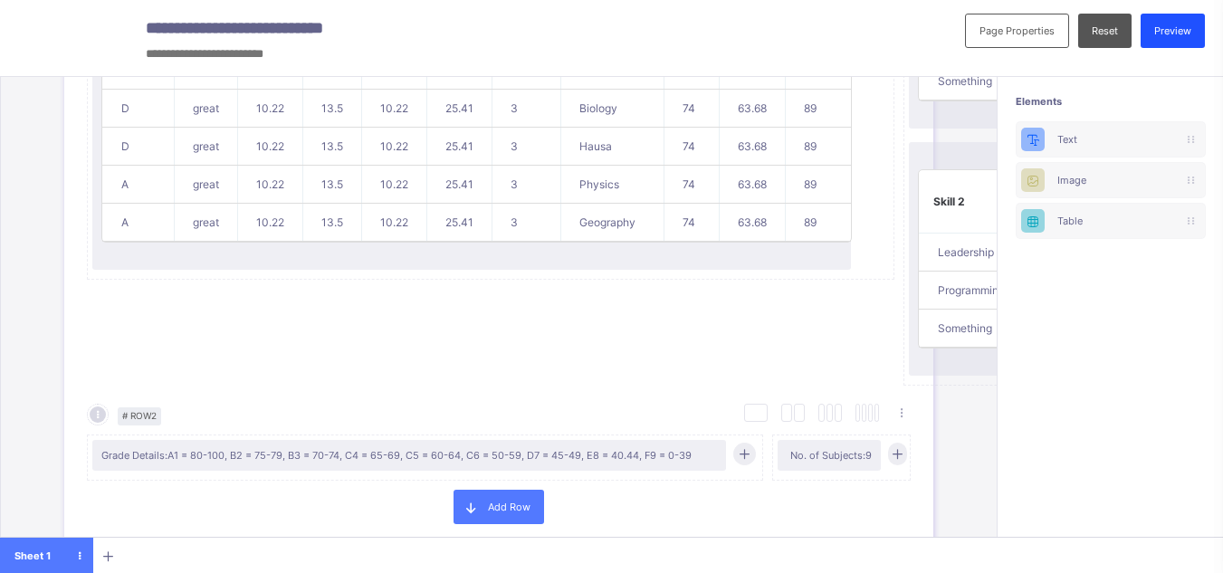
click at [1189, 25] on span "Preview" at bounding box center [1172, 30] width 37 height 13
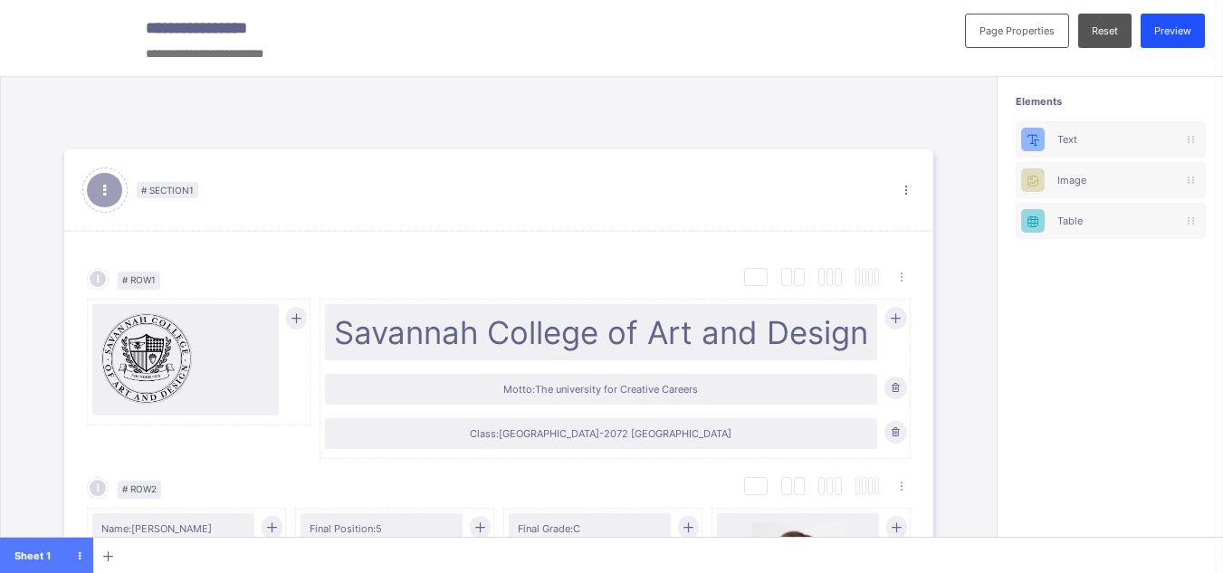
click at [1158, 36] on div "Preview" at bounding box center [1173, 31] width 64 height 34
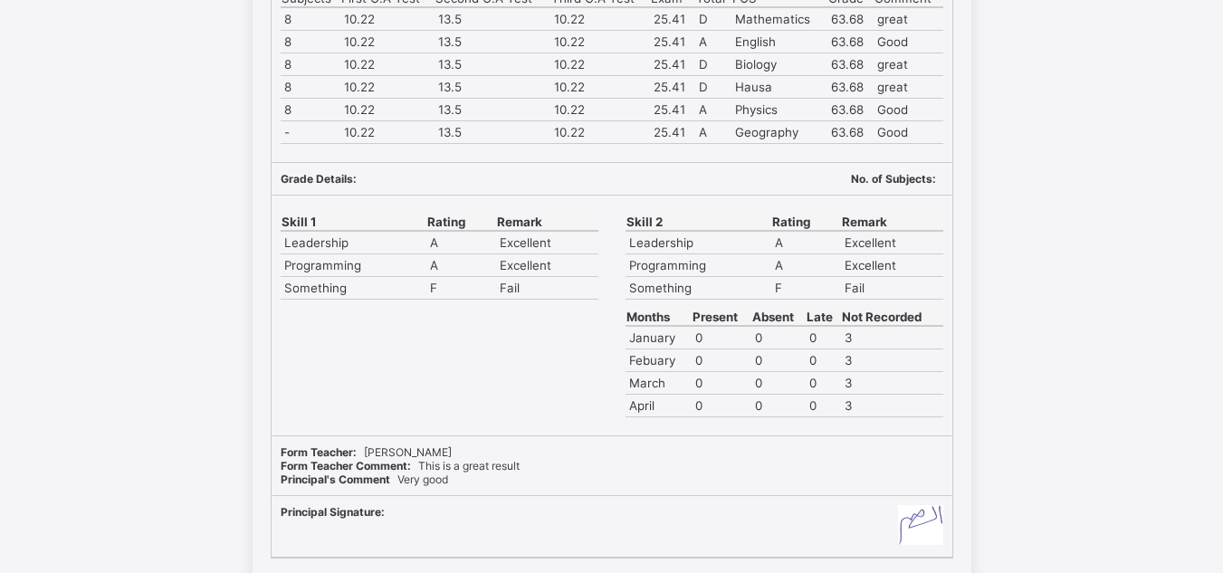
scroll to position [433, 0]
